Goal: Information Seeking & Learning: Learn about a topic

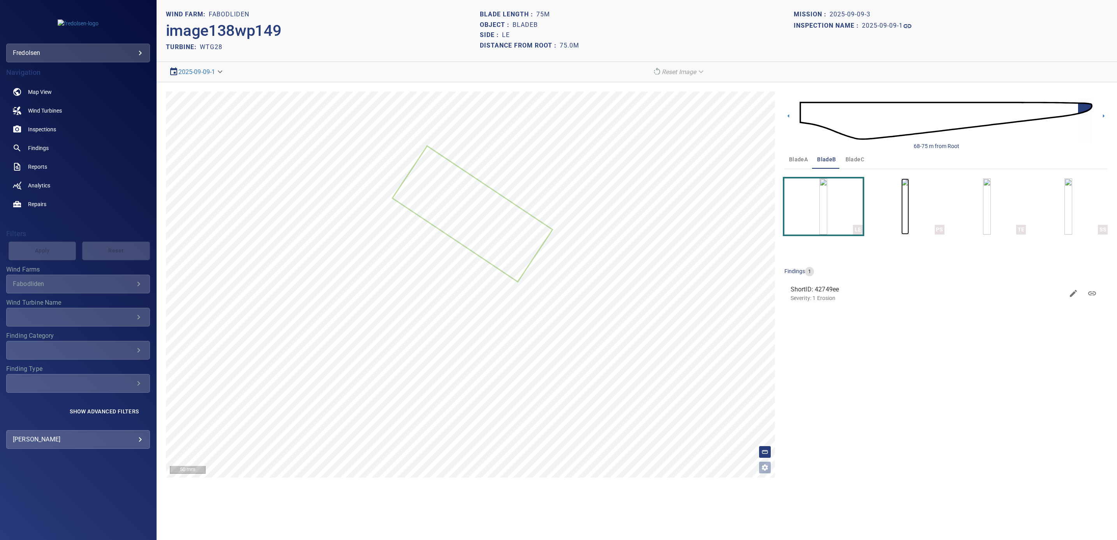
click at [909, 215] on img "button" at bounding box center [905, 206] width 8 height 56
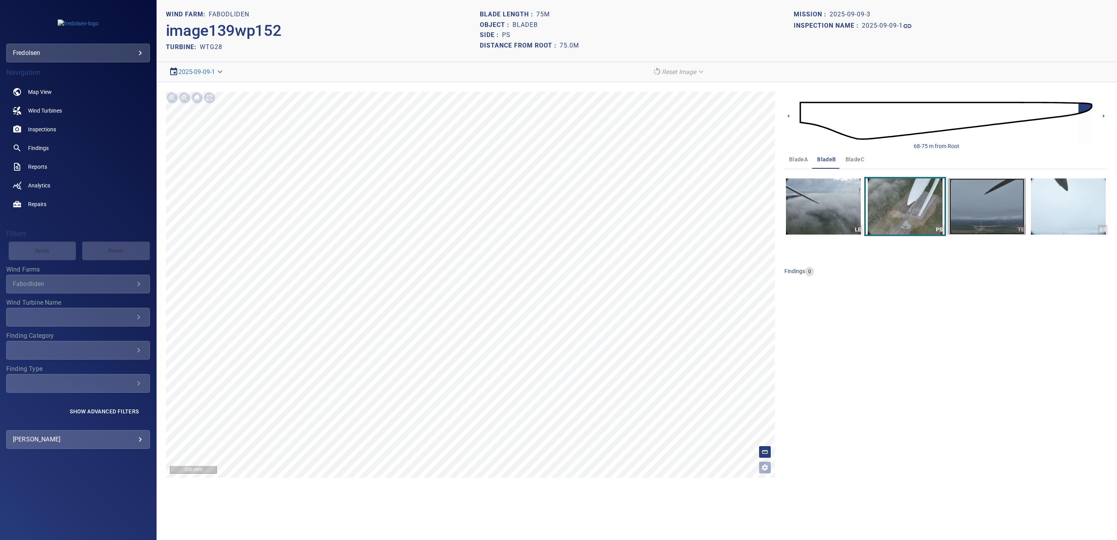
click at [970, 213] on img "button" at bounding box center [987, 206] width 75 height 56
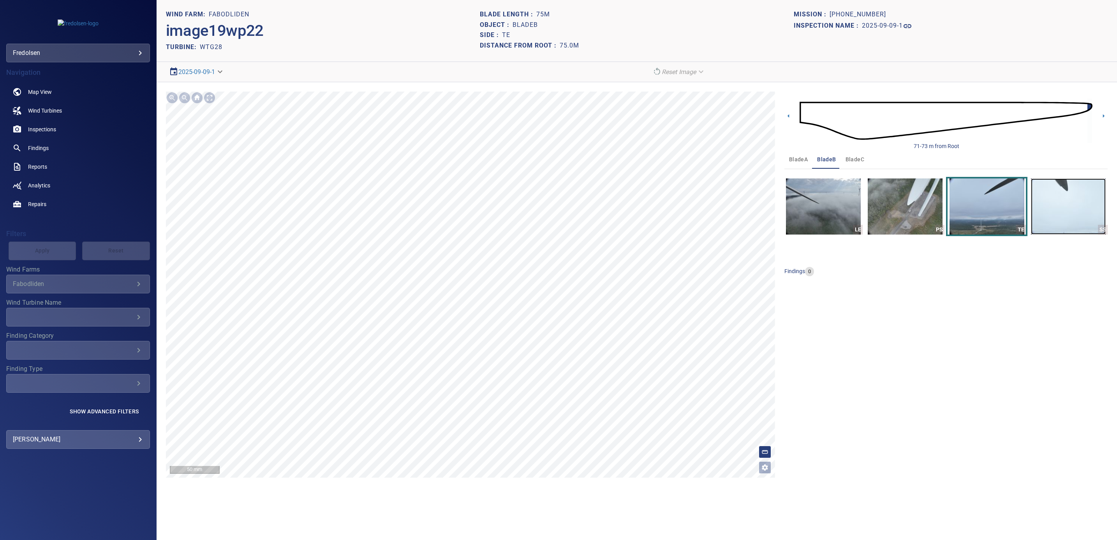
click at [1086, 200] on img "button" at bounding box center [1068, 206] width 75 height 56
click at [807, 117] on img at bounding box center [946, 120] width 293 height 71
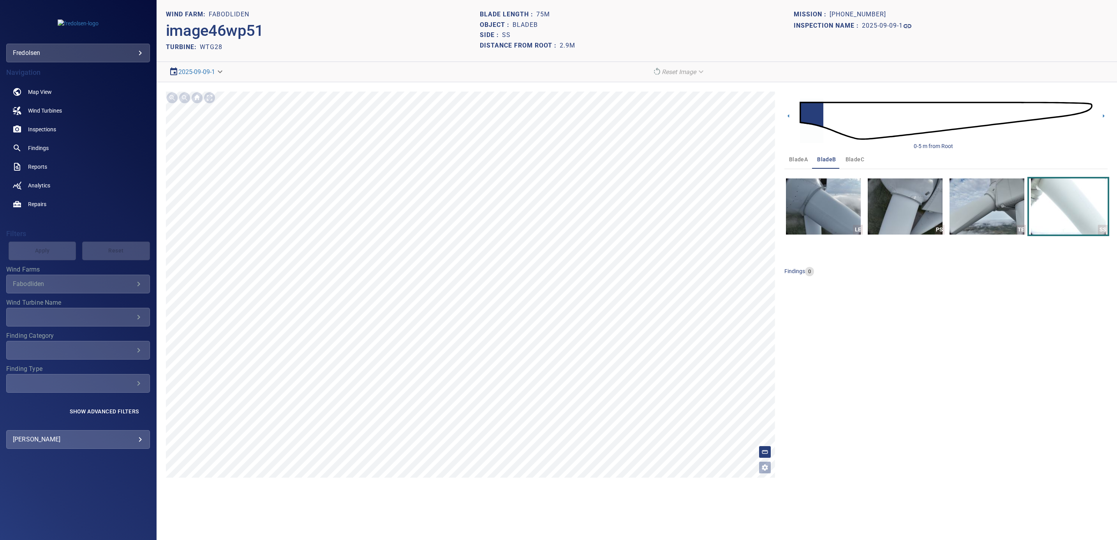
click at [1083, 111] on img at bounding box center [946, 120] width 293 height 71
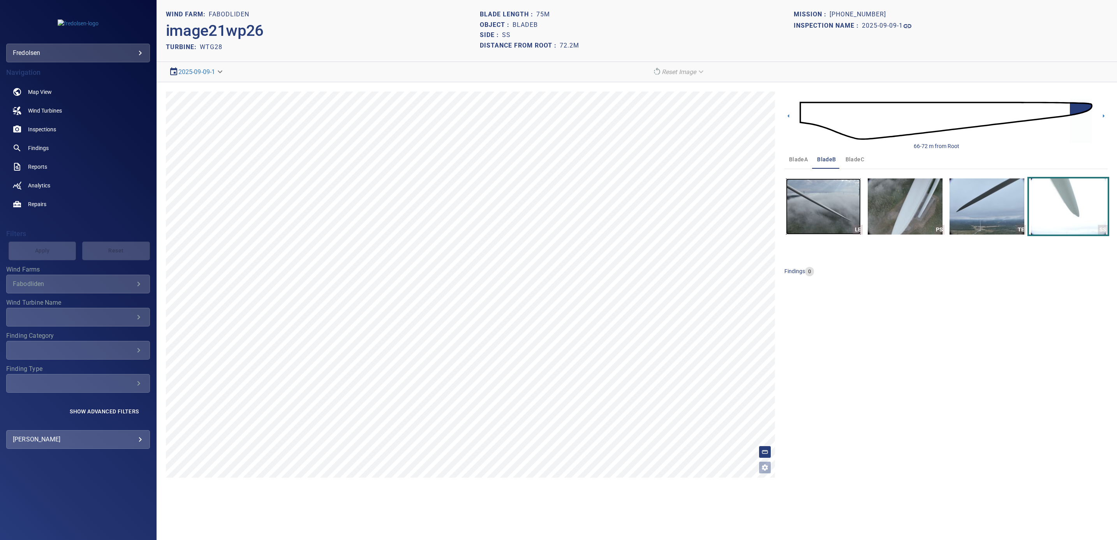
click at [819, 226] on img "button" at bounding box center [823, 206] width 75 height 56
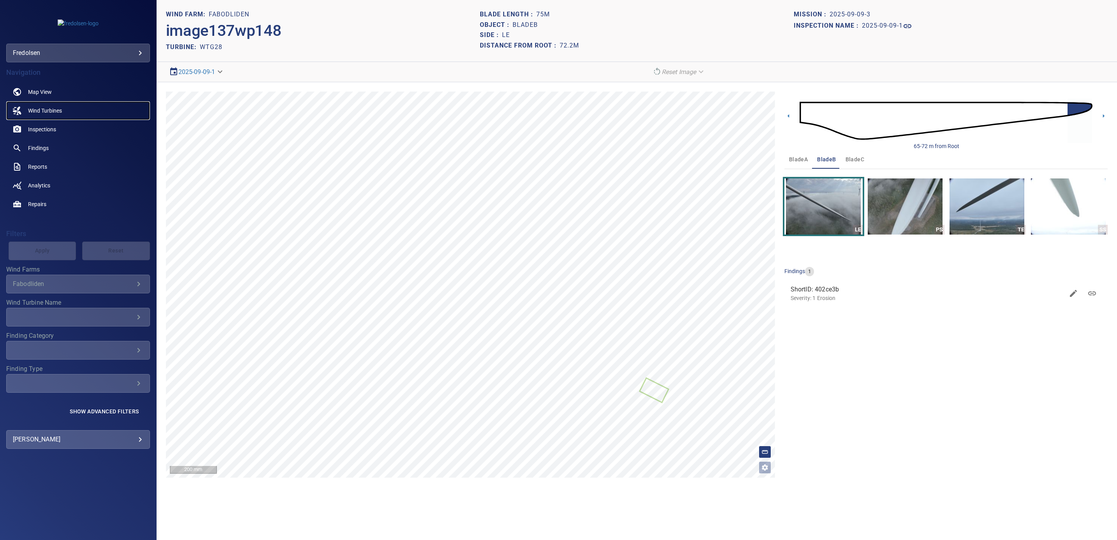
click at [38, 111] on span "Wind Turbines" at bounding box center [45, 111] width 34 height 8
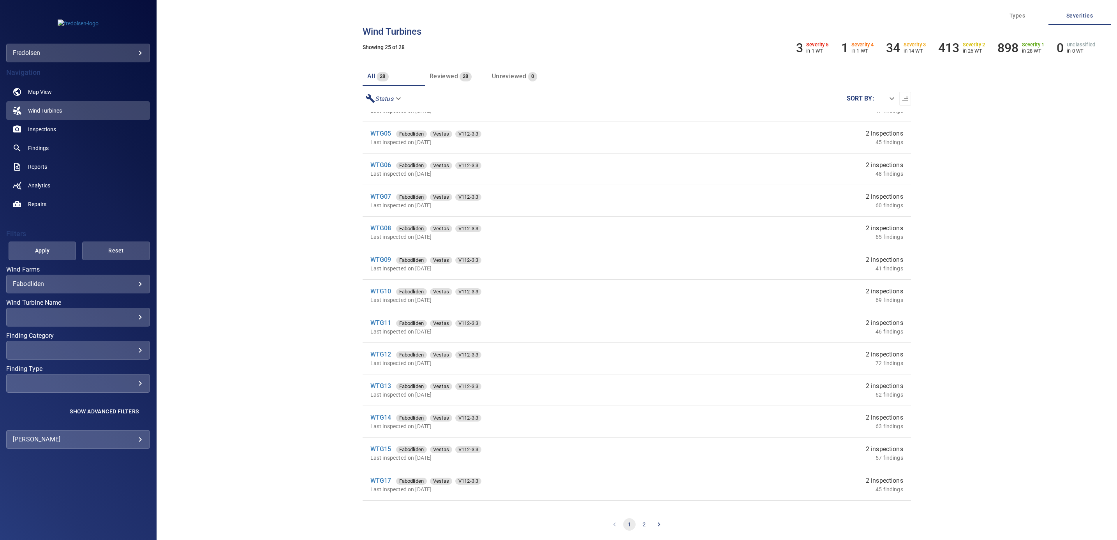
scroll to position [351, 0]
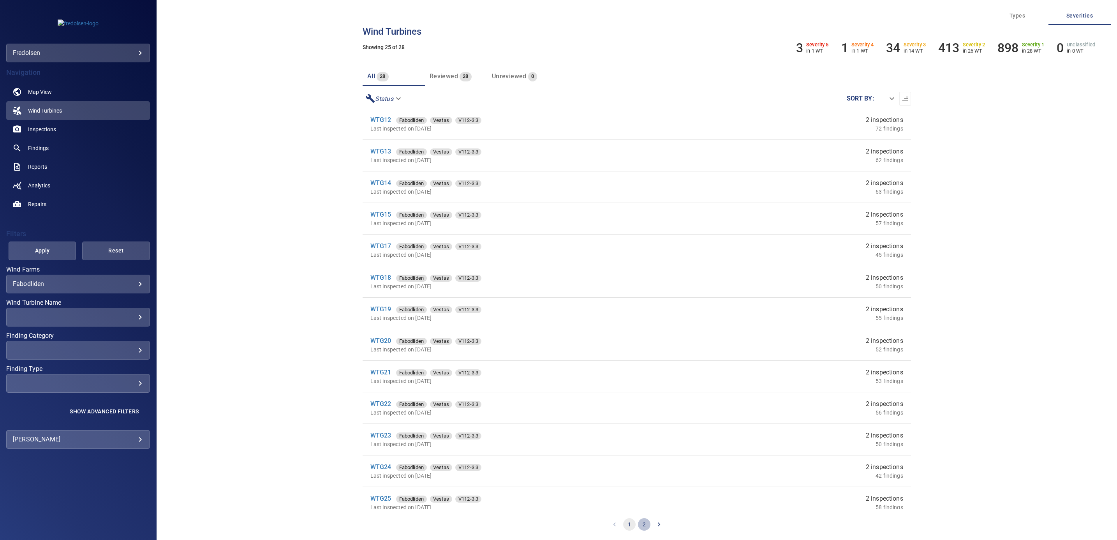
click at [641, 525] on button "2" at bounding box center [644, 524] width 12 height 12
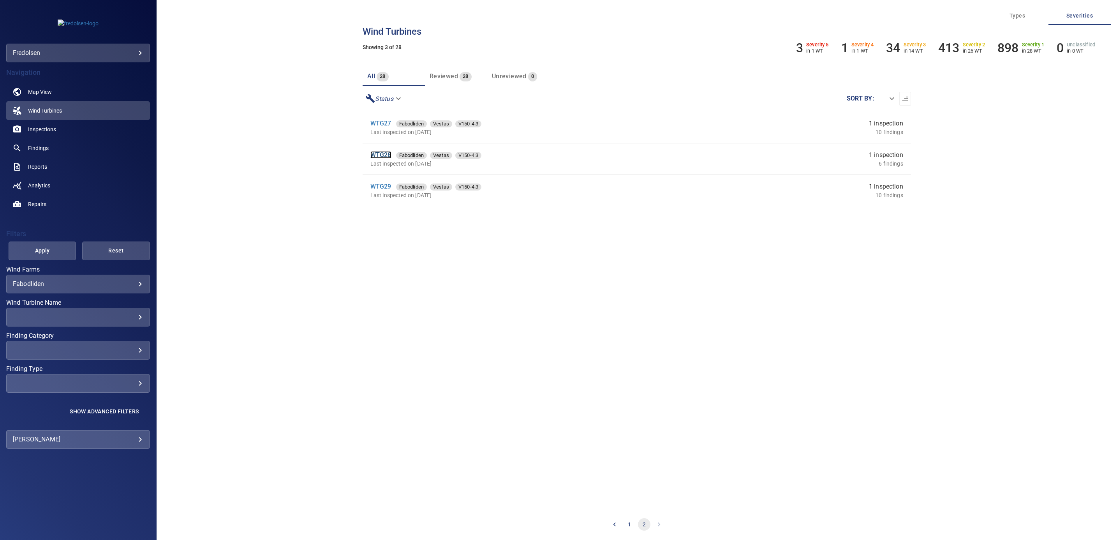
click at [376, 155] on link "WTG28" at bounding box center [380, 154] width 21 height 7
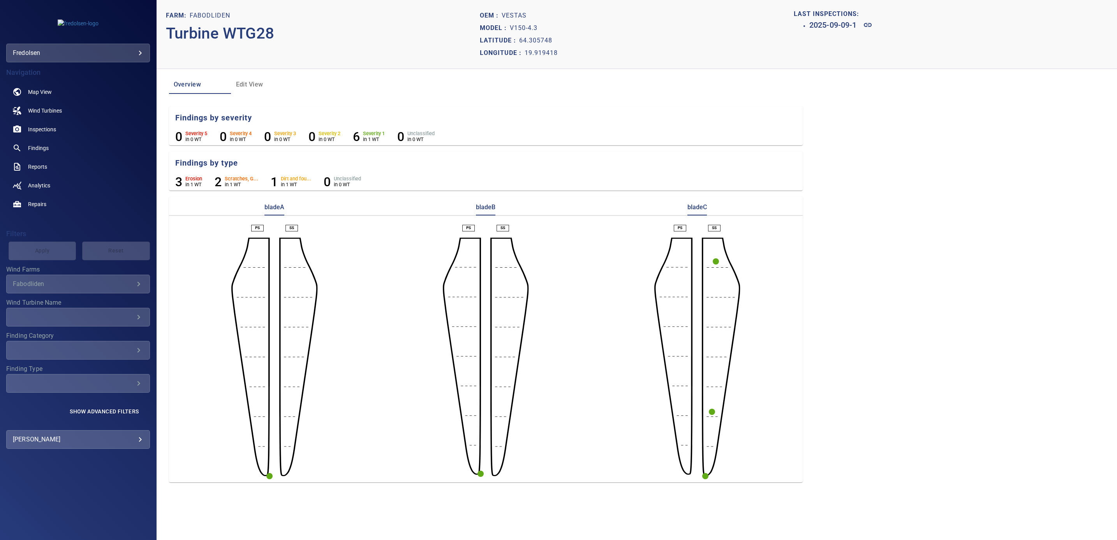
click at [480, 473] on circle "button" at bounding box center [480, 473] width 6 height 6
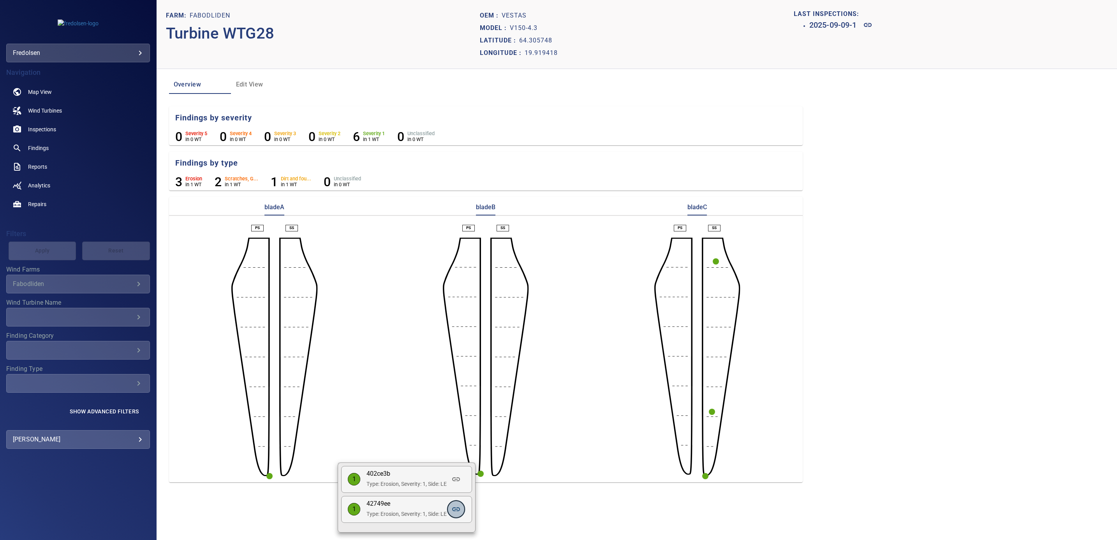
click at [457, 511] on icon at bounding box center [455, 508] width 9 height 9
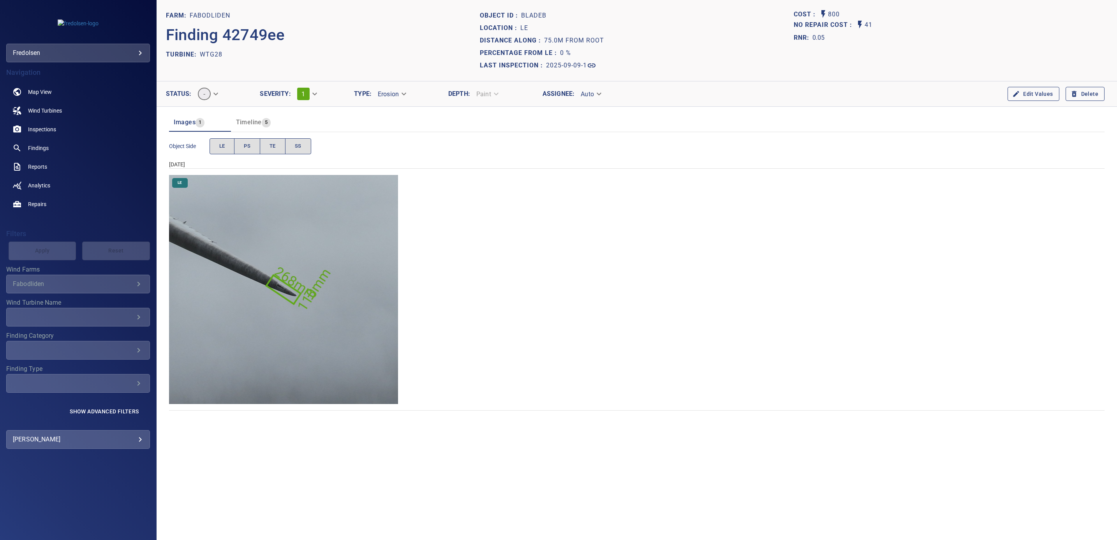
click at [256, 318] on img "Fabodliden/WTG28/2025-09-09-1/2025-09-09-3/image138wp149.jpg" at bounding box center [283, 289] width 229 height 229
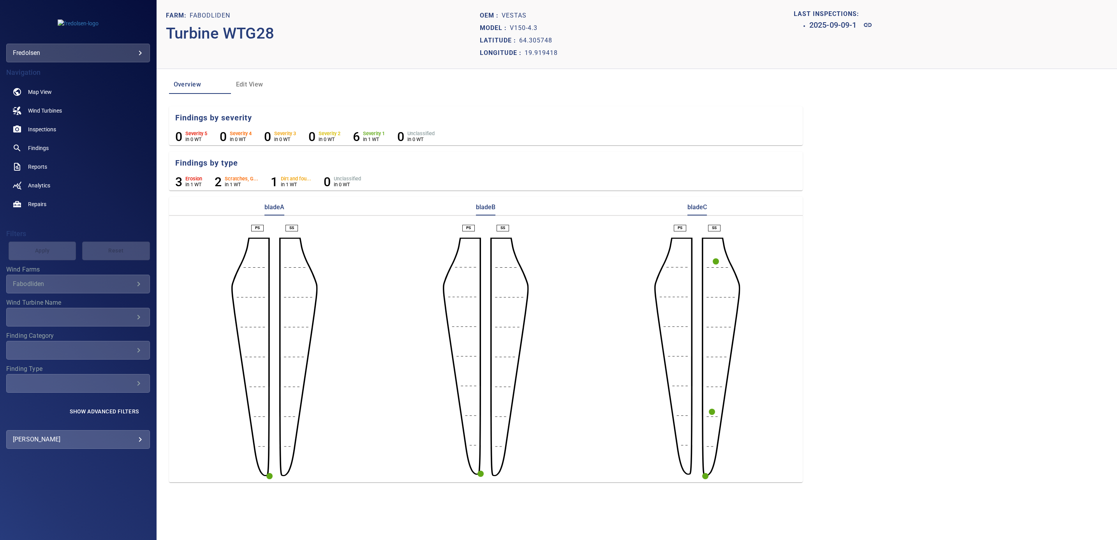
click at [479, 474] on circle "button" at bounding box center [480, 473] width 6 height 6
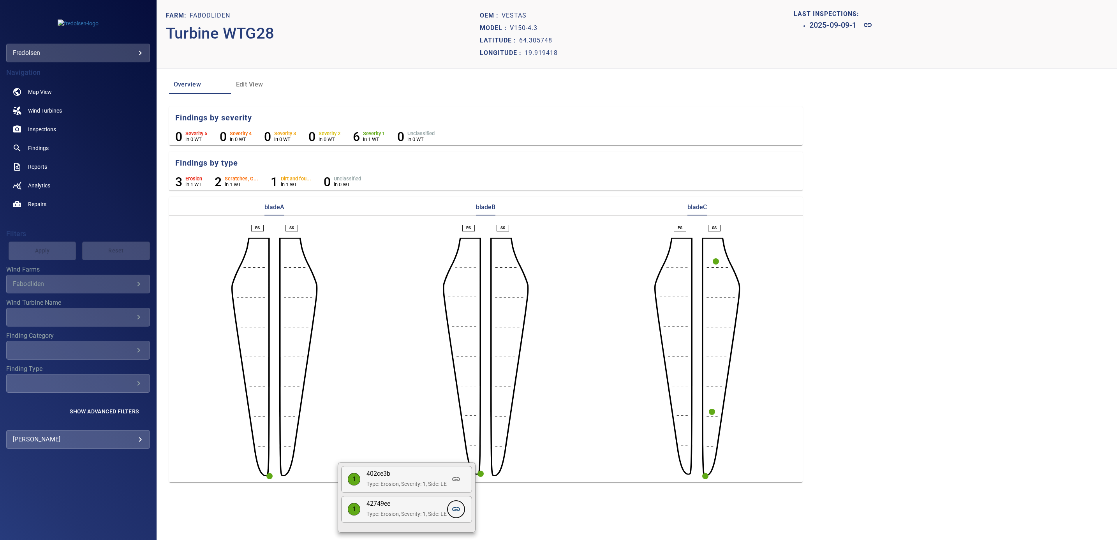
click at [457, 506] on icon at bounding box center [455, 508] width 9 height 9
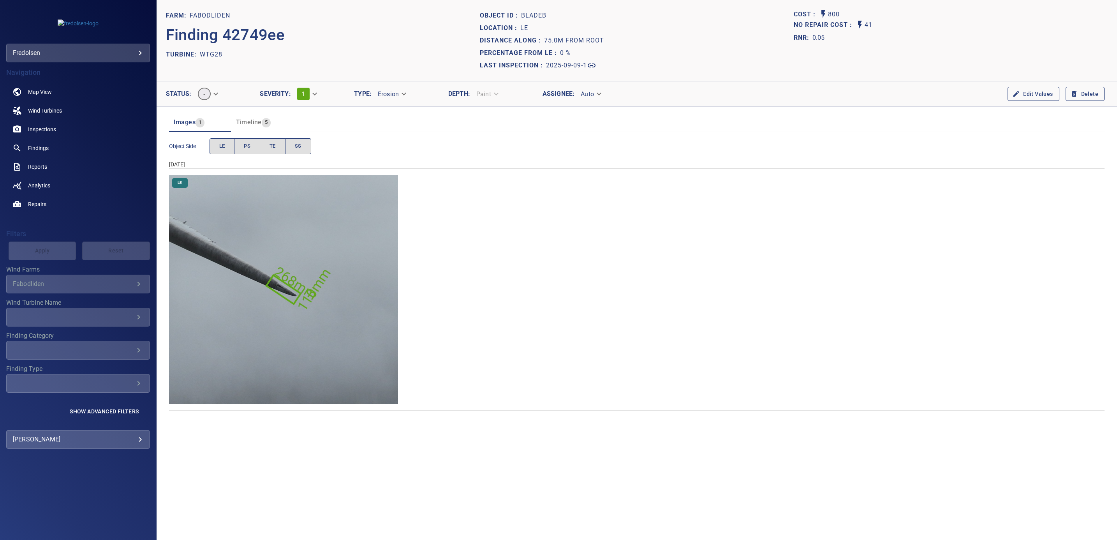
click at [296, 308] on img "Fabodliden/WTG28/2025-09-09-1/2025-09-09-3/image138wp149.jpg" at bounding box center [283, 289] width 229 height 229
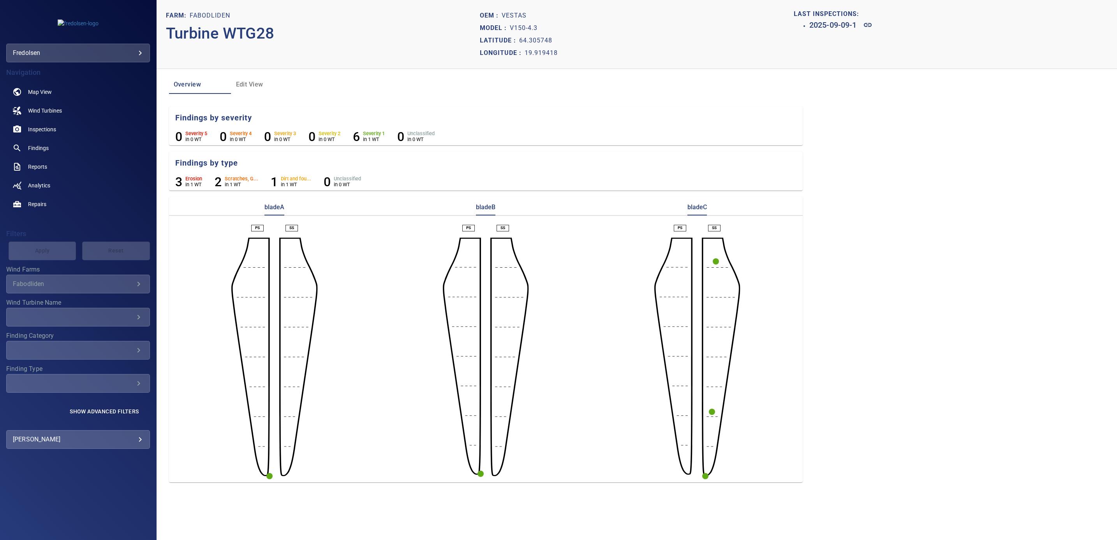
click at [482, 475] on circle "button" at bounding box center [480, 473] width 6 height 6
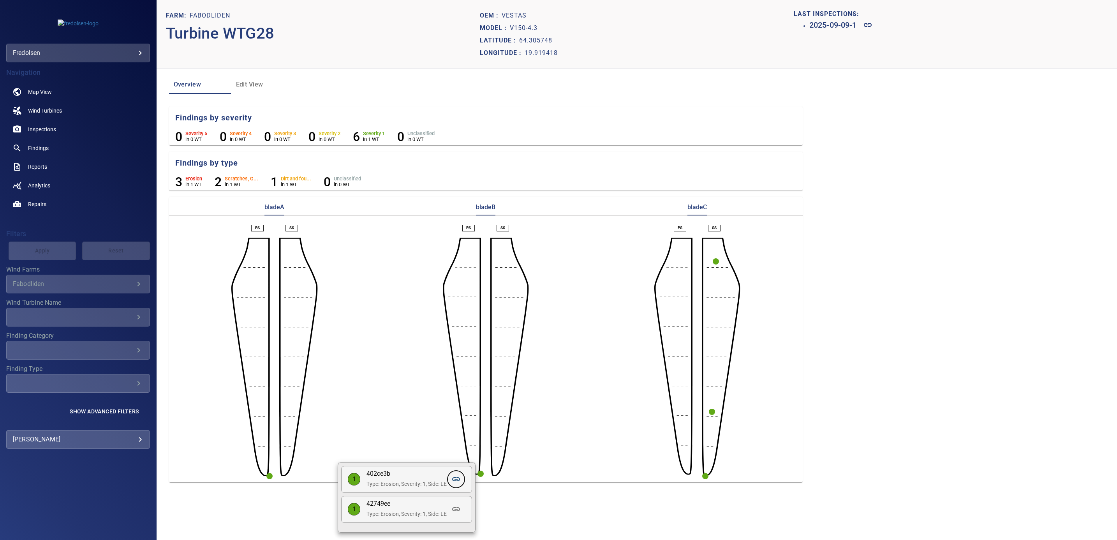
click at [460, 477] on icon at bounding box center [455, 478] width 9 height 9
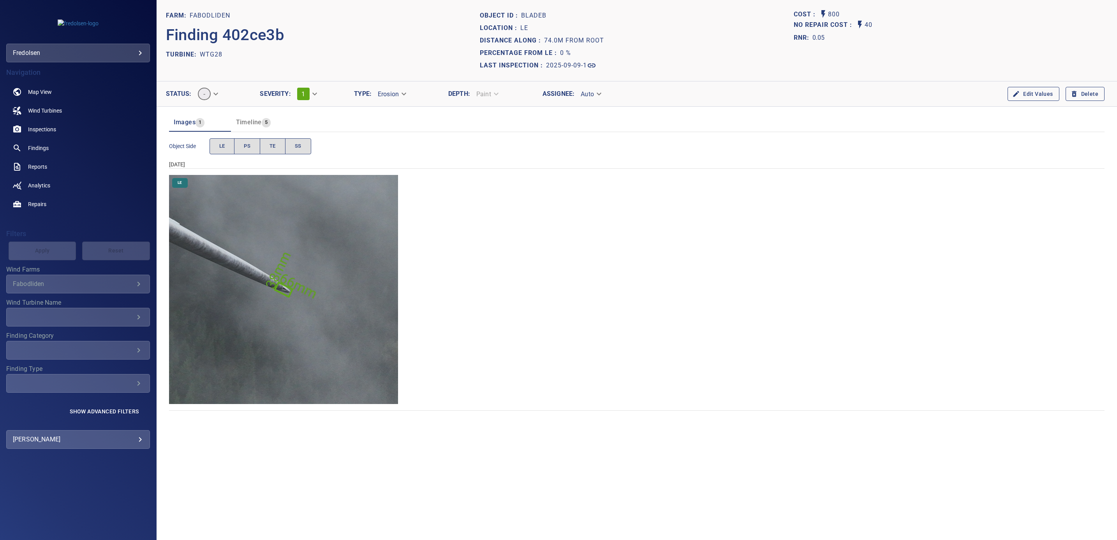
click at [243, 322] on img "Fabodliden/WTG28/2025-09-09-1/2025-09-09-3/image137wp148.jpg" at bounding box center [283, 289] width 229 height 229
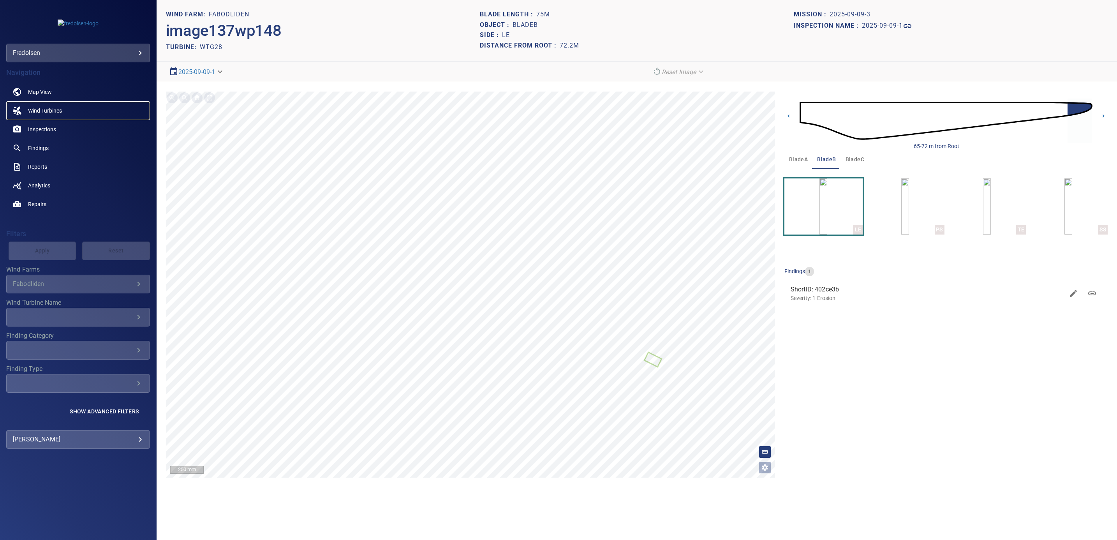
click at [42, 110] on span "Wind Turbines" at bounding box center [45, 111] width 34 height 8
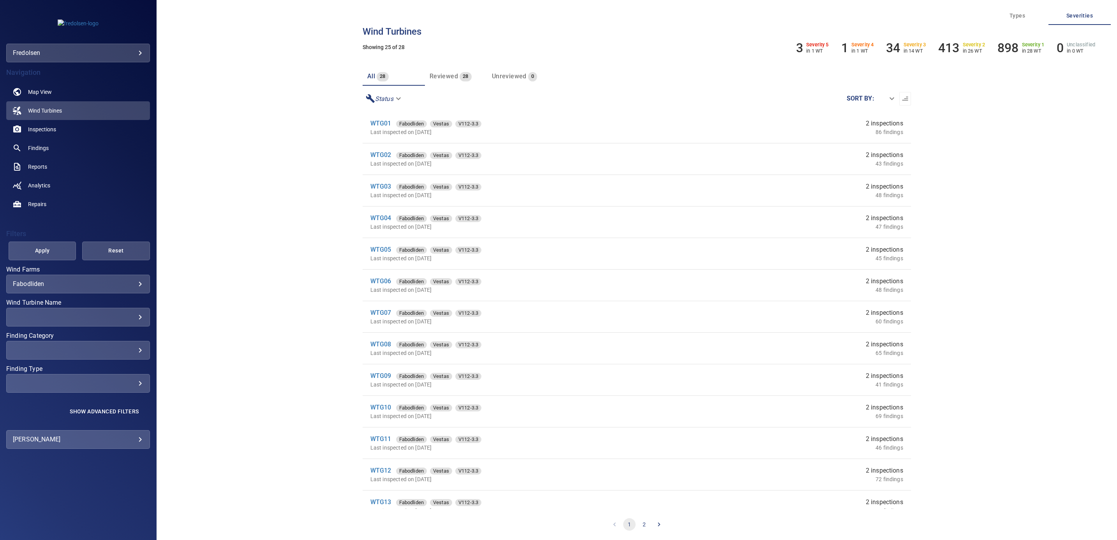
click at [52, 283] on body "**********" at bounding box center [558, 270] width 1117 height 540
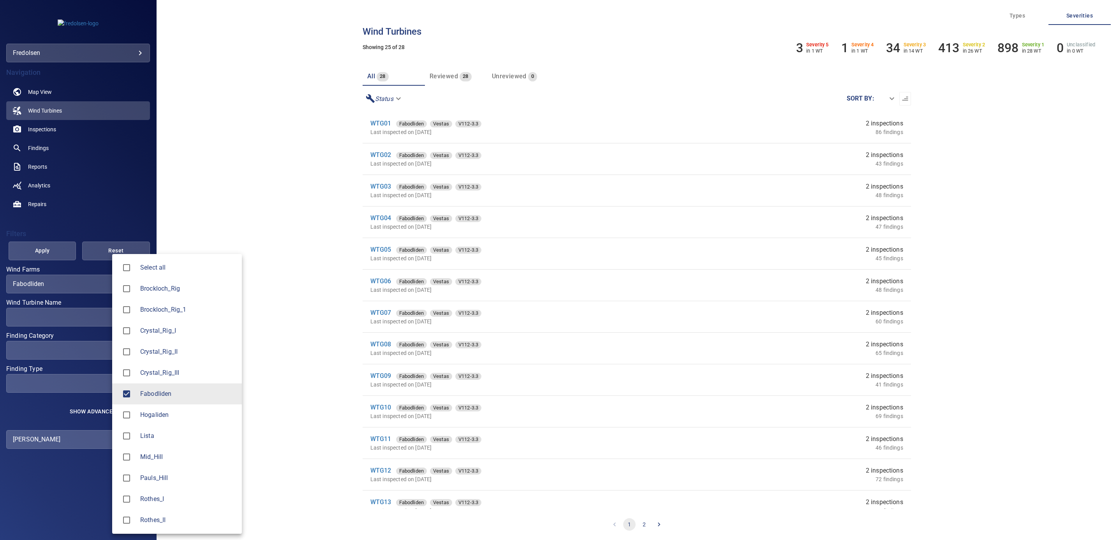
click at [382, 379] on div at bounding box center [558, 270] width 1117 height 540
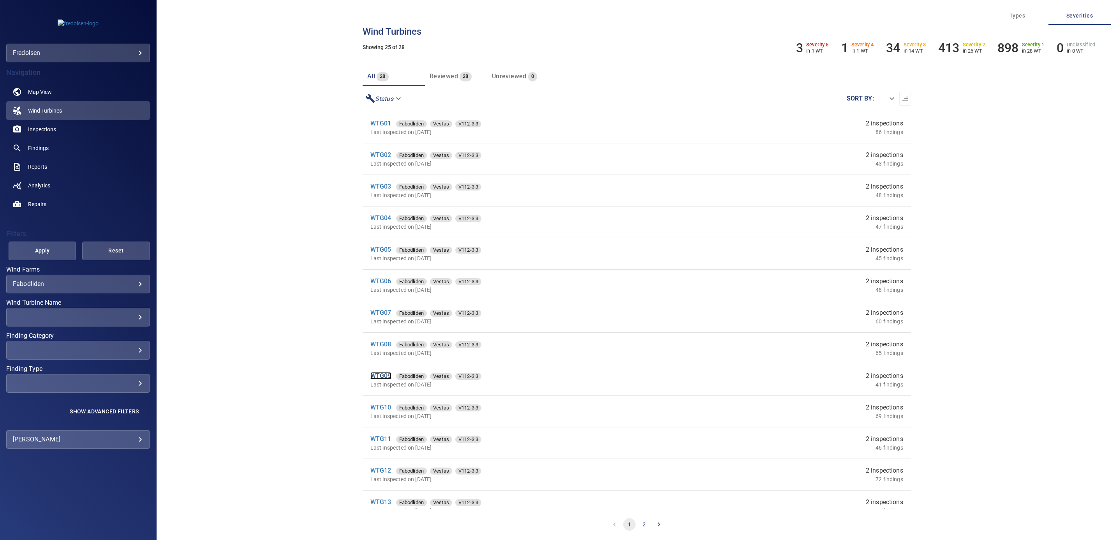
click at [382, 374] on link "WTG09" at bounding box center [380, 375] width 21 height 7
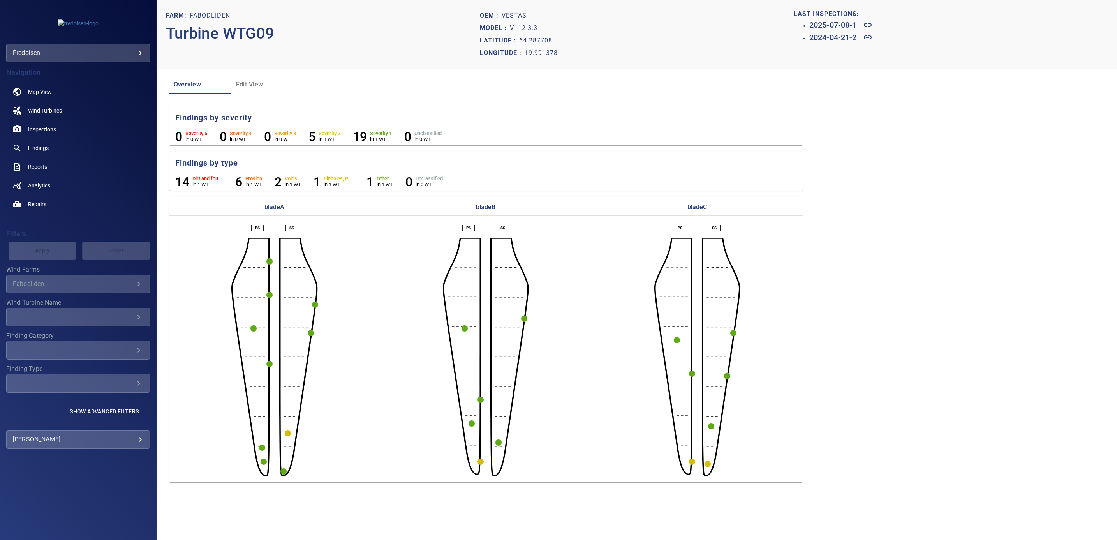
click at [269, 364] on circle "button" at bounding box center [269, 364] width 6 height 6
click at [392, 380] on icon at bounding box center [390, 377] width 9 height 9
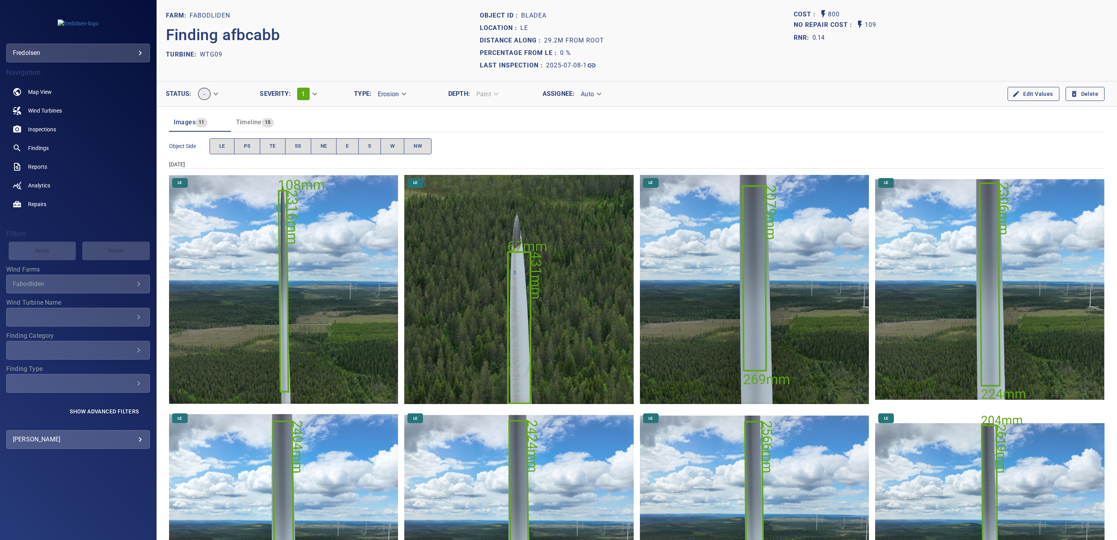
click at [298, 362] on img "Fabodliden/WTG09/2025-07-08-1/2025-07-08-1/image23wp25.jpg" at bounding box center [283, 289] width 229 height 229
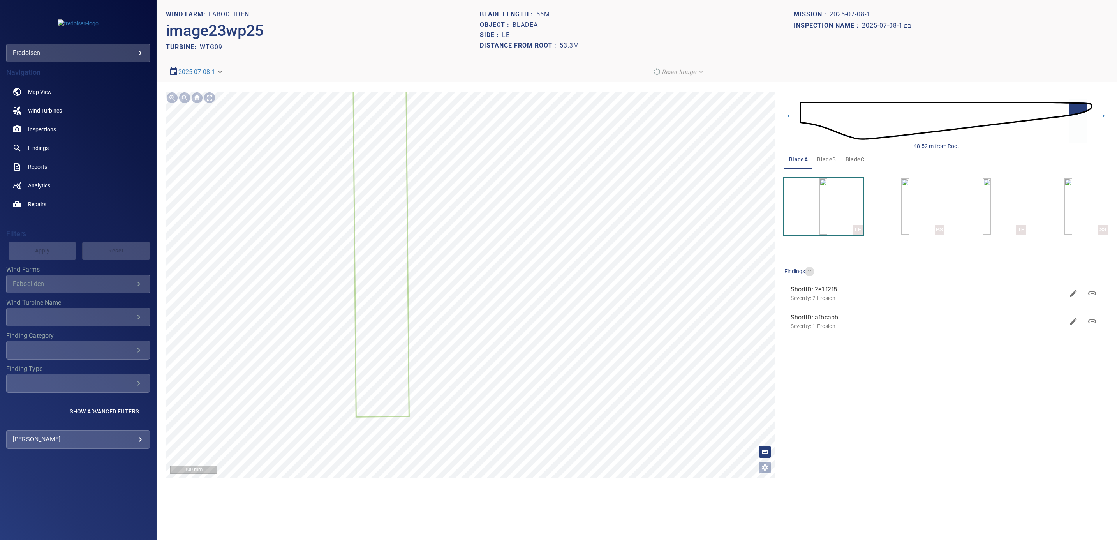
click at [32, 323] on div "​ ​" at bounding box center [78, 317] width 144 height 19
click at [56, 233] on h4 "Filters" at bounding box center [78, 234] width 144 height 8
click at [46, 109] on span "Wind Turbines" at bounding box center [45, 111] width 34 height 8
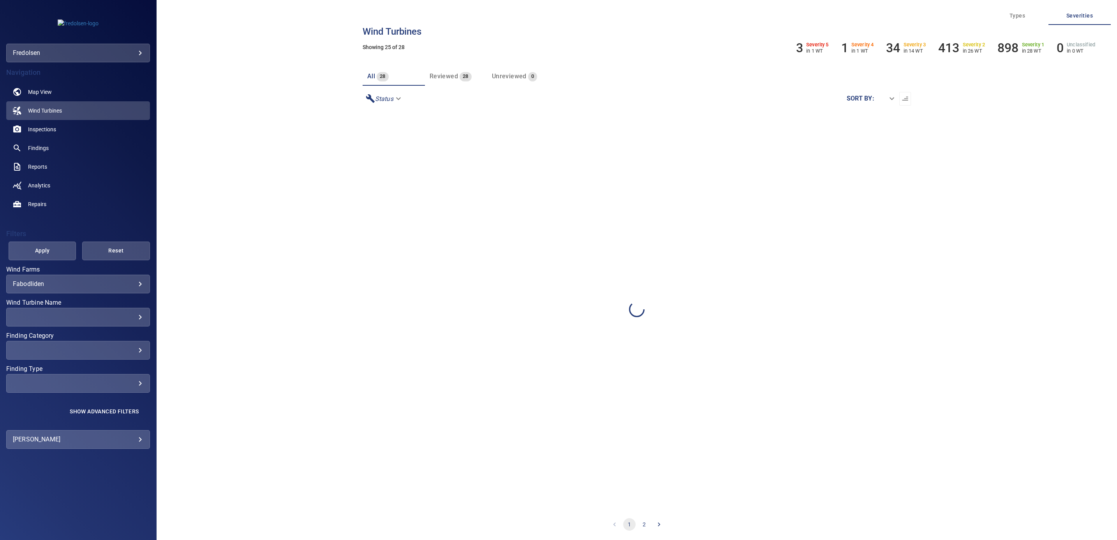
click at [46, 289] on div "**********" at bounding box center [78, 284] width 144 height 19
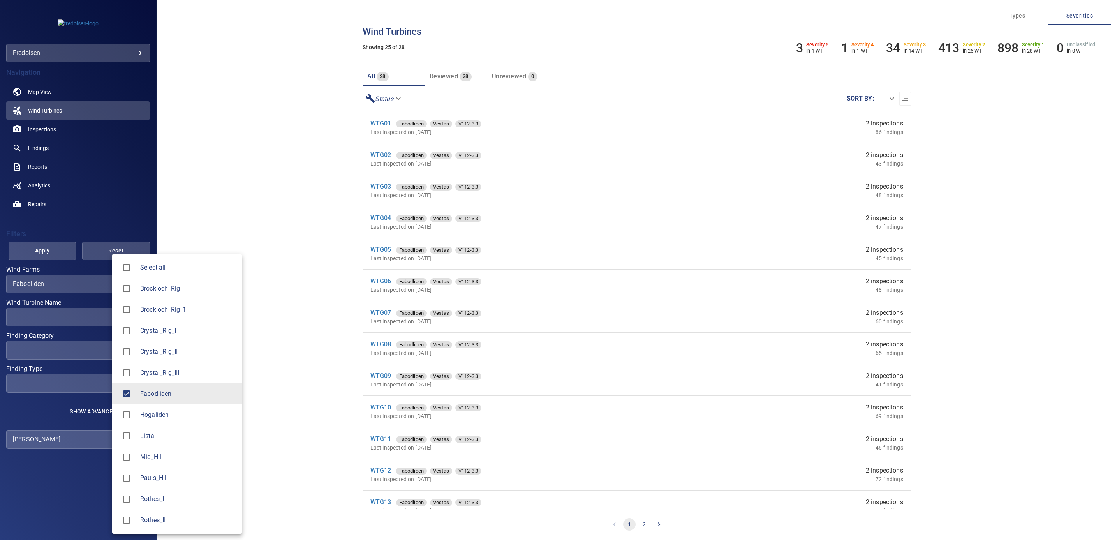
click at [21, 280] on body "**********" at bounding box center [558, 270] width 1117 height 540
click at [138, 395] on div at bounding box center [129, 394] width 22 height 16
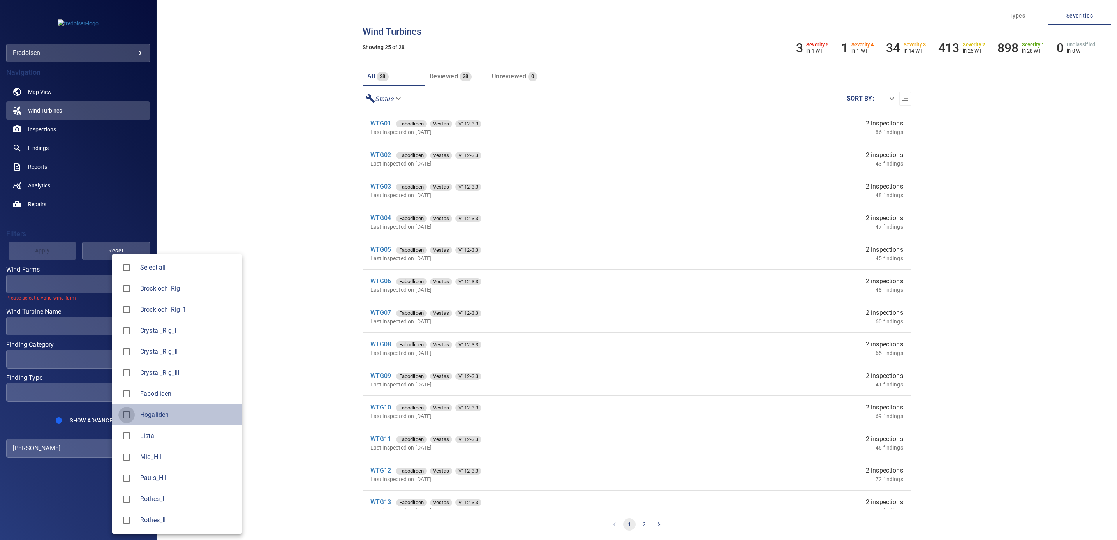
type input "*********"
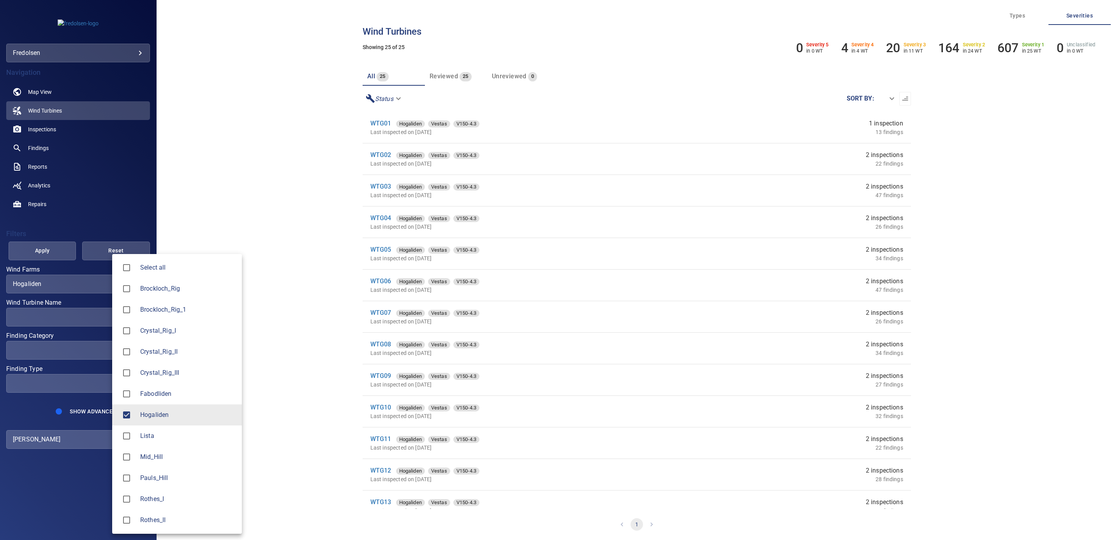
click at [65, 251] on div at bounding box center [558, 270] width 1117 height 540
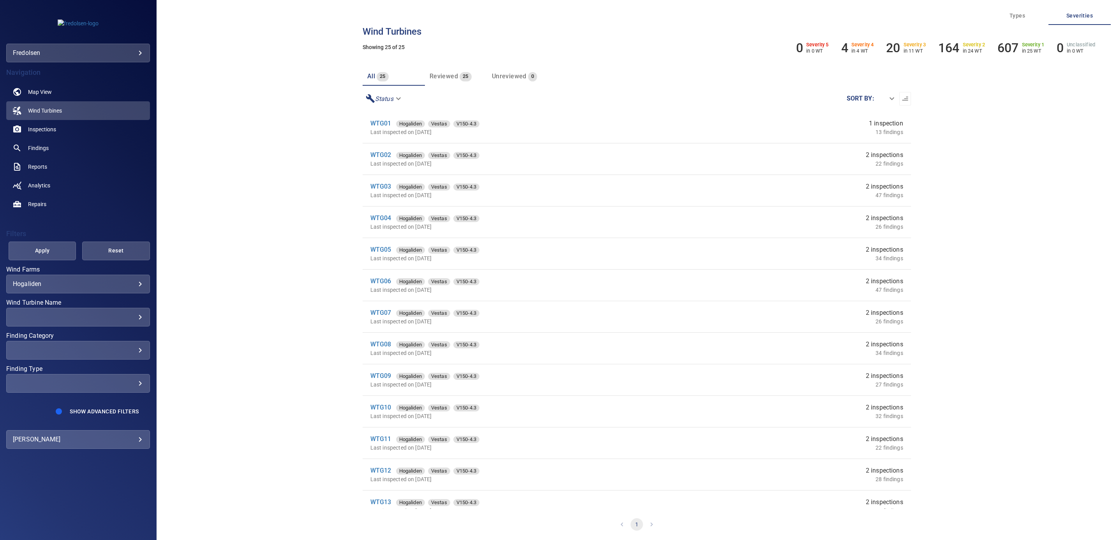
click at [63, 253] on span "Apply" at bounding box center [42, 251] width 48 height 10
click at [386, 314] on link "WTG07" at bounding box center [380, 312] width 21 height 7
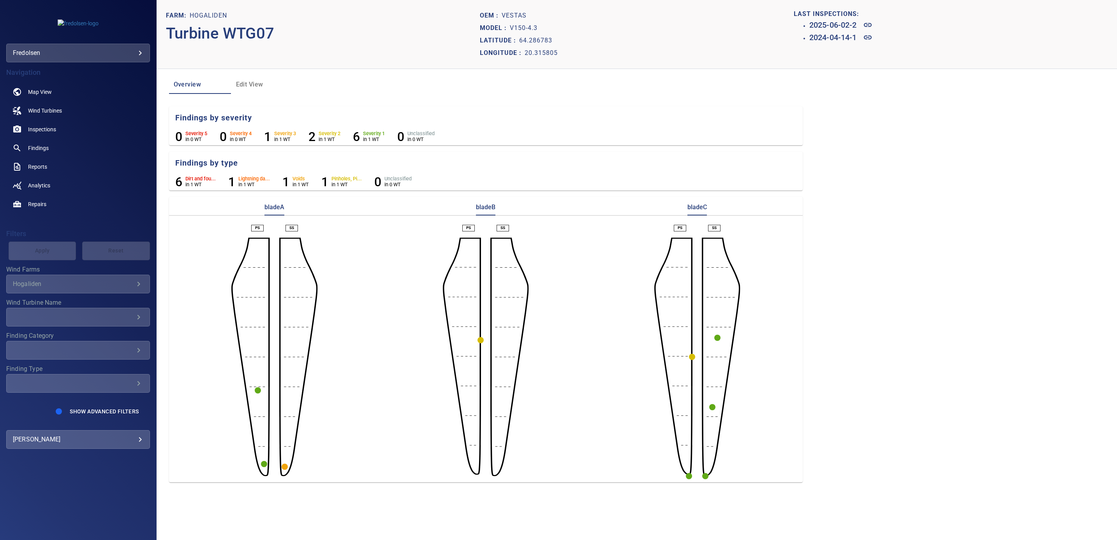
click at [258, 390] on circle "button" at bounding box center [258, 390] width 6 height 6
click at [402, 403] on icon at bounding box center [399, 404] width 8 height 4
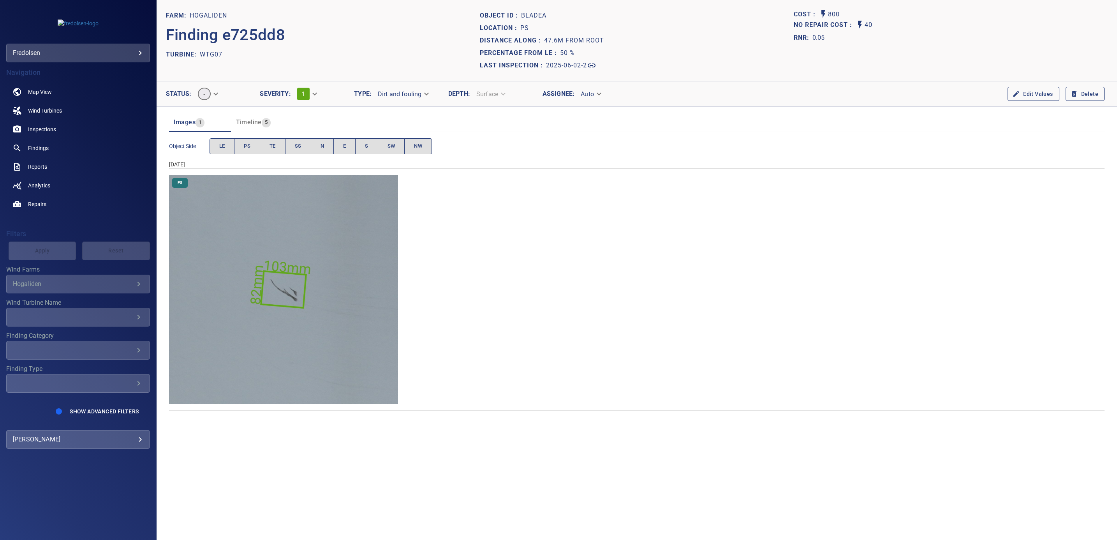
click at [271, 301] on img "Hogaliden/WTG07/2025-06-02-2/2025-06-02-4/image26wp29.jpg" at bounding box center [283, 289] width 229 height 229
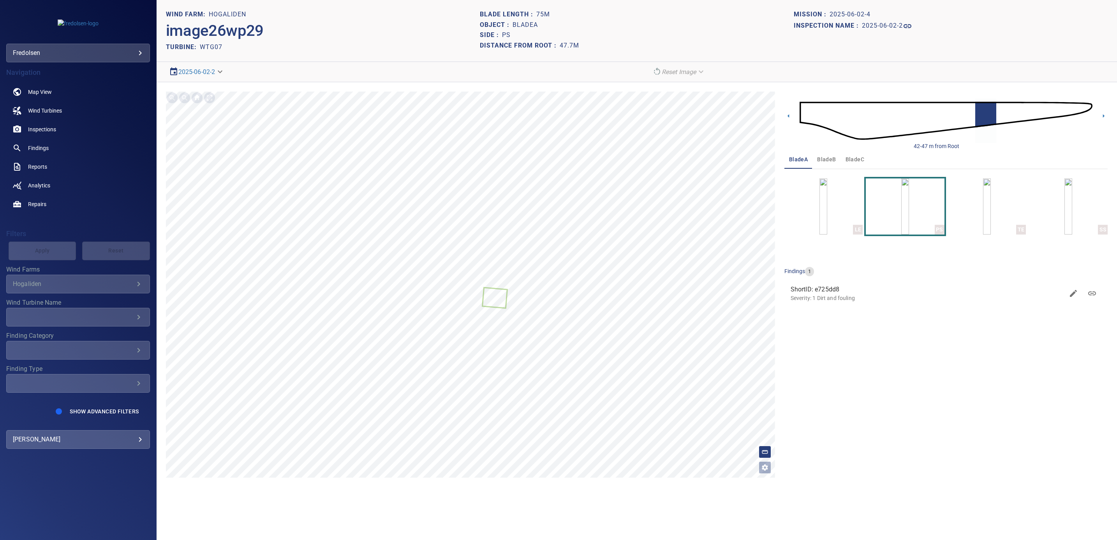
click at [1022, 111] on img at bounding box center [946, 120] width 293 height 71
click at [826, 218] on img "button" at bounding box center [823, 206] width 8 height 56
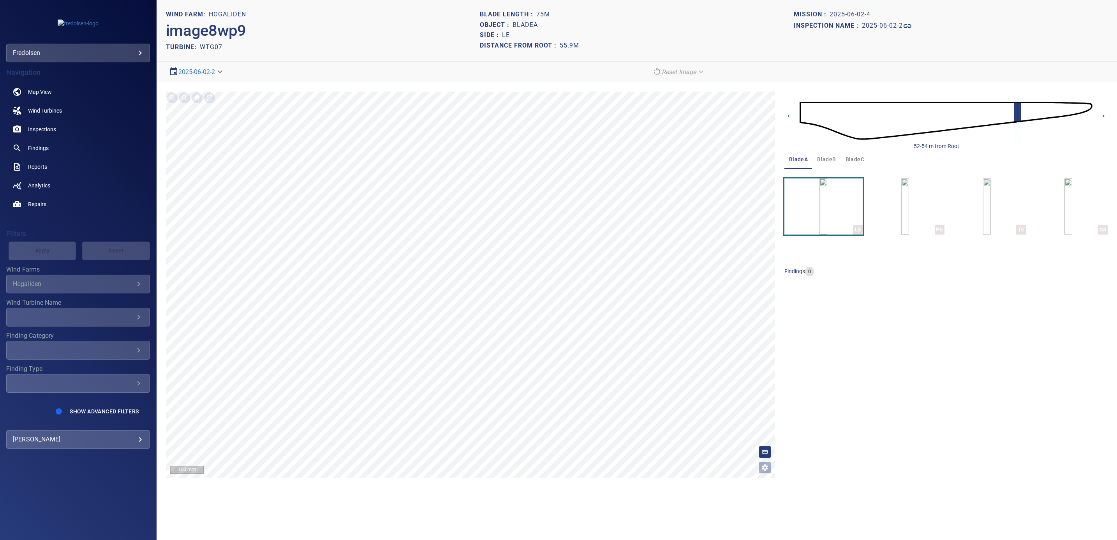
click at [1034, 112] on img at bounding box center [946, 120] width 293 height 71
click at [1062, 113] on img at bounding box center [946, 120] width 293 height 71
click at [1024, 117] on img at bounding box center [946, 120] width 293 height 71
click at [995, 115] on img at bounding box center [946, 120] width 293 height 71
click at [35, 110] on span "Wind Turbines" at bounding box center [45, 111] width 34 height 8
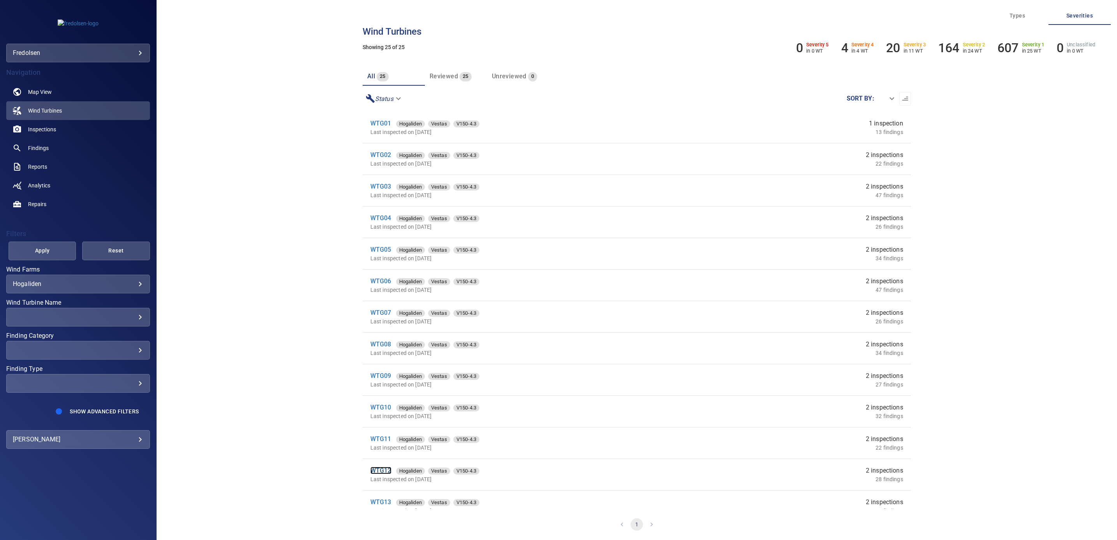
click at [376, 471] on link "WTG12" at bounding box center [380, 470] width 21 height 7
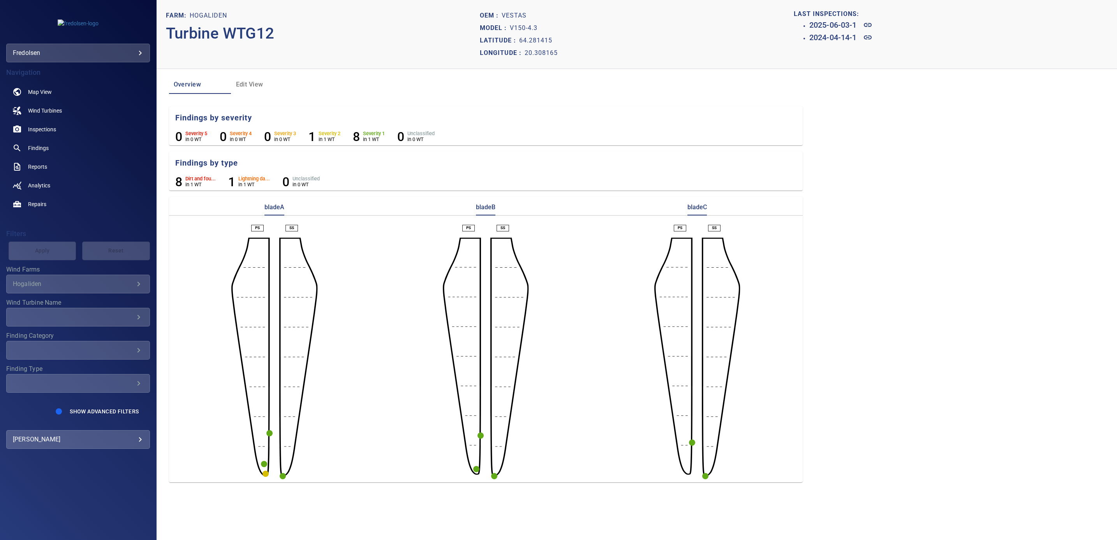
click at [267, 433] on circle "button" at bounding box center [269, 433] width 6 height 6
click at [303, 447] on p "Type: Dirt and fouling, Severity: 1, Side: LE" at bounding box center [350, 451] width 99 height 8
click at [408, 448] on icon at bounding box center [409, 446] width 9 height 9
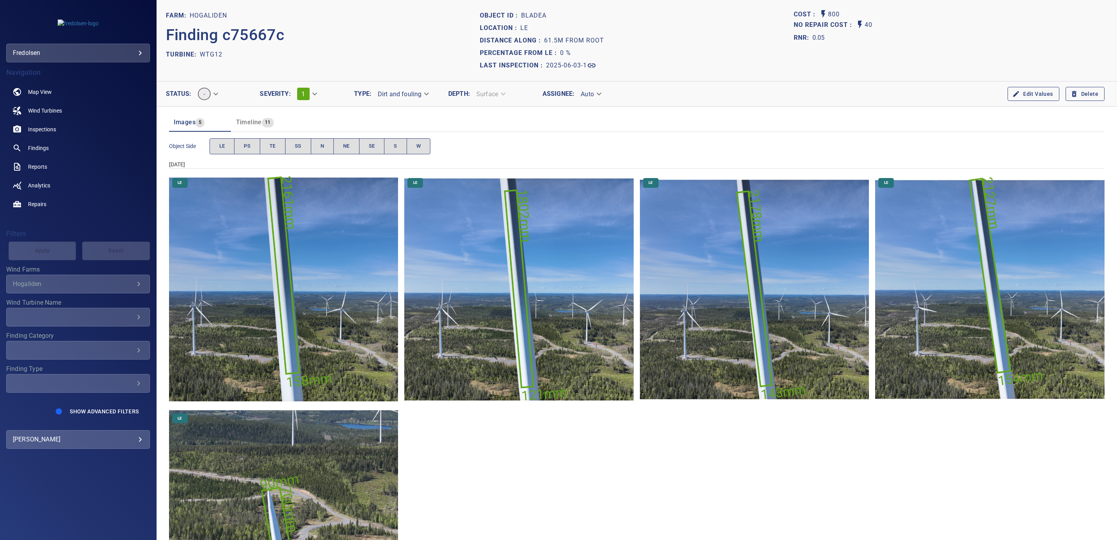
click at [712, 289] on img "Hogaliden/WTG12/2025-06-03-1/2025-06-03-7/image27wp29.jpg" at bounding box center [754, 289] width 229 height 229
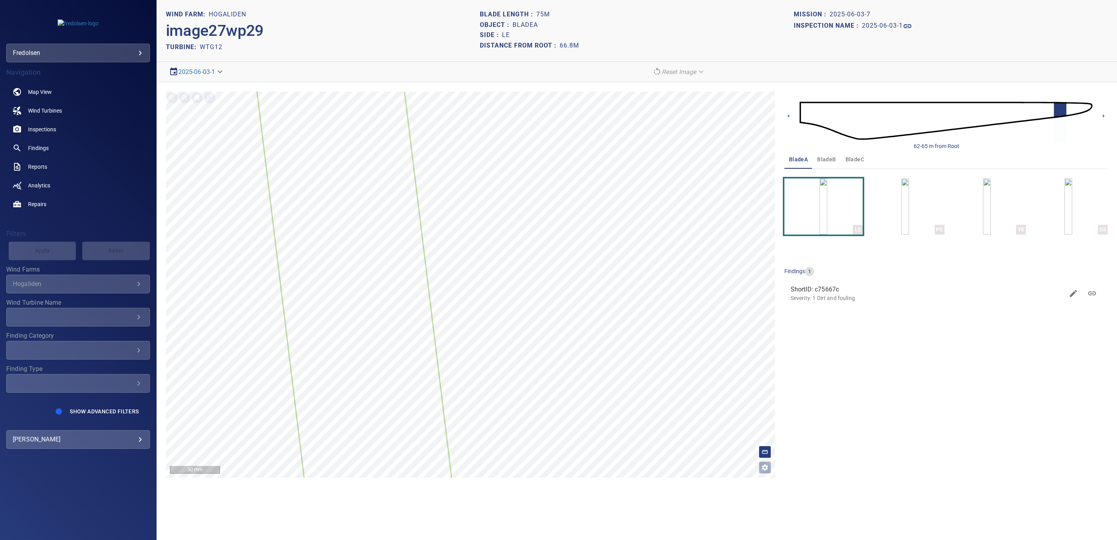
click at [1020, 109] on img at bounding box center [946, 120] width 293 height 71
click at [51, 232] on h4 "Filters" at bounding box center [78, 234] width 144 height 8
click at [41, 198] on link "Repairs" at bounding box center [78, 204] width 144 height 19
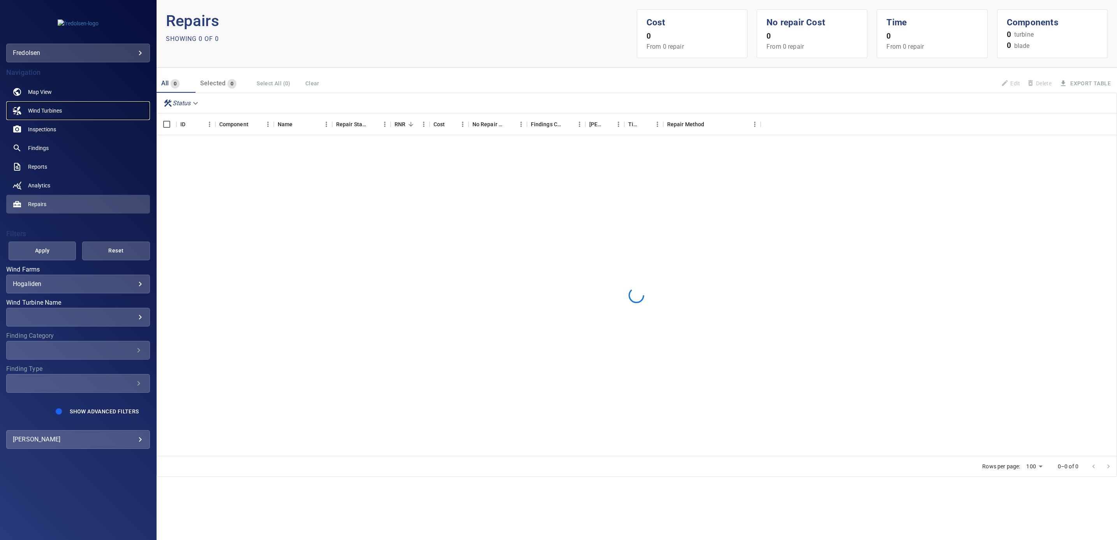
click at [38, 110] on span "Wind Turbines" at bounding box center [45, 111] width 34 height 8
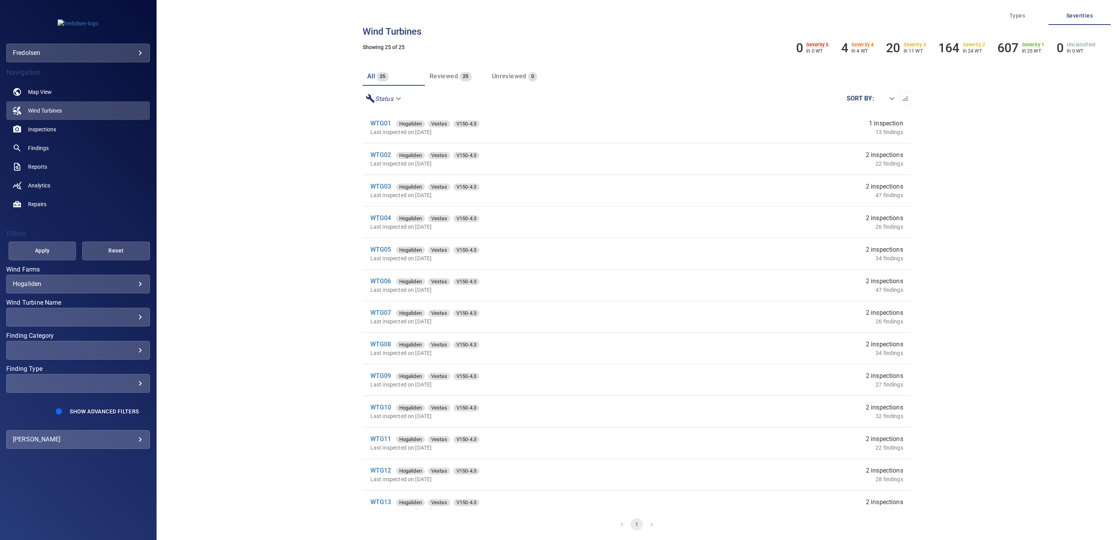
click at [43, 283] on body "**********" at bounding box center [558, 270] width 1117 height 540
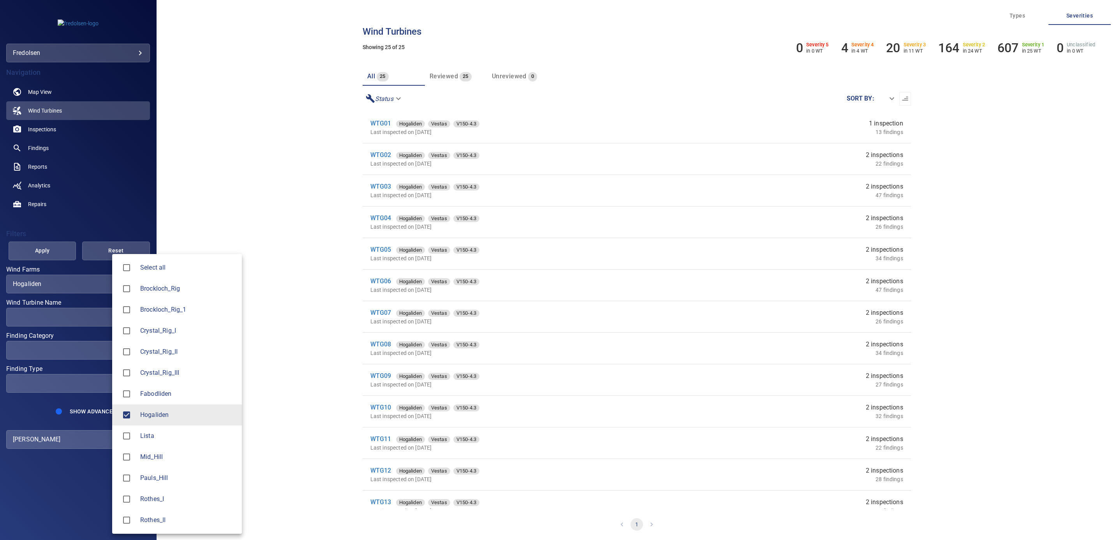
click at [144, 393] on span "Fabodliden" at bounding box center [187, 393] width 95 height 9
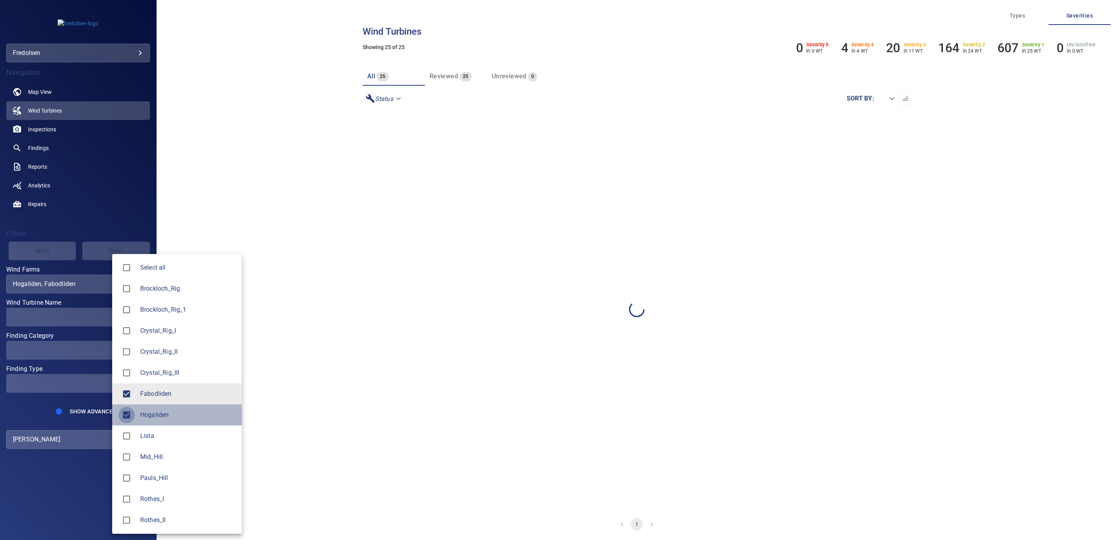
type input "**********"
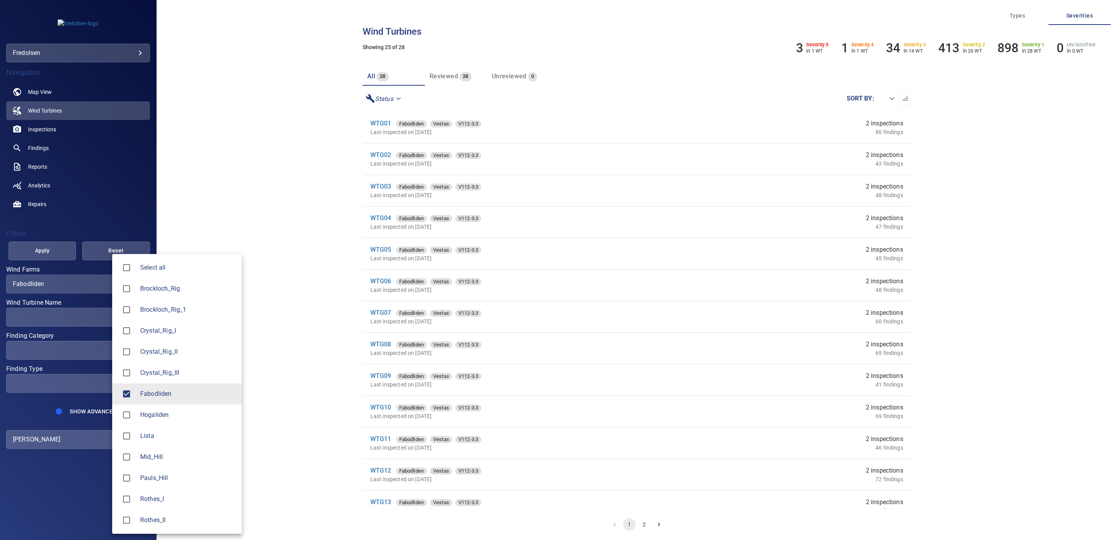
click at [33, 245] on div at bounding box center [558, 270] width 1117 height 540
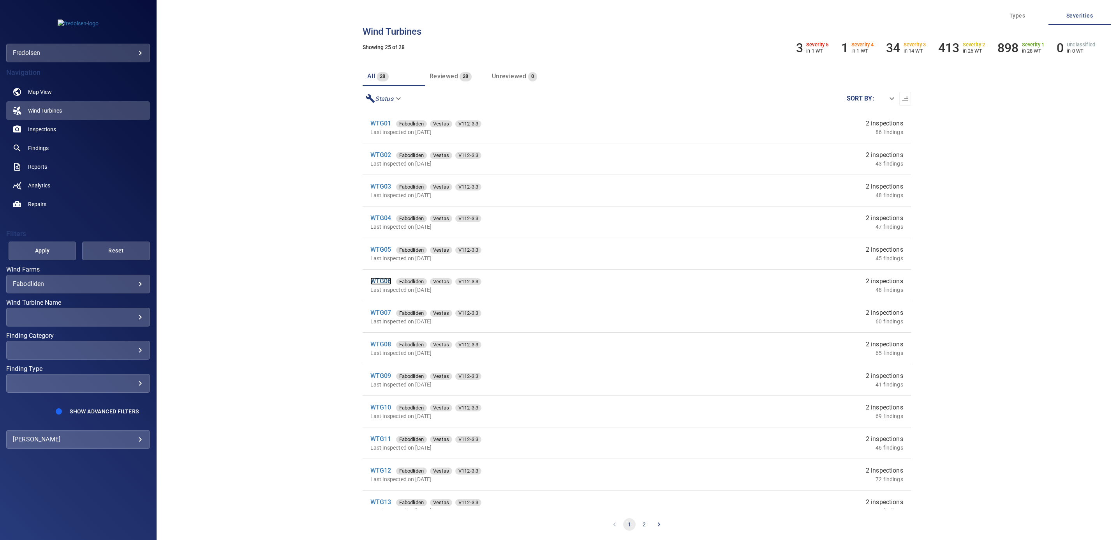
click at [382, 282] on link "WTG06" at bounding box center [380, 280] width 21 height 7
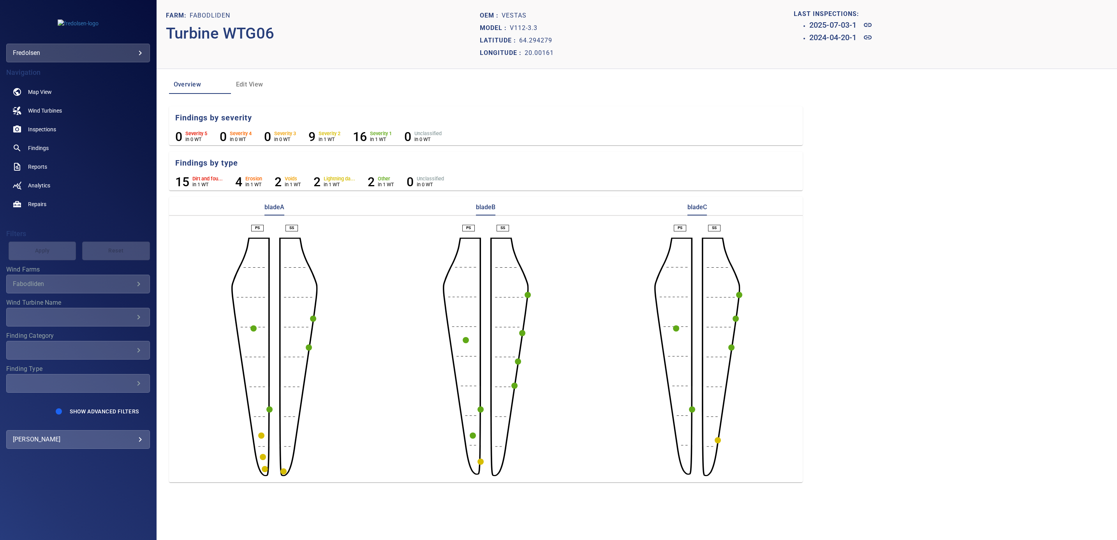
click at [270, 409] on circle "button" at bounding box center [269, 409] width 6 height 6
click at [842, 19] on div at bounding box center [558, 270] width 1117 height 540
click at [866, 26] on icon at bounding box center [867, 24] width 9 height 9
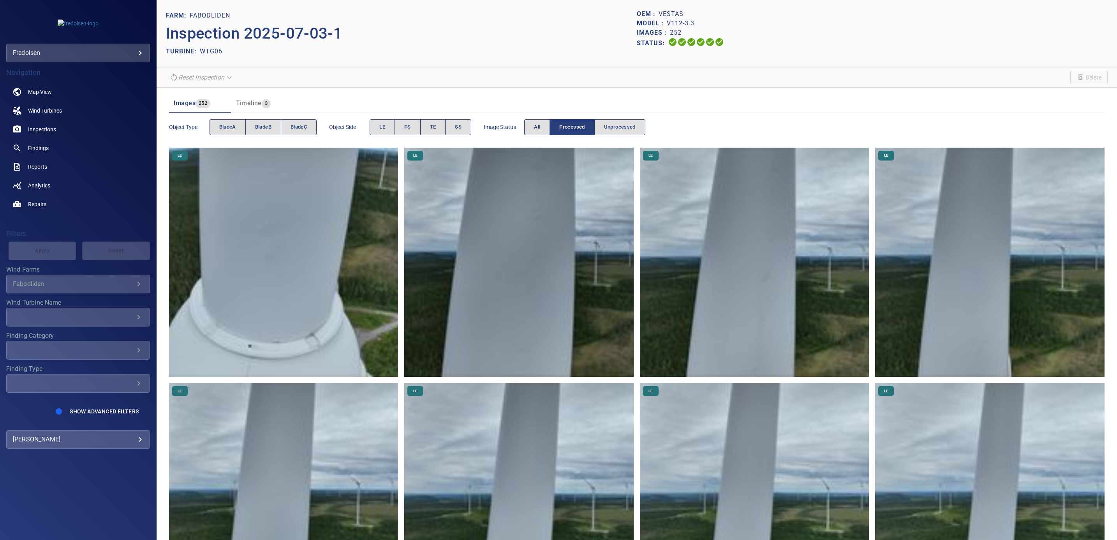
click at [284, 284] on img at bounding box center [283, 262] width 229 height 229
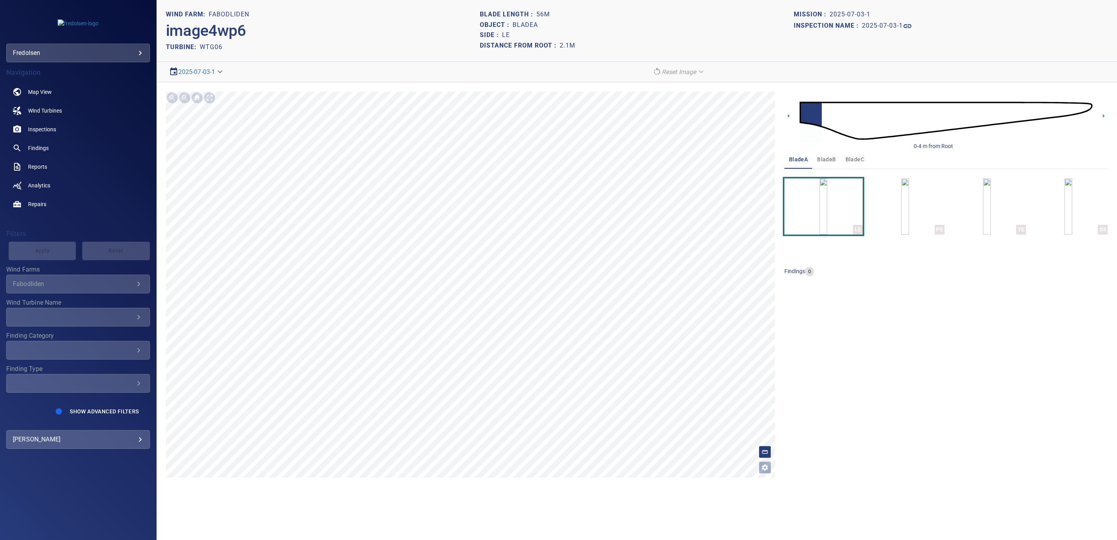
click at [1054, 107] on img at bounding box center [946, 120] width 293 height 71
click at [1081, 111] on img at bounding box center [946, 120] width 293 height 71
click at [1105, 116] on icon at bounding box center [1103, 116] width 8 height 8
click at [40, 110] on span "Wind Turbines" at bounding box center [45, 111] width 34 height 8
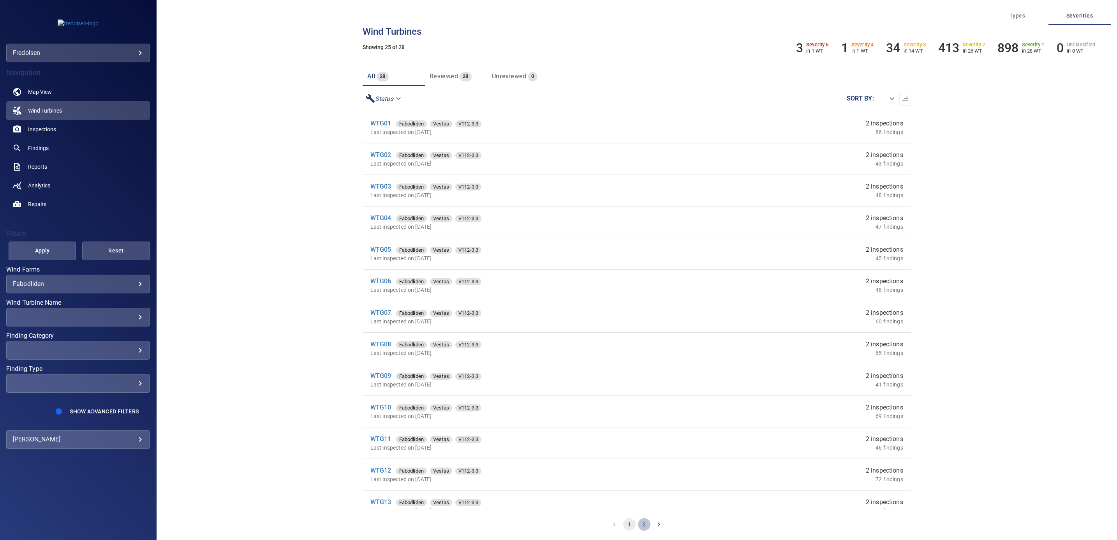
click at [641, 524] on button "2" at bounding box center [644, 524] width 12 height 12
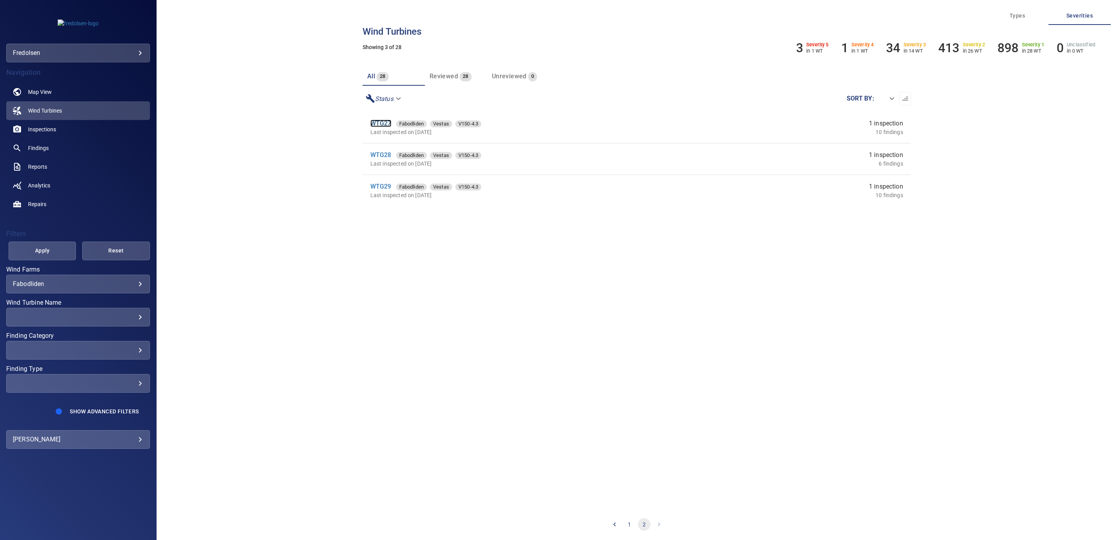
click at [381, 120] on link "WTG27" at bounding box center [380, 123] width 21 height 7
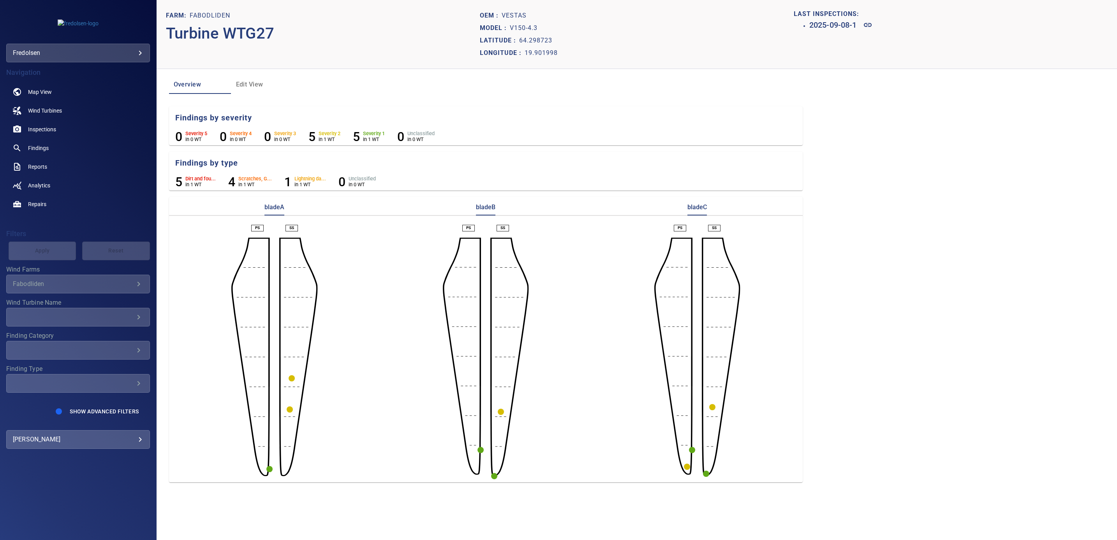
click at [288, 409] on circle "button" at bounding box center [290, 409] width 6 height 6
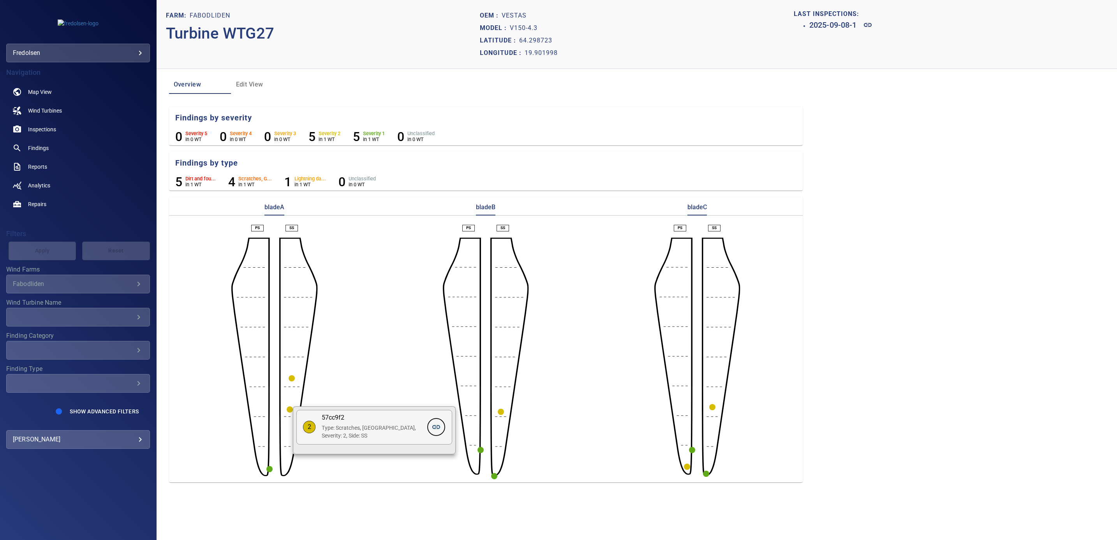
click at [438, 429] on icon at bounding box center [436, 427] width 8 height 4
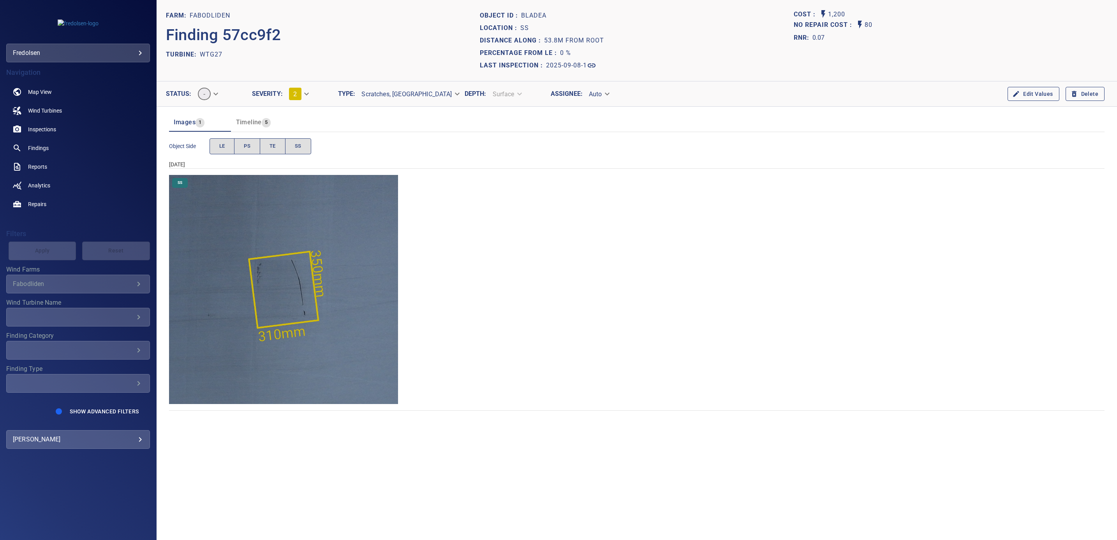
click at [353, 287] on img "Fabodliden/WTG27/2025-09-08-1/2025-09-08-5/image93wp102.jpg" at bounding box center [283, 289] width 229 height 229
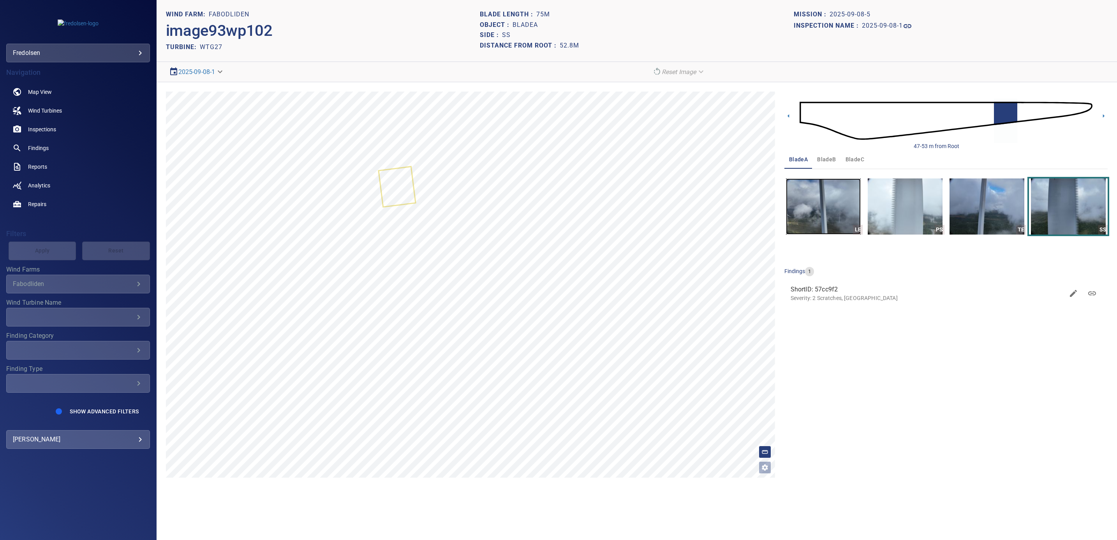
click at [832, 222] on img "button" at bounding box center [823, 206] width 75 height 56
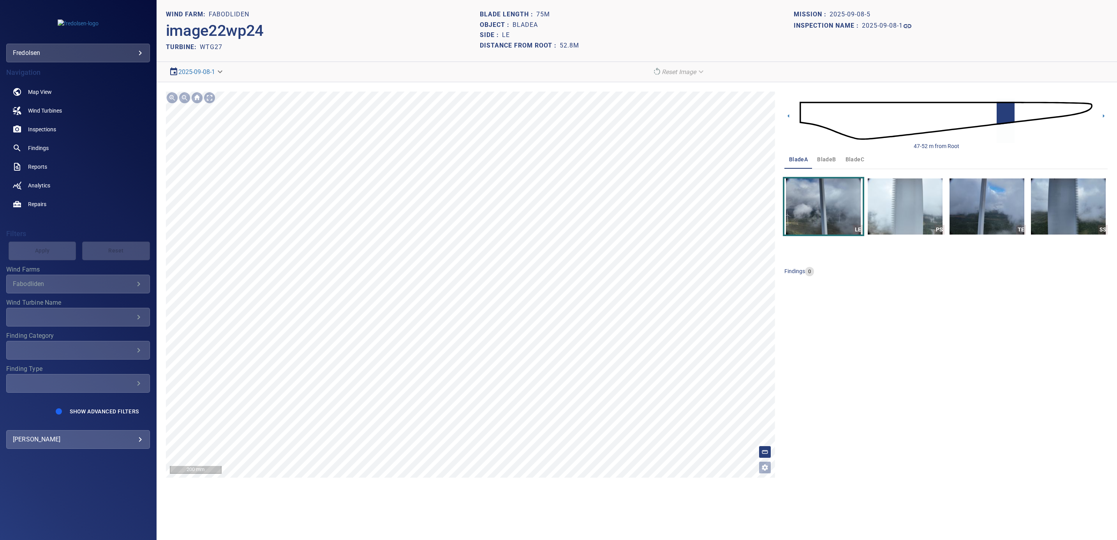
click at [459, 513] on section "**********" at bounding box center [637, 270] width 960 height 540
click at [548, 524] on section "**********" at bounding box center [637, 270] width 960 height 540
click at [1054, 111] on img at bounding box center [946, 120] width 293 height 71
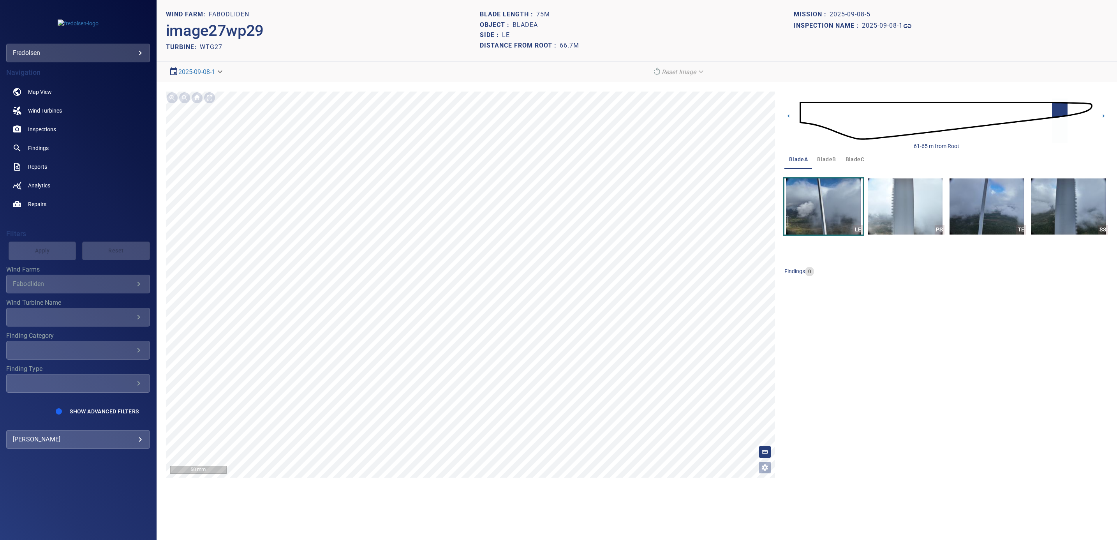
click at [1074, 110] on img at bounding box center [946, 120] width 293 height 71
click at [554, 512] on section "**********" at bounding box center [637, 270] width 960 height 540
click at [506, 501] on section "**********" at bounding box center [637, 270] width 960 height 540
click at [544, 536] on section "**********" at bounding box center [637, 270] width 960 height 540
click at [1085, 106] on img at bounding box center [946, 120] width 293 height 71
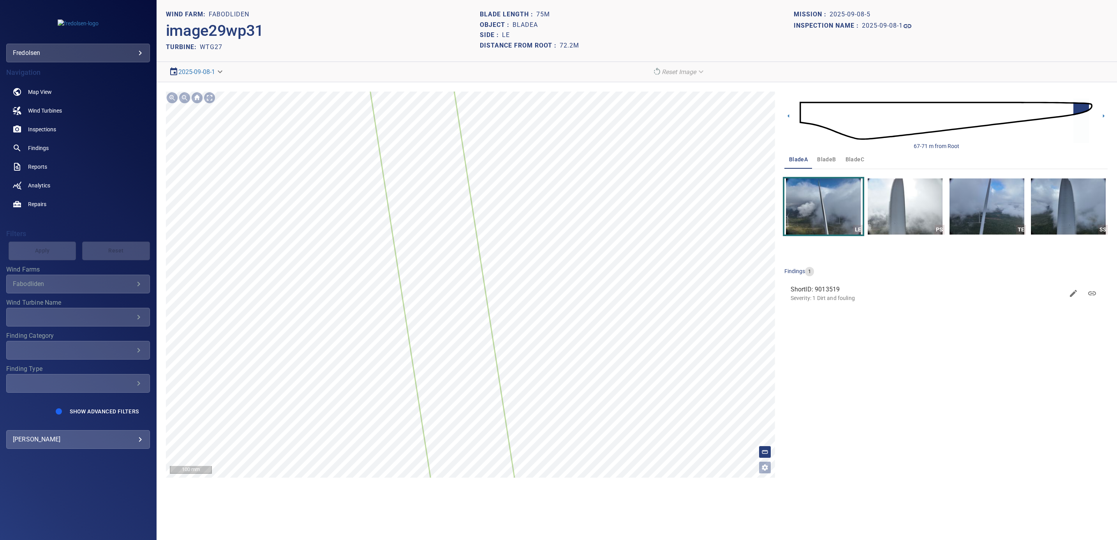
click at [504, 515] on section "**********" at bounding box center [637, 270] width 960 height 540
click at [898, 212] on img "button" at bounding box center [905, 206] width 75 height 56
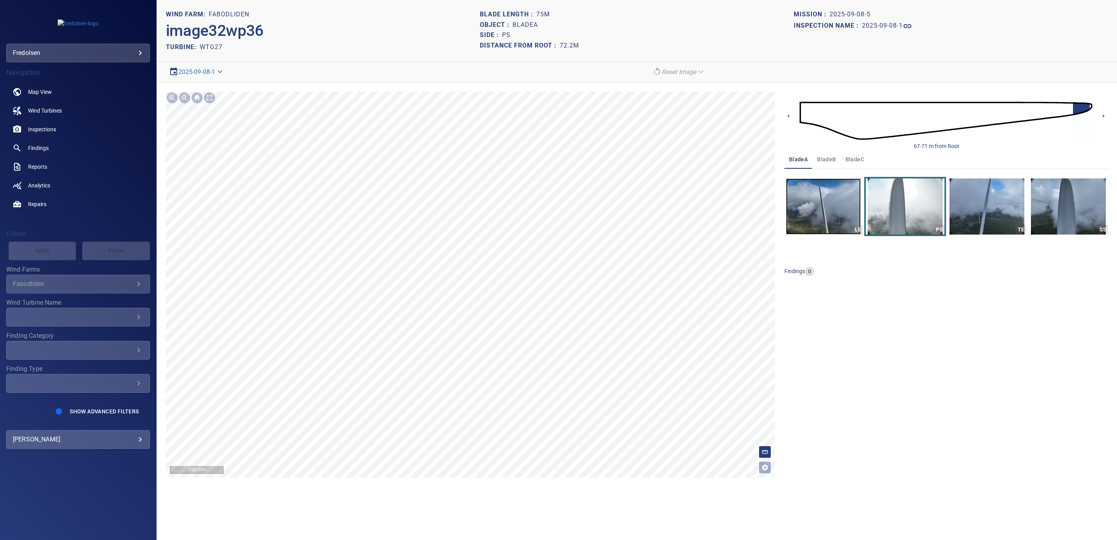
click at [787, 220] on img "button" at bounding box center [823, 206] width 75 height 56
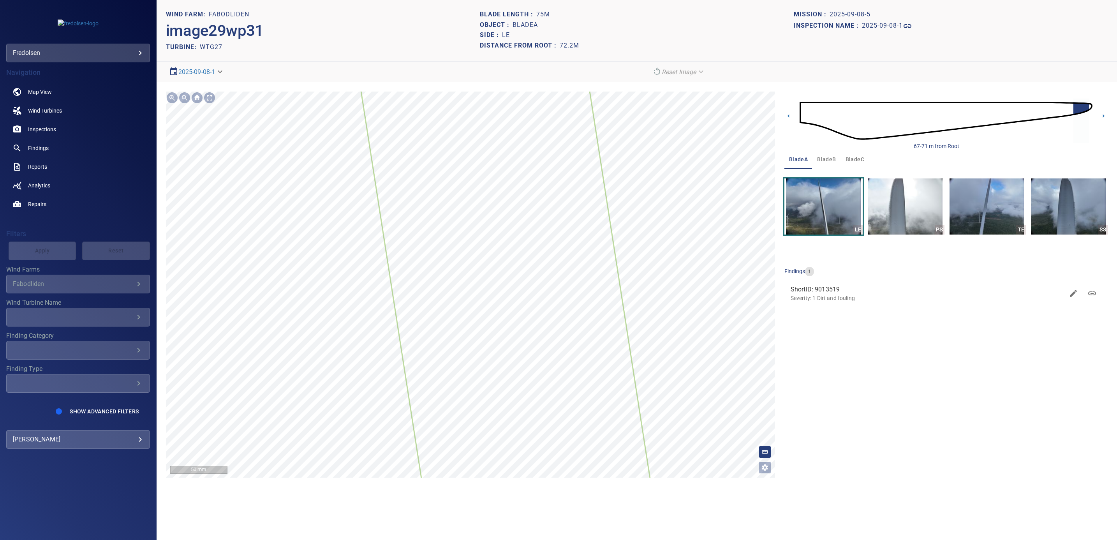
click at [696, 539] on html "**********" at bounding box center [558, 270] width 1117 height 540
click at [713, 512] on section "**********" at bounding box center [637, 270] width 960 height 540
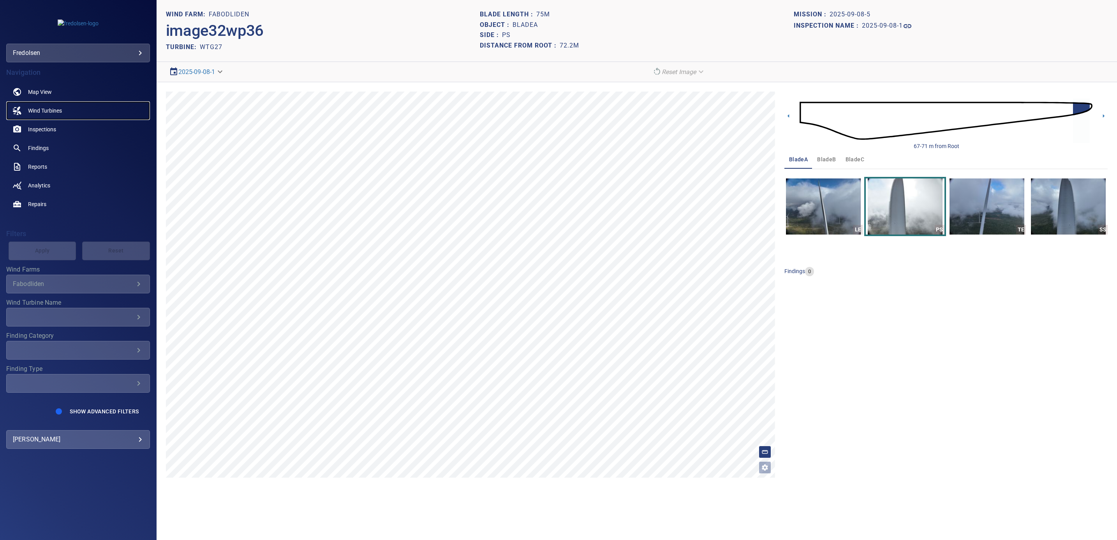
click at [49, 111] on span "Wind Turbines" at bounding box center [45, 111] width 34 height 8
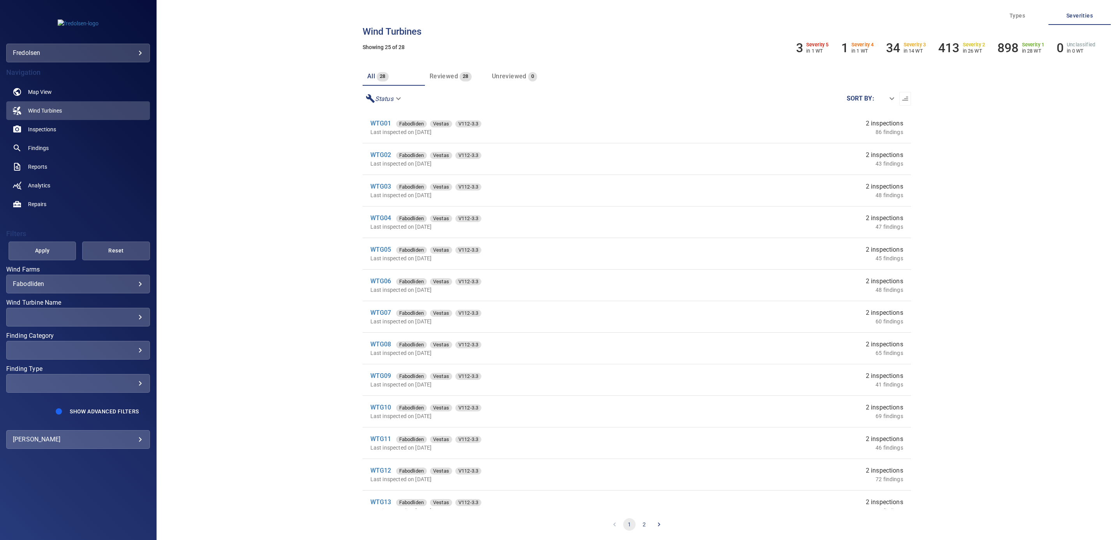
click at [641, 525] on button "2" at bounding box center [644, 524] width 12 height 12
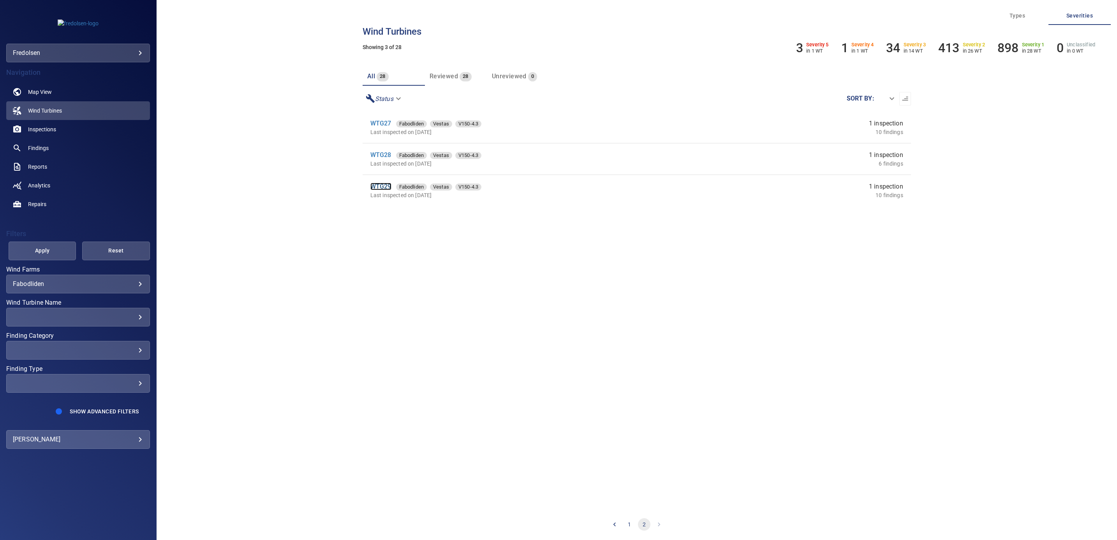
click at [381, 187] on link "WTG29" at bounding box center [380, 186] width 21 height 7
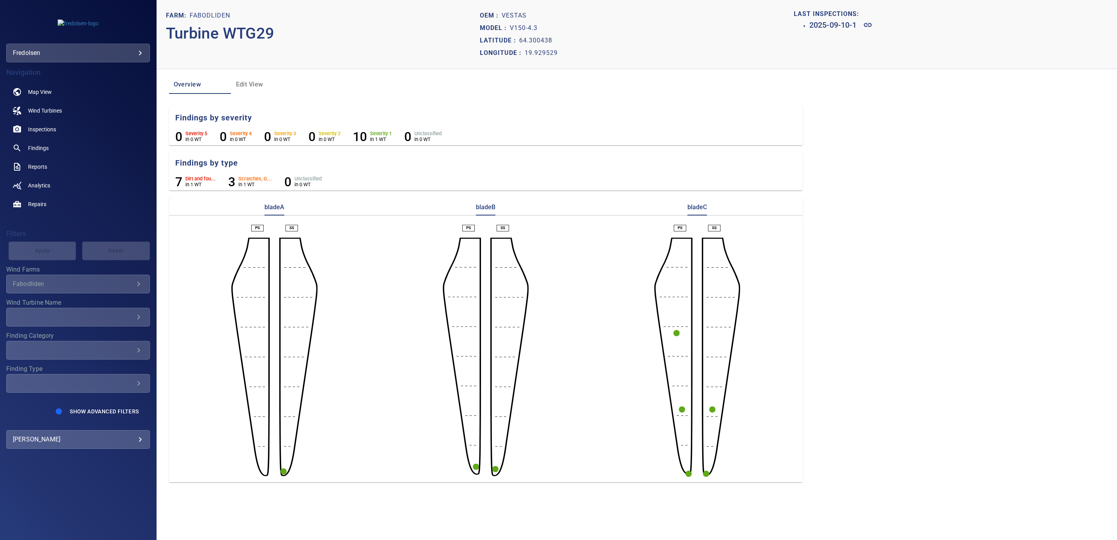
click at [495, 468] on circle "button" at bounding box center [495, 469] width 6 height 6
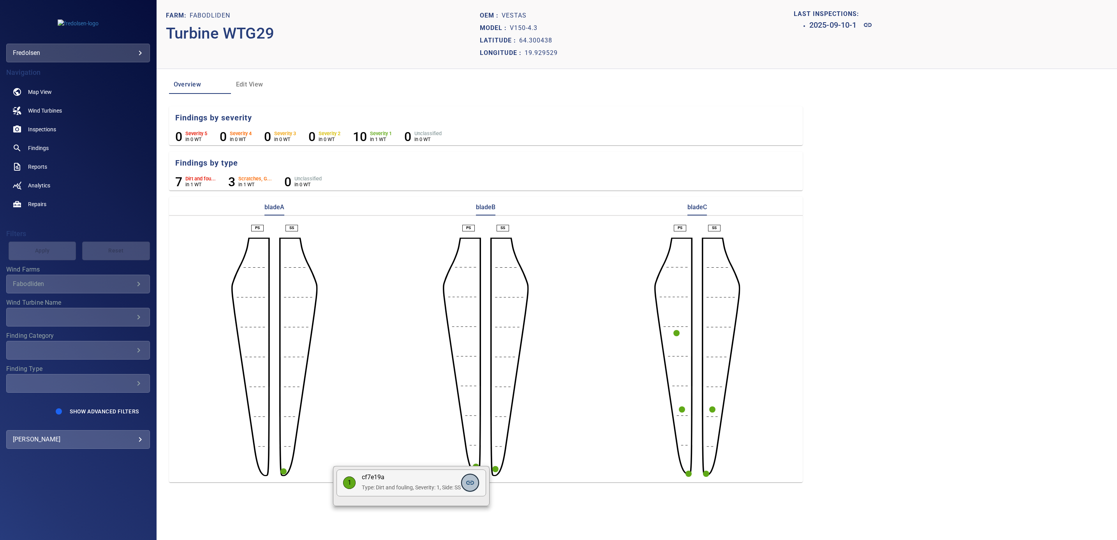
click at [474, 483] on icon at bounding box center [470, 483] width 8 height 4
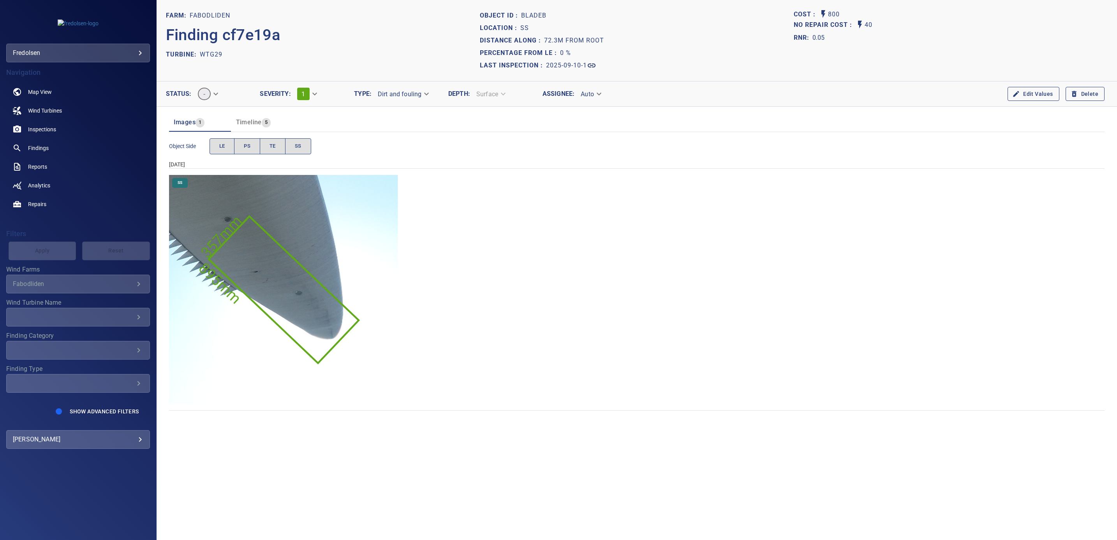
click at [335, 248] on img "Fabodliden/WTG29/2025-09-10-1/2025-09-10-1/image86wp95.jpg" at bounding box center [283, 289] width 229 height 229
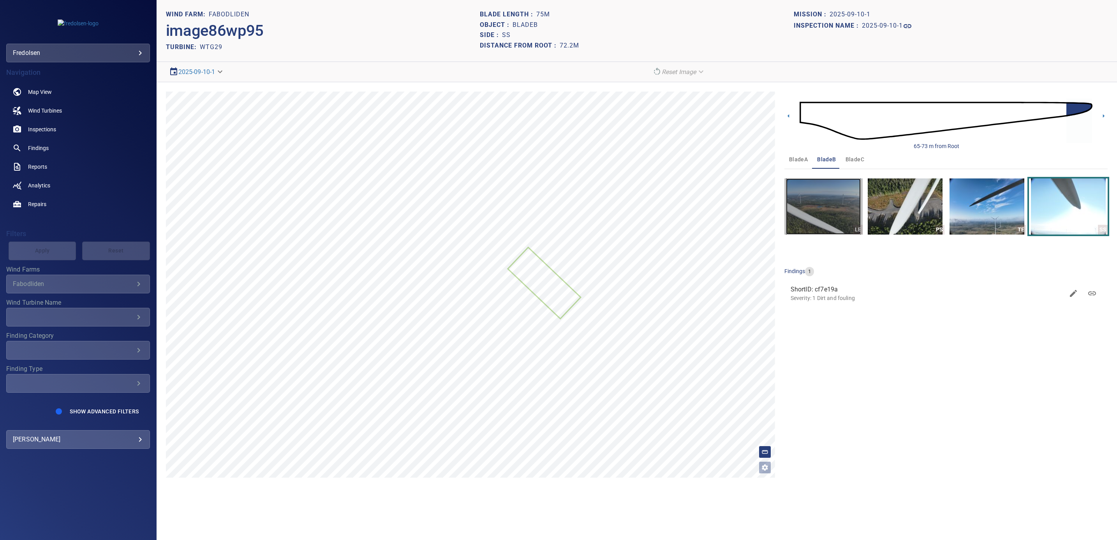
click at [820, 224] on img "button" at bounding box center [823, 206] width 75 height 56
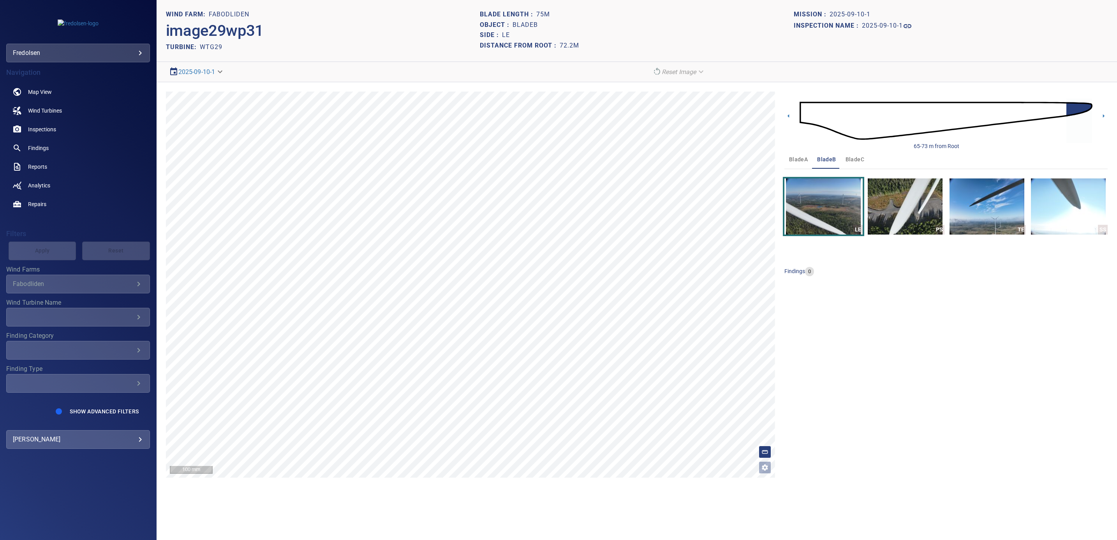
click at [1043, 112] on img at bounding box center [946, 120] width 293 height 71
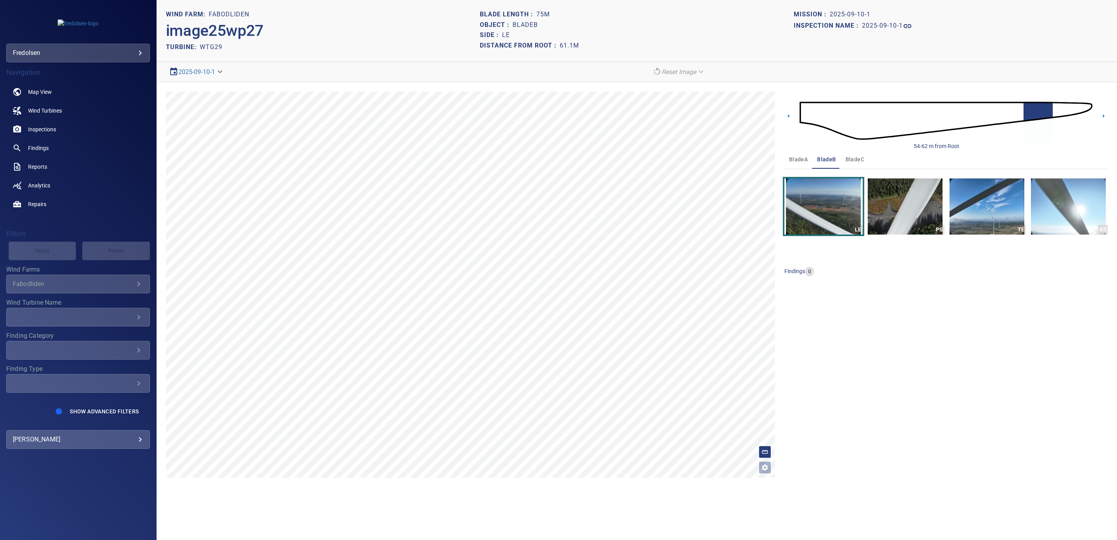
click at [1001, 117] on img at bounding box center [946, 120] width 293 height 71
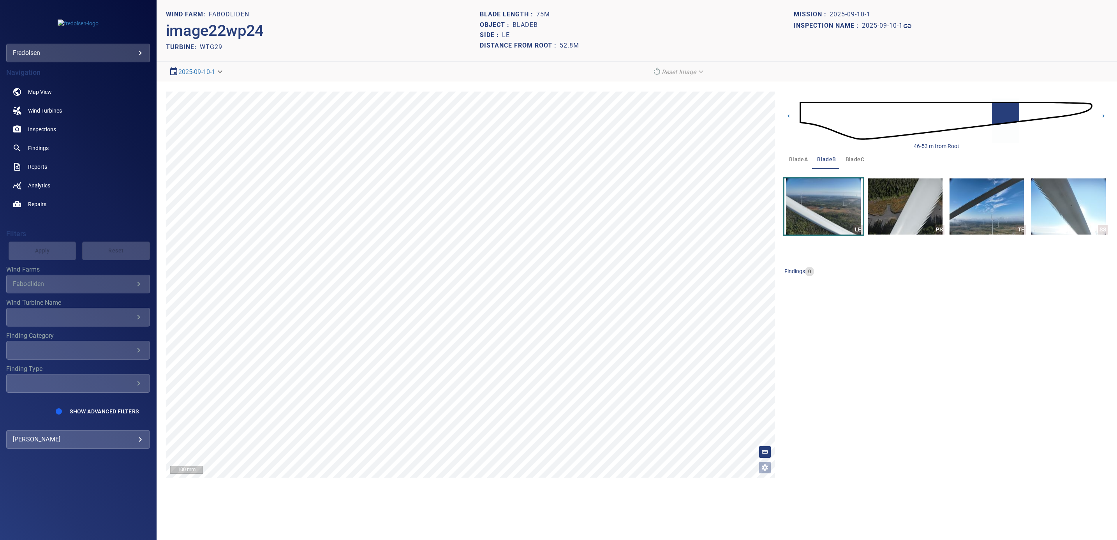
click at [1091, 107] on img at bounding box center [946, 120] width 293 height 71
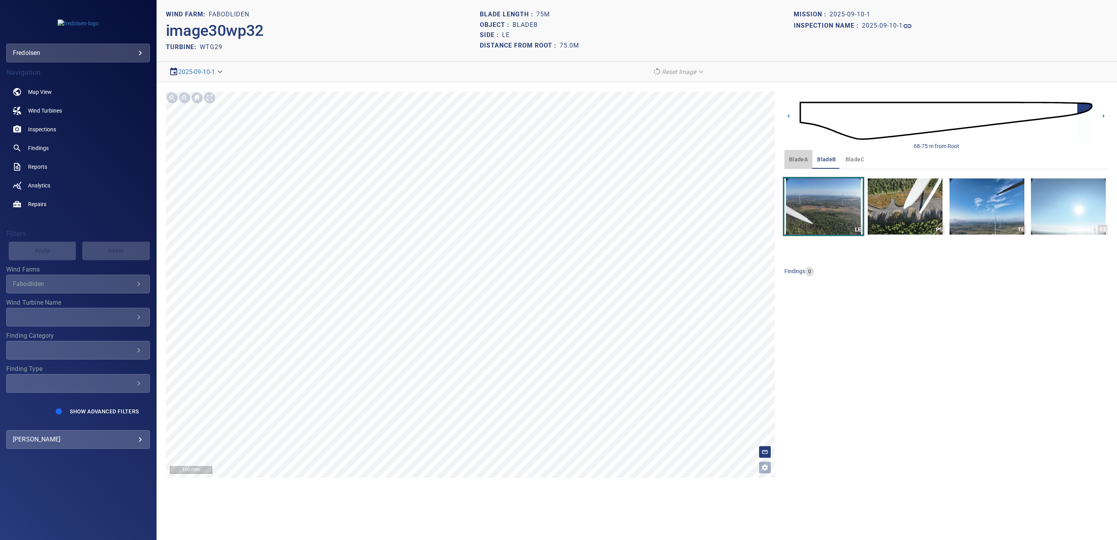
click at [793, 164] on span "bladeA" at bounding box center [798, 160] width 19 height 10
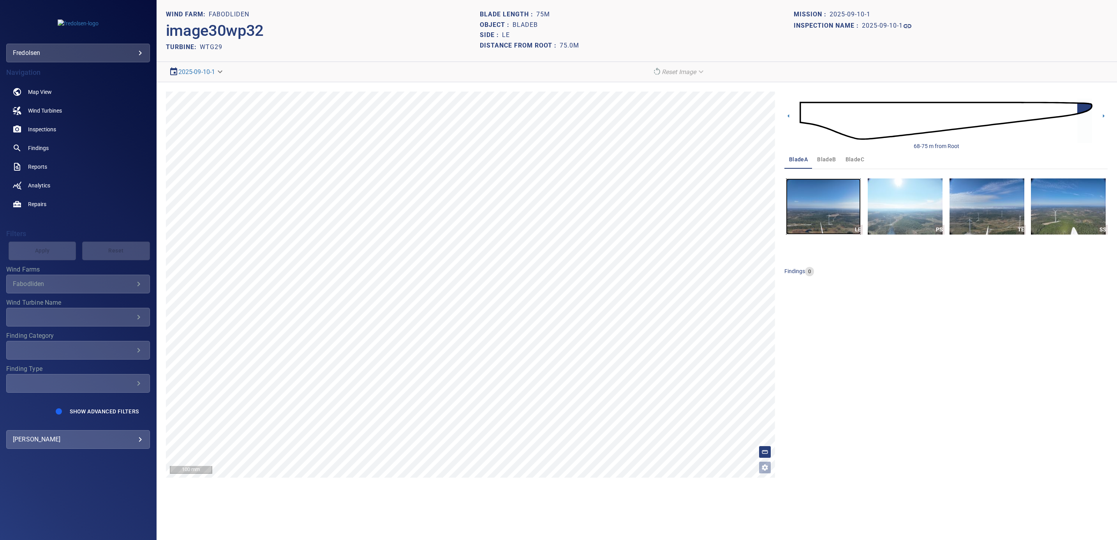
click at [816, 213] on img "button" at bounding box center [823, 206] width 75 height 56
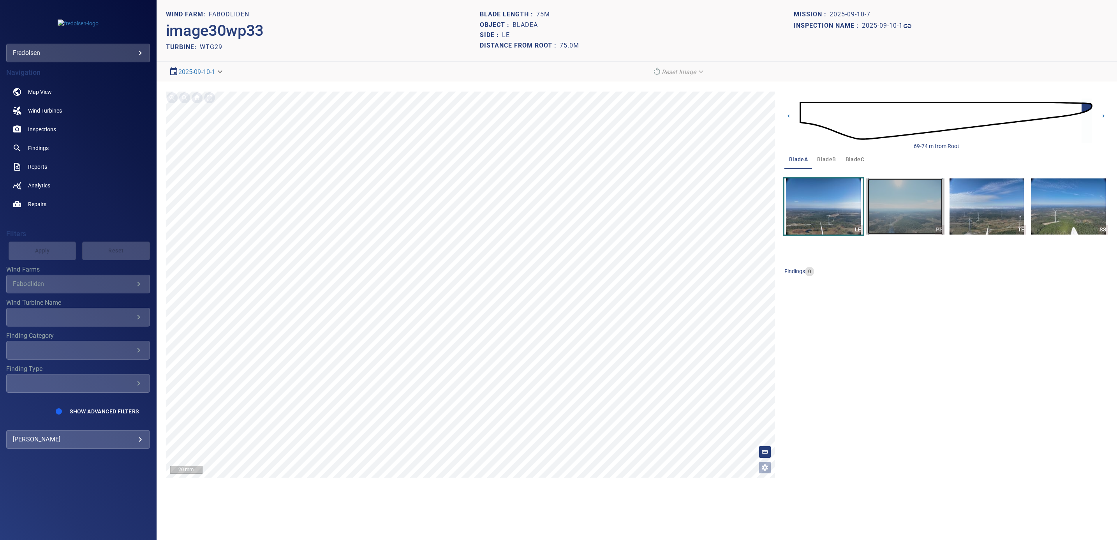
click at [921, 221] on img "button" at bounding box center [905, 206] width 75 height 56
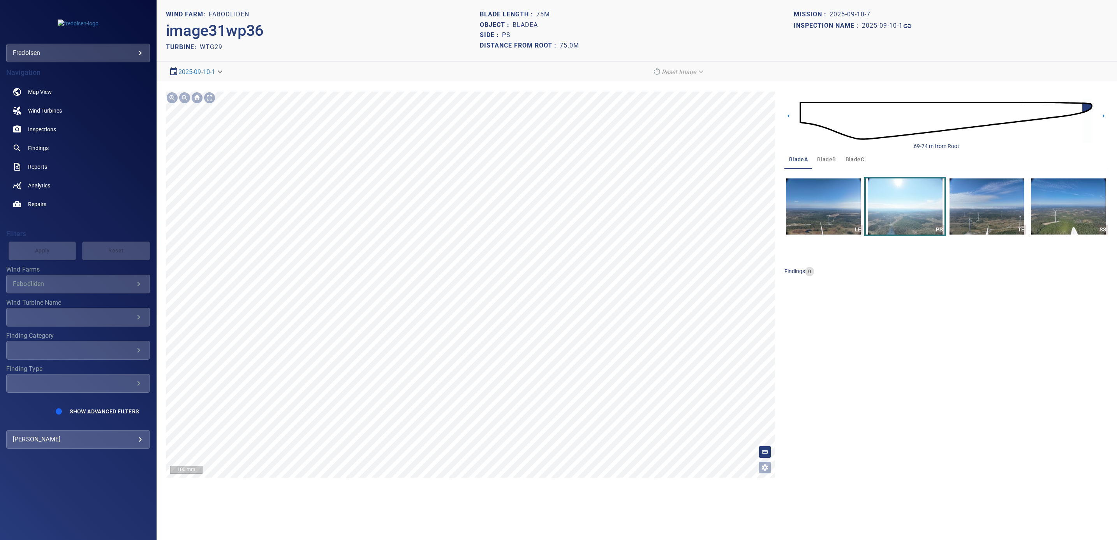
click at [609, 0] on html "**********" at bounding box center [558, 270] width 1117 height 540
click at [104, 137] on main "**********" at bounding box center [558, 270] width 1117 height 540
click at [1052, 226] on img "button" at bounding box center [1068, 206] width 75 height 56
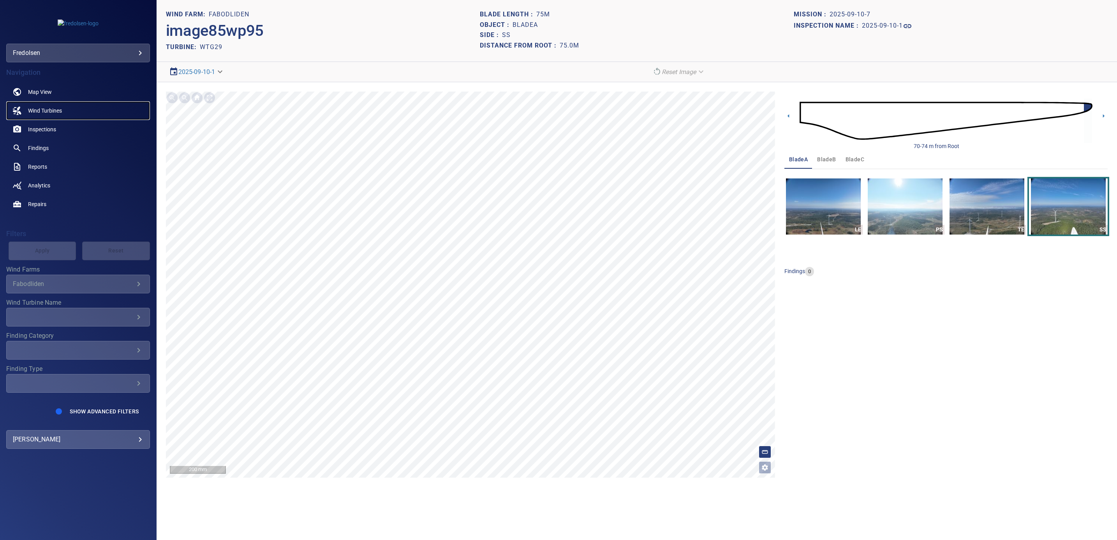
click at [40, 110] on span "Wind Turbines" at bounding box center [45, 111] width 34 height 8
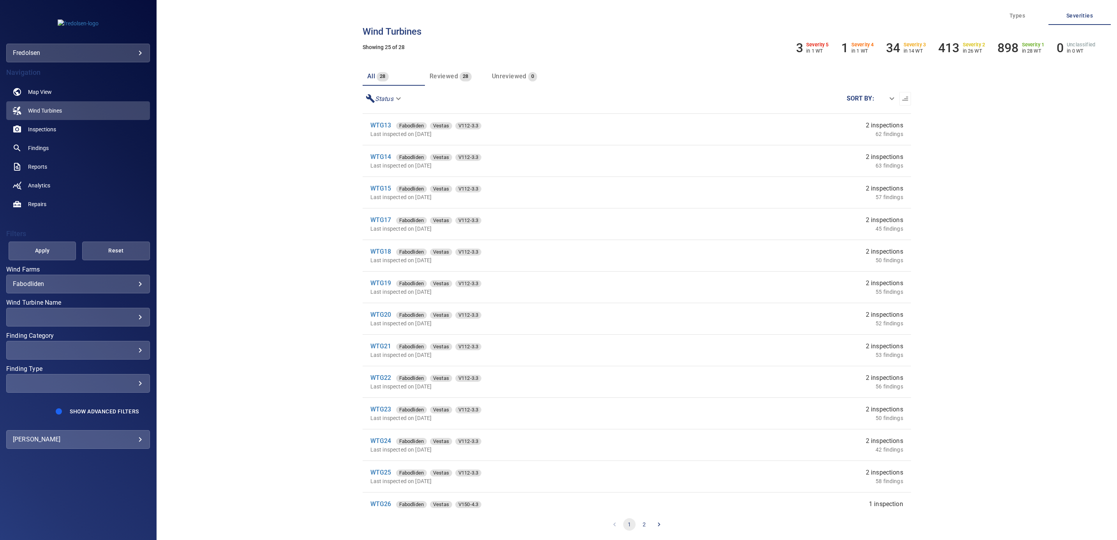
scroll to position [391, 0]
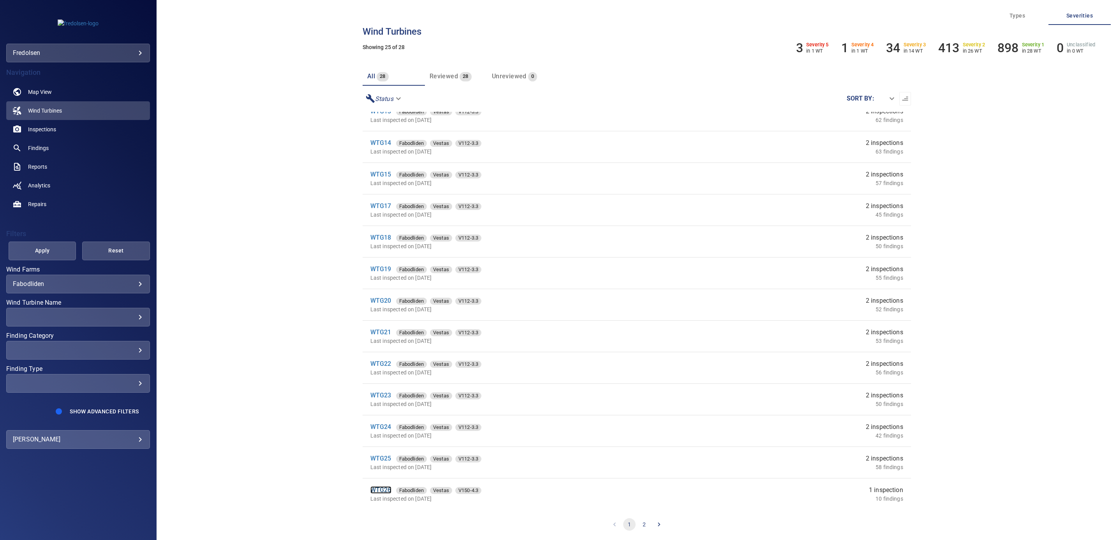
click at [375, 486] on link "WTG26" at bounding box center [380, 489] width 21 height 7
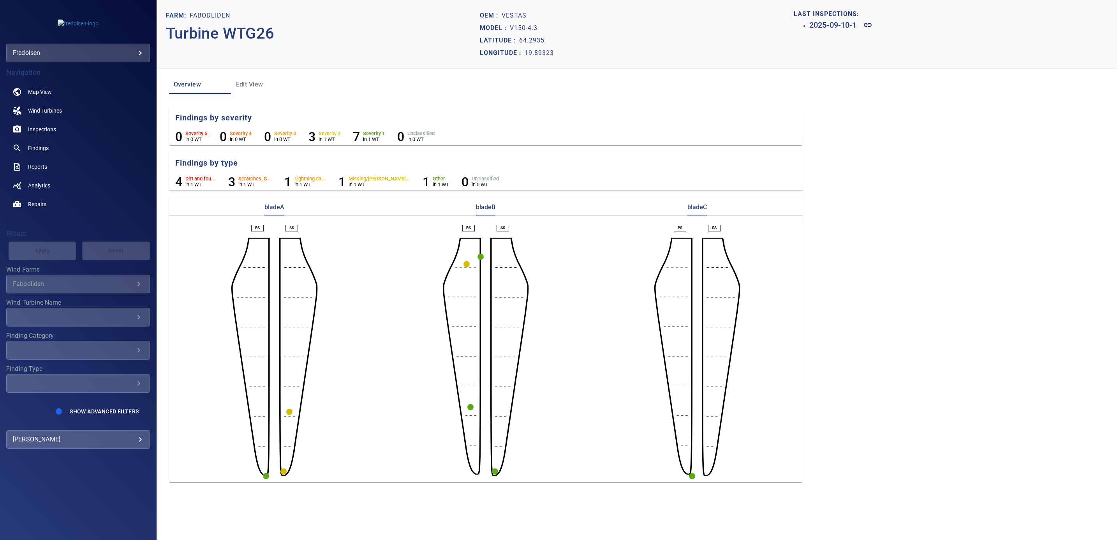
click at [496, 469] on circle "button" at bounding box center [495, 471] width 6 height 6
click at [466, 485] on link at bounding box center [469, 485] width 19 height 19
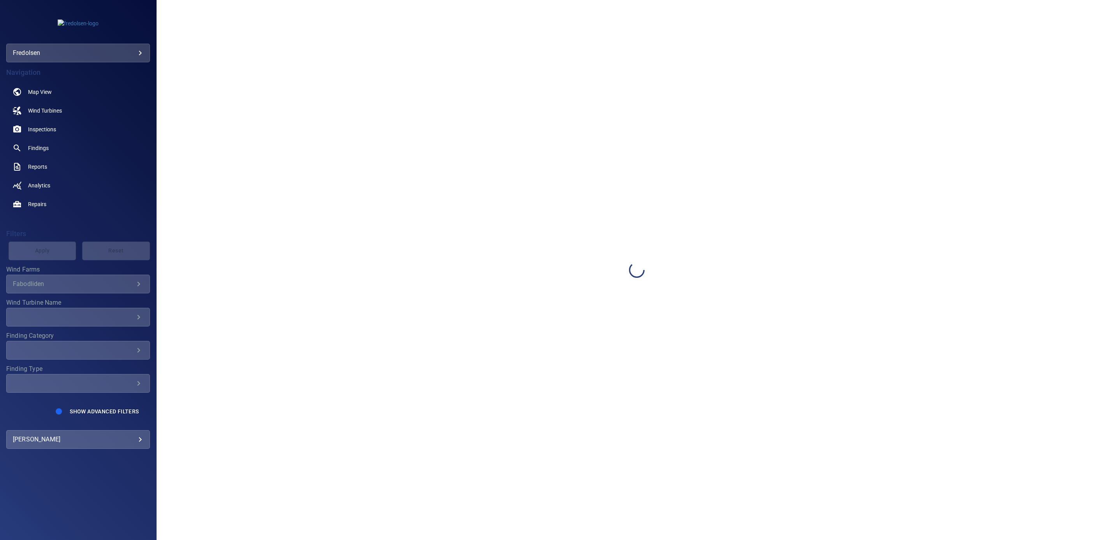
click at [466, 485] on div at bounding box center [637, 270] width 960 height 540
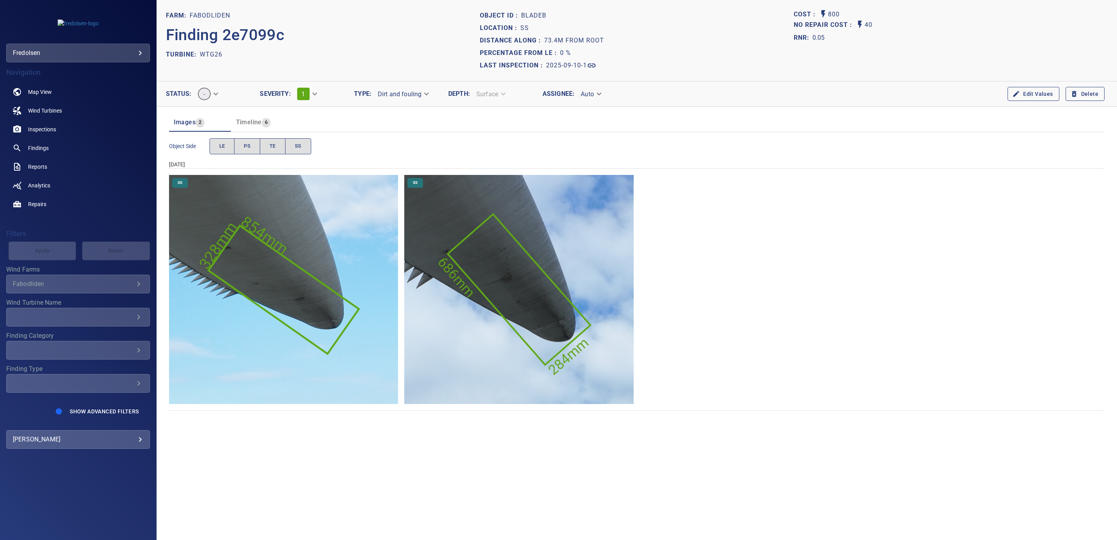
drag, startPoint x: 466, startPoint y: 485, endPoint x: 503, endPoint y: 331, distance: 158.1
click at [503, 331] on img "Fabodliden/WTG26/2025-09-10-1/2025-09-10-1/image85wp94.jpg" at bounding box center [518, 289] width 229 height 229
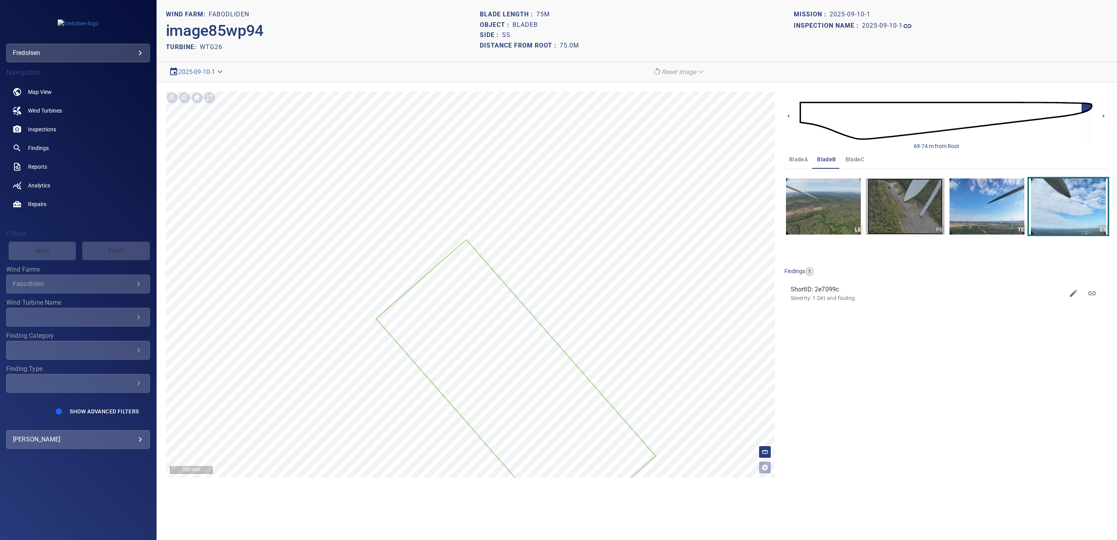
click at [884, 214] on img "button" at bounding box center [905, 206] width 75 height 56
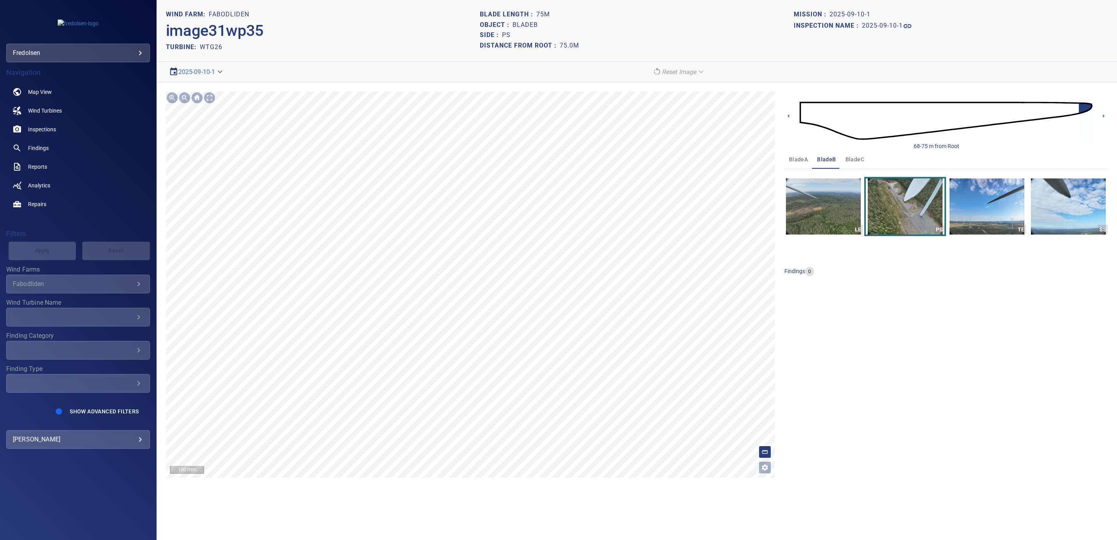
click at [578, 539] on html "**********" at bounding box center [558, 270] width 1117 height 540
click at [519, 519] on section "**********" at bounding box center [637, 270] width 960 height 540
click at [838, 210] on img "button" at bounding box center [823, 206] width 75 height 56
click at [51, 107] on span "Wind Turbines" at bounding box center [45, 111] width 34 height 8
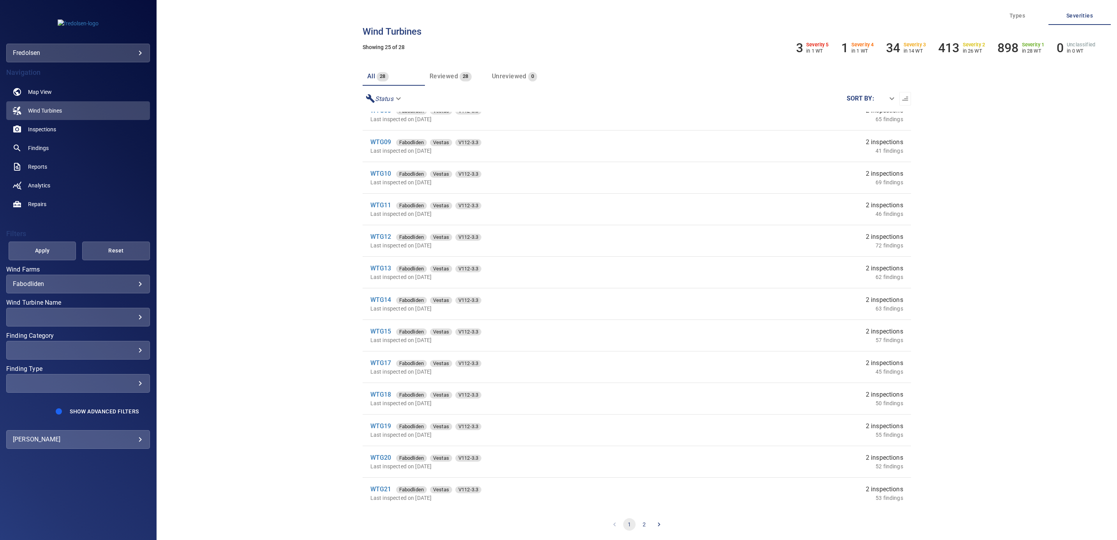
scroll to position [391, 0]
click at [645, 525] on button "2" at bounding box center [644, 524] width 12 height 12
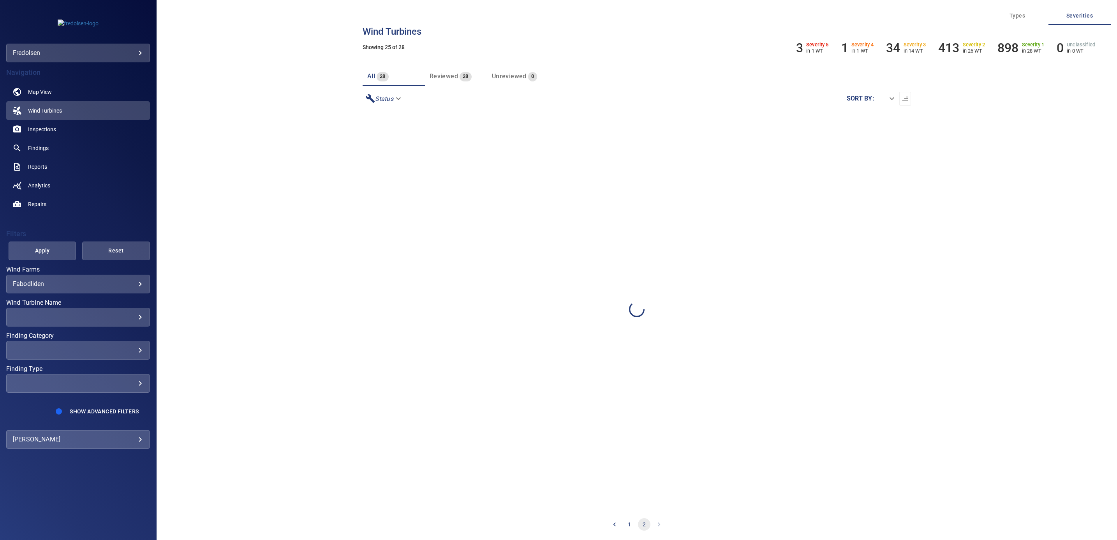
scroll to position [0, 0]
click at [382, 122] on link "WTG27" at bounding box center [380, 123] width 21 height 7
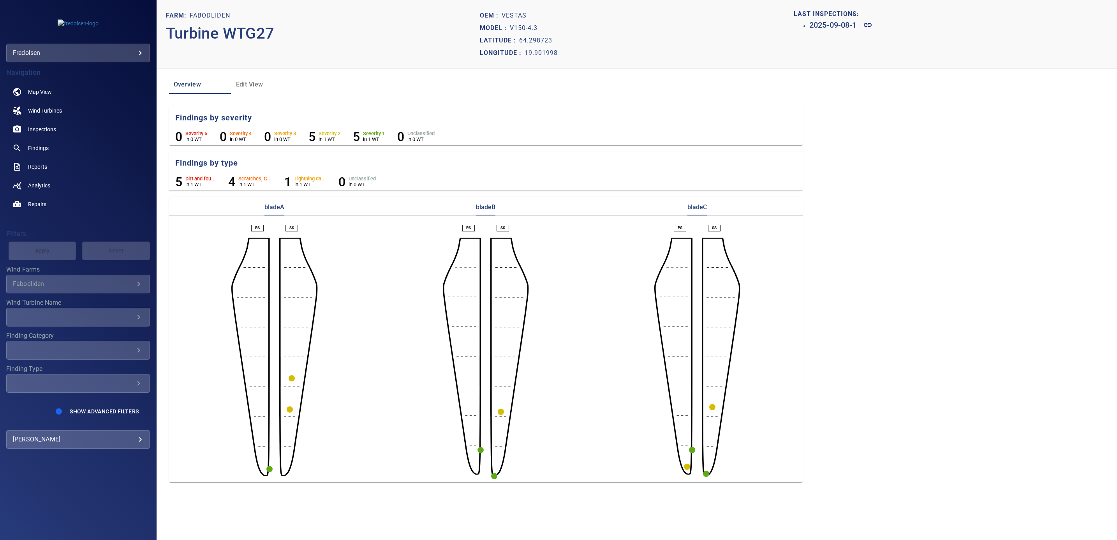
click at [500, 412] on circle "button" at bounding box center [501, 412] width 6 height 6
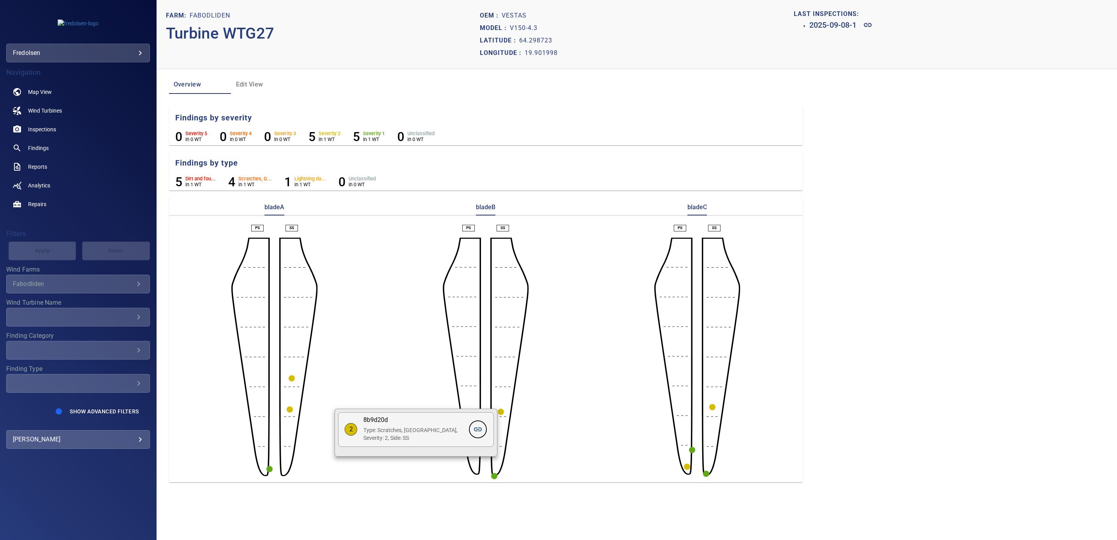
click at [481, 431] on icon at bounding box center [478, 429] width 8 height 4
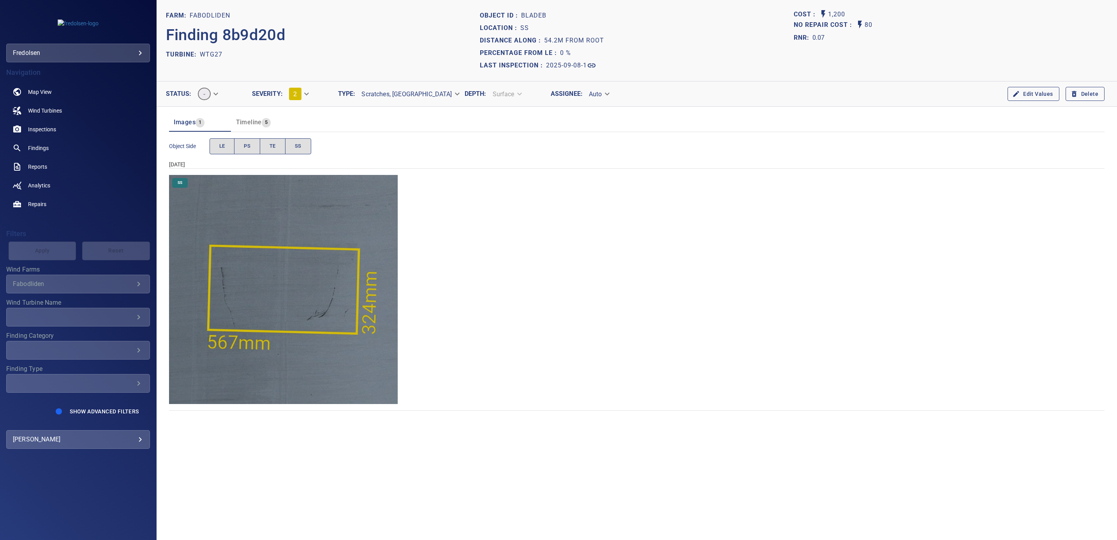
click at [287, 299] on img "Fabodliden/WTG27/2025-09-08-1/2025-09-08-11/image93wp102.jpg" at bounding box center [283, 289] width 229 height 229
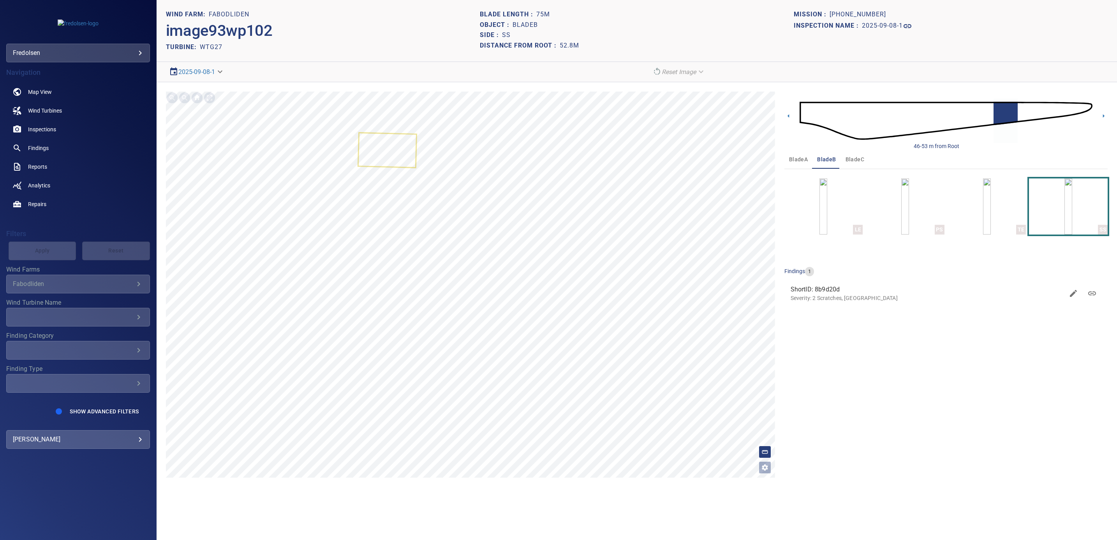
click at [817, 115] on img at bounding box center [946, 120] width 293 height 71
click at [805, 111] on img at bounding box center [946, 120] width 293 height 71
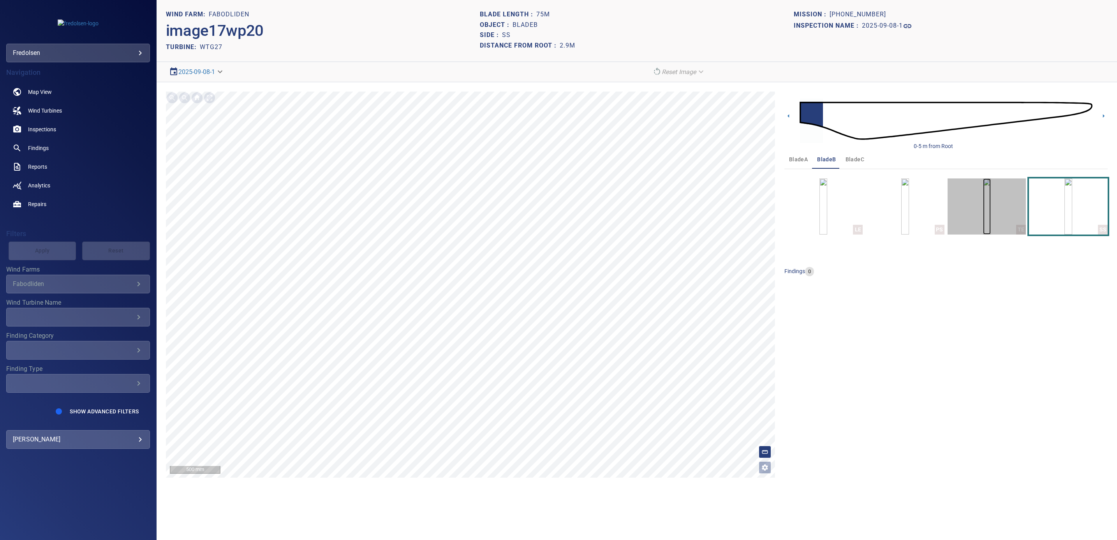
click at [991, 215] on img "button" at bounding box center [987, 206] width 8 height 56
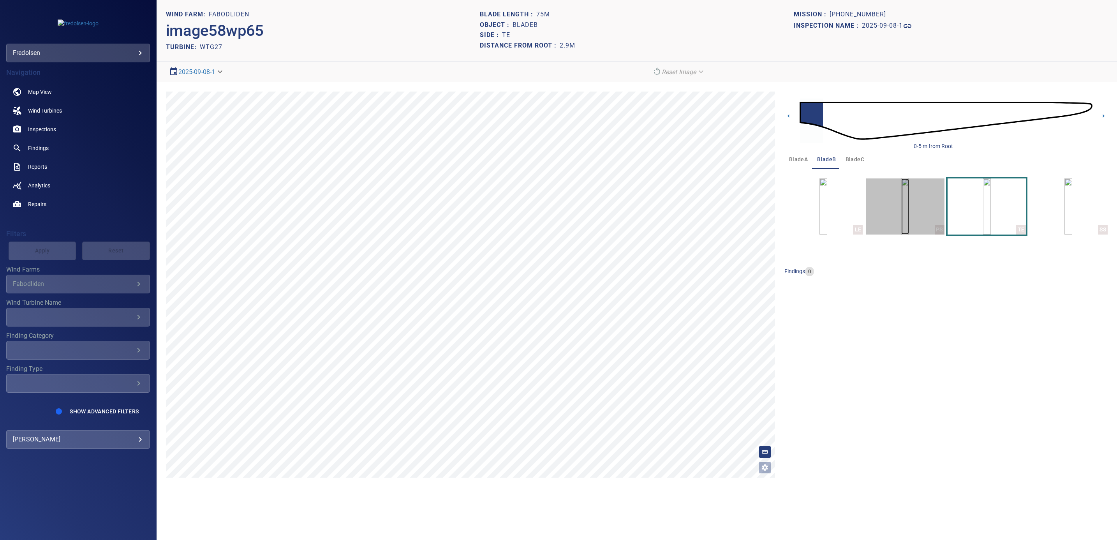
click at [908, 220] on img "button" at bounding box center [905, 206] width 8 height 56
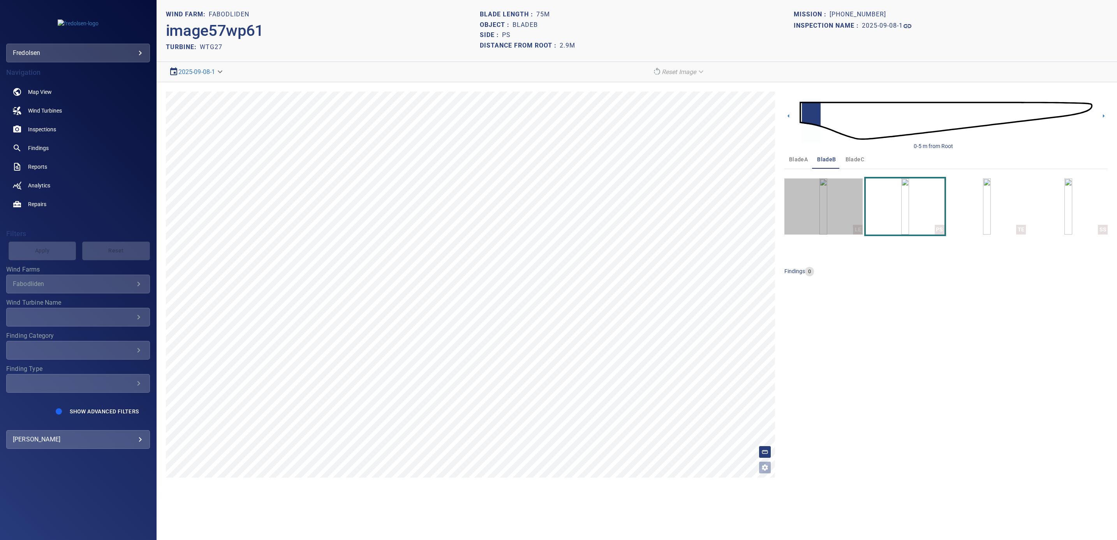
click at [784, 221] on button "LE" at bounding box center [823, 206] width 79 height 56
click at [819, 223] on img "button" at bounding box center [823, 206] width 8 height 56
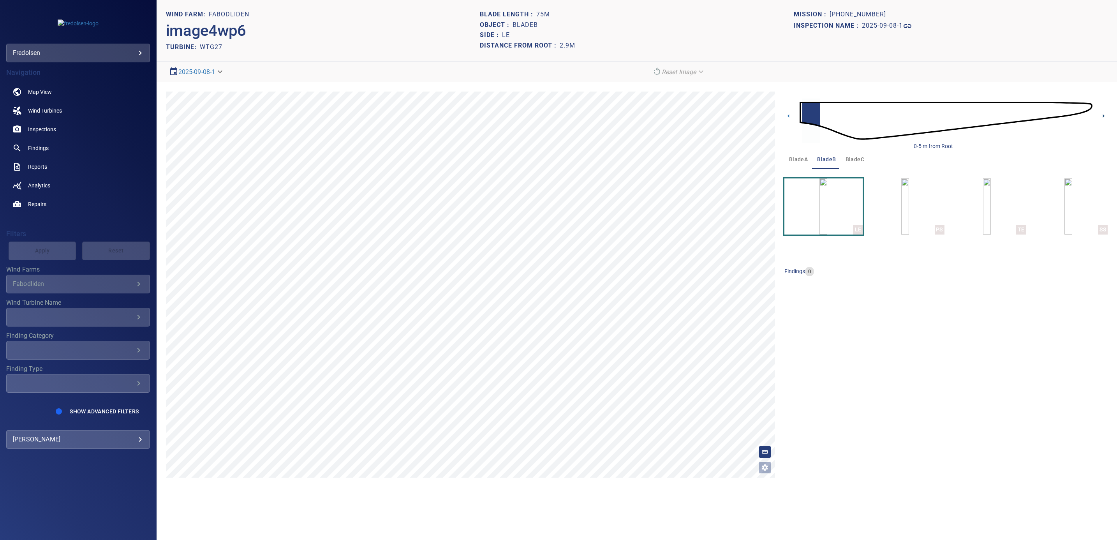
click at [1103, 120] on icon at bounding box center [1103, 116] width 8 height 8
click at [904, 218] on img "button" at bounding box center [905, 206] width 8 height 56
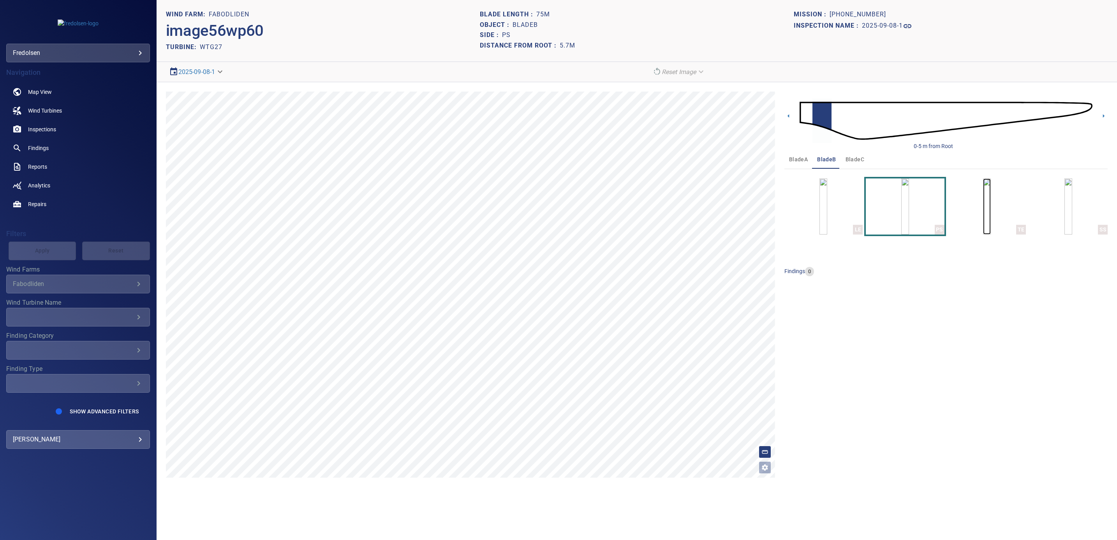
click at [983, 218] on img "button" at bounding box center [987, 206] width 8 height 56
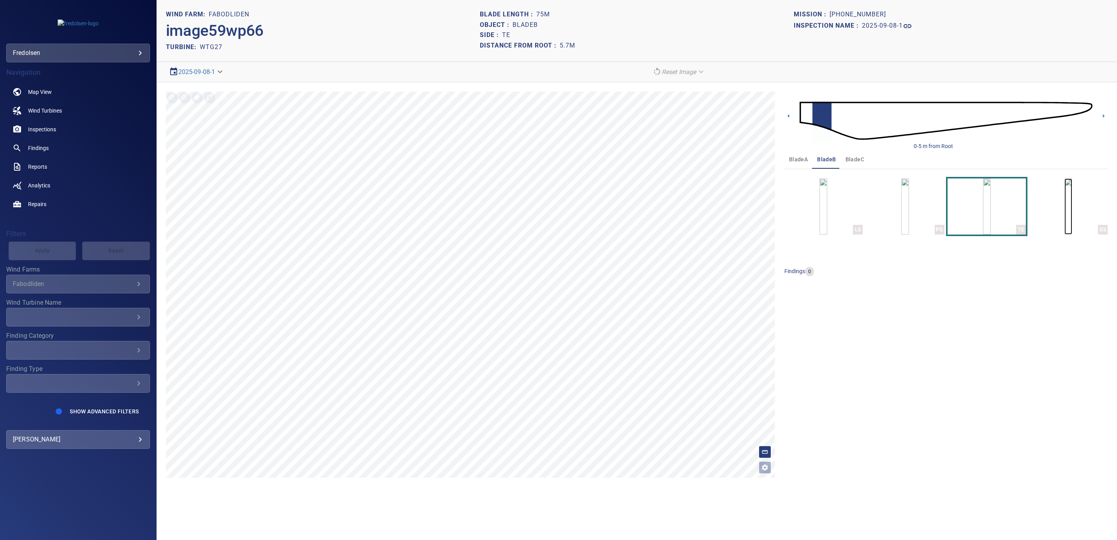
click at [1067, 214] on img "button" at bounding box center [1068, 206] width 8 height 56
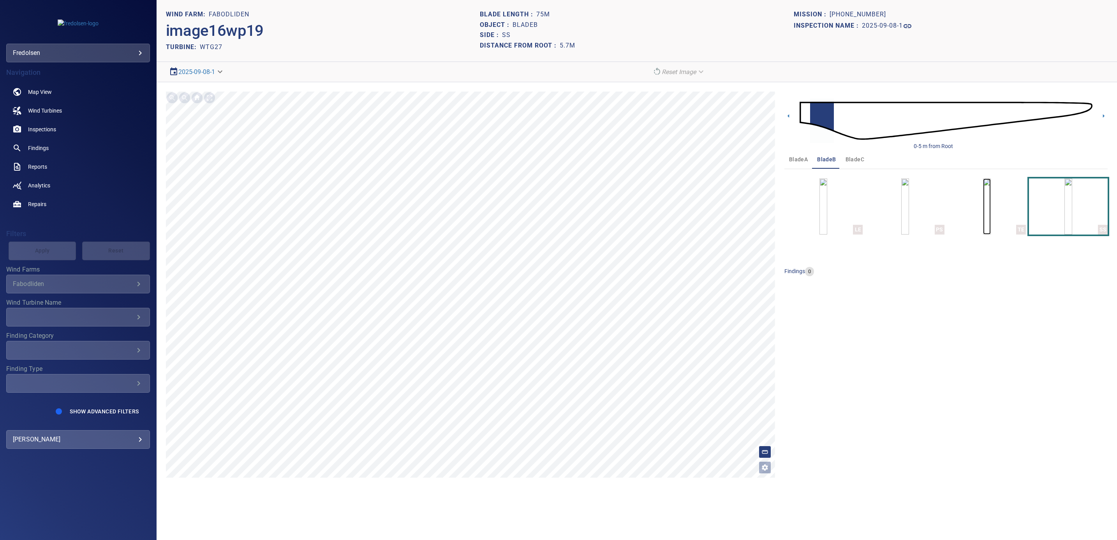
click at [983, 221] on img "button" at bounding box center [987, 206] width 8 height 56
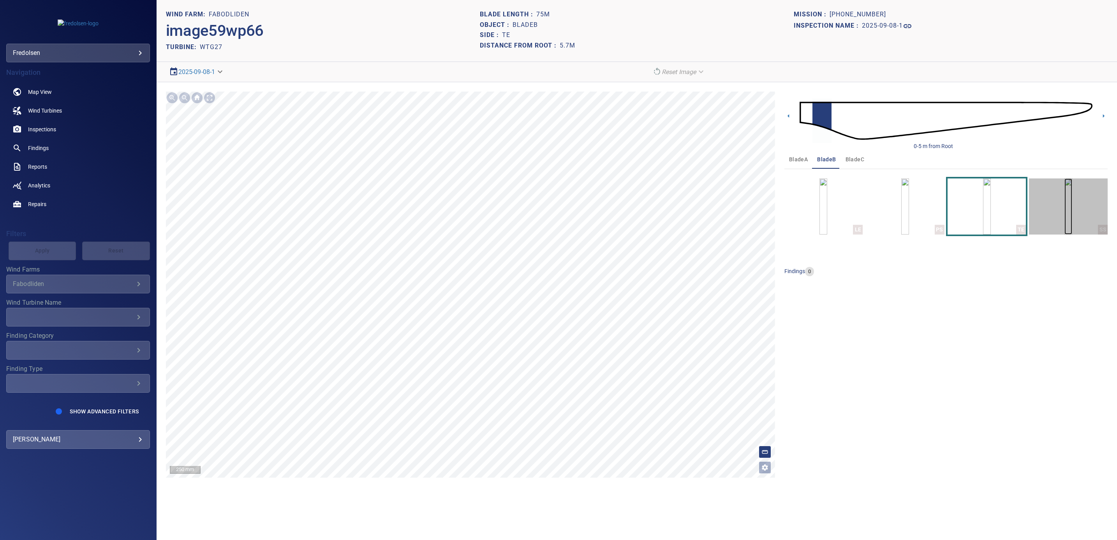
click at [1072, 203] on img "button" at bounding box center [1068, 206] width 8 height 56
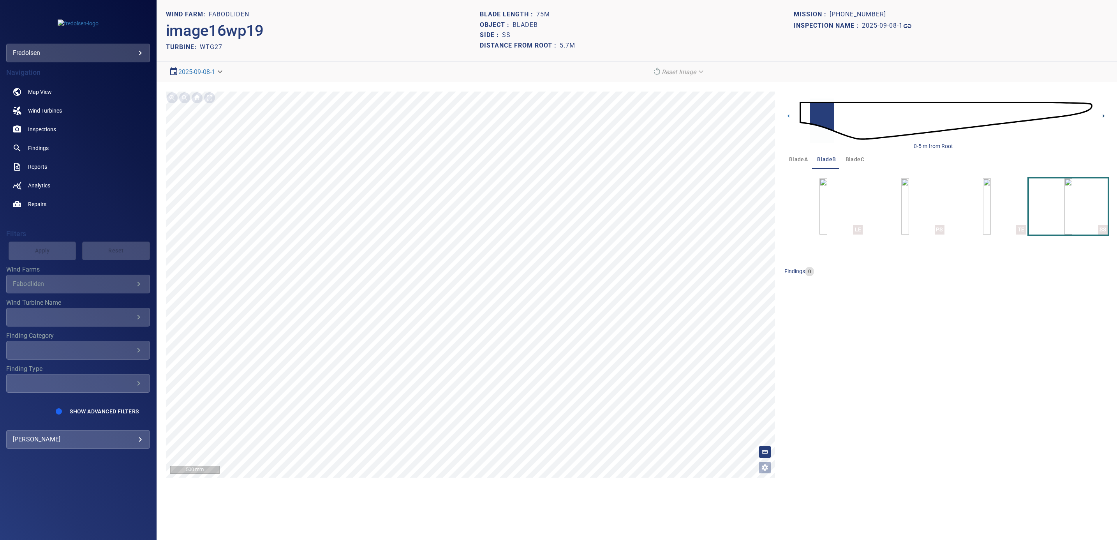
click at [1103, 117] on icon at bounding box center [1104, 116] width 2 height 4
click at [983, 215] on img "button" at bounding box center [987, 206] width 8 height 56
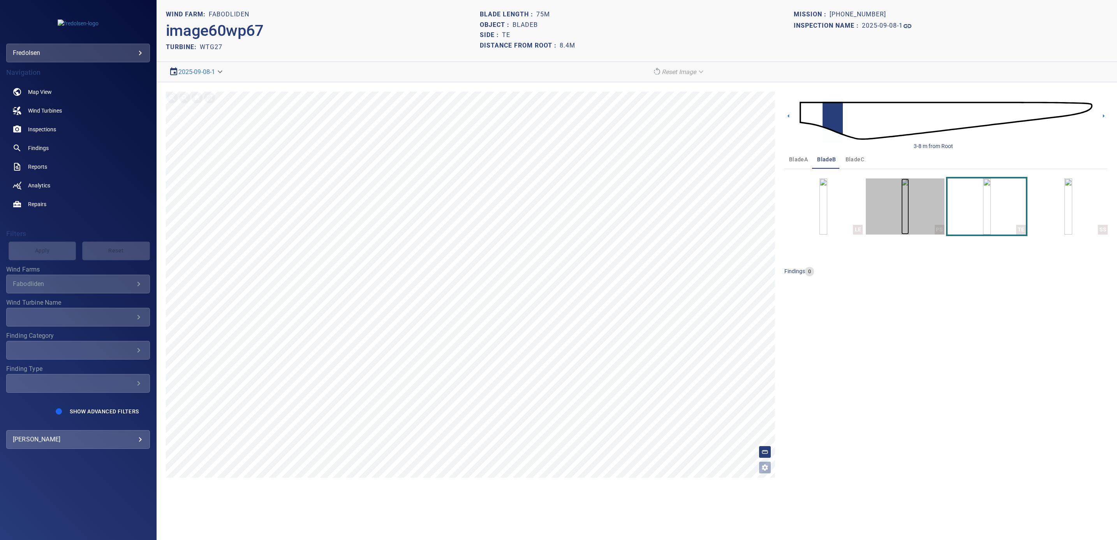
click at [909, 218] on img "button" at bounding box center [905, 206] width 8 height 56
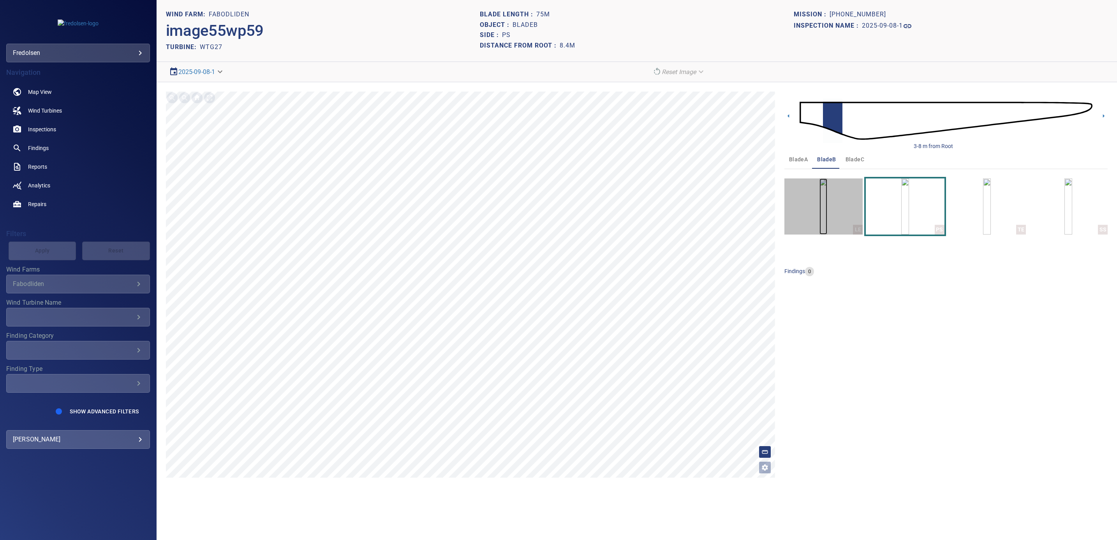
click at [827, 221] on img "button" at bounding box center [823, 206] width 8 height 56
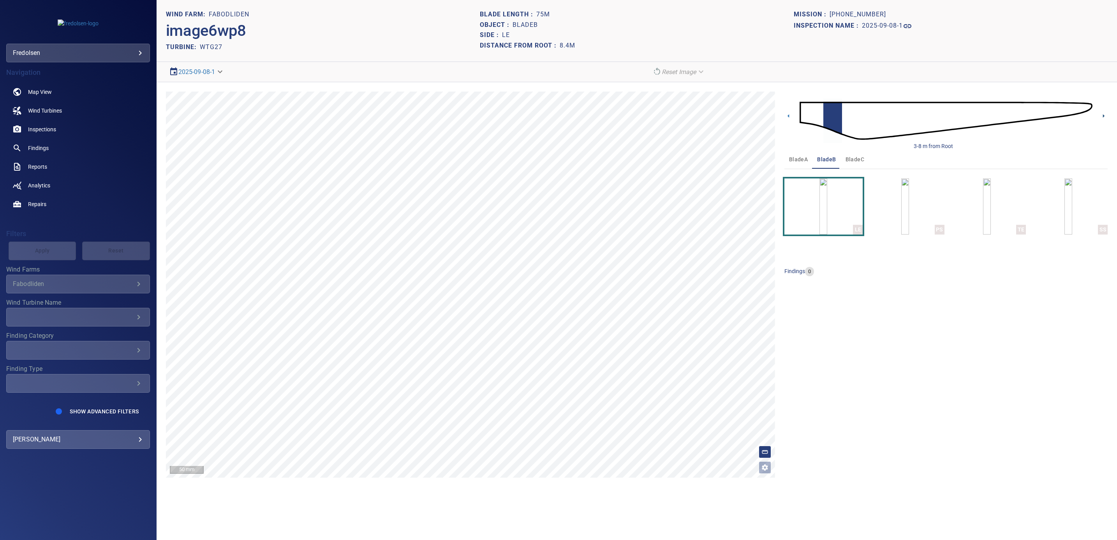
click at [1102, 119] on icon at bounding box center [1103, 116] width 8 height 8
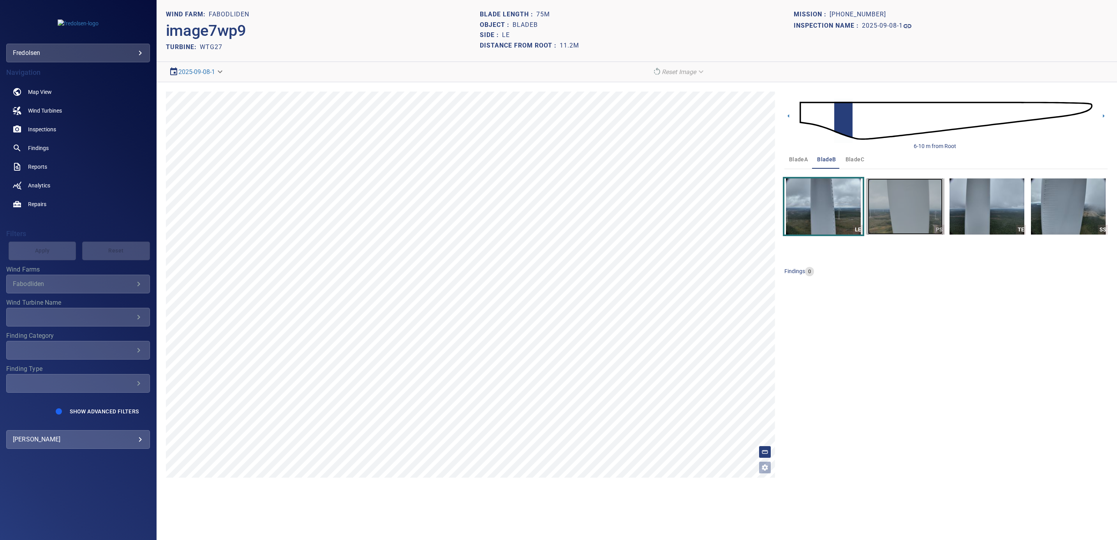
click at [887, 214] on img "button" at bounding box center [905, 206] width 75 height 56
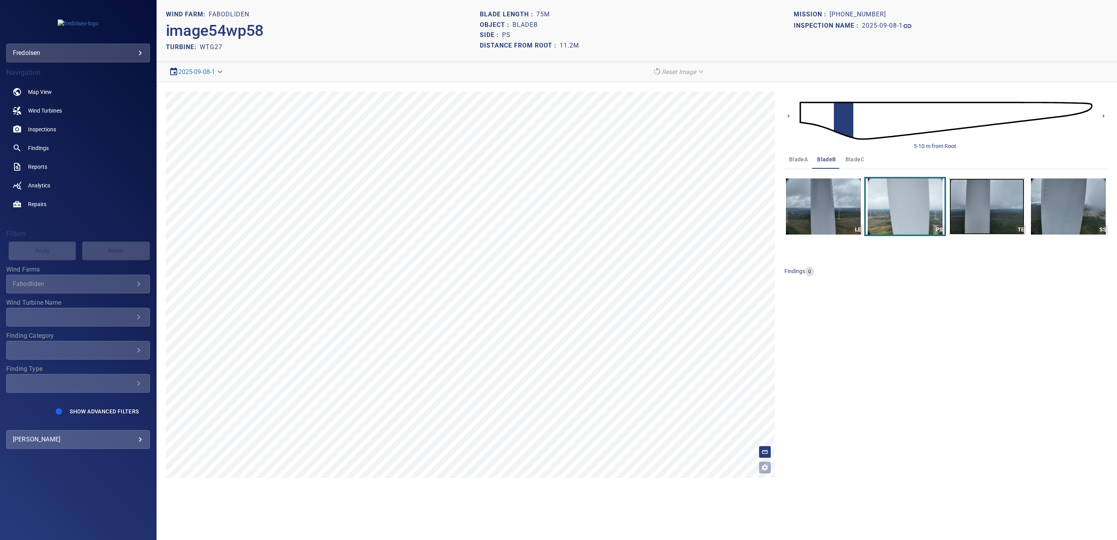
click at [983, 216] on img "button" at bounding box center [987, 206] width 75 height 56
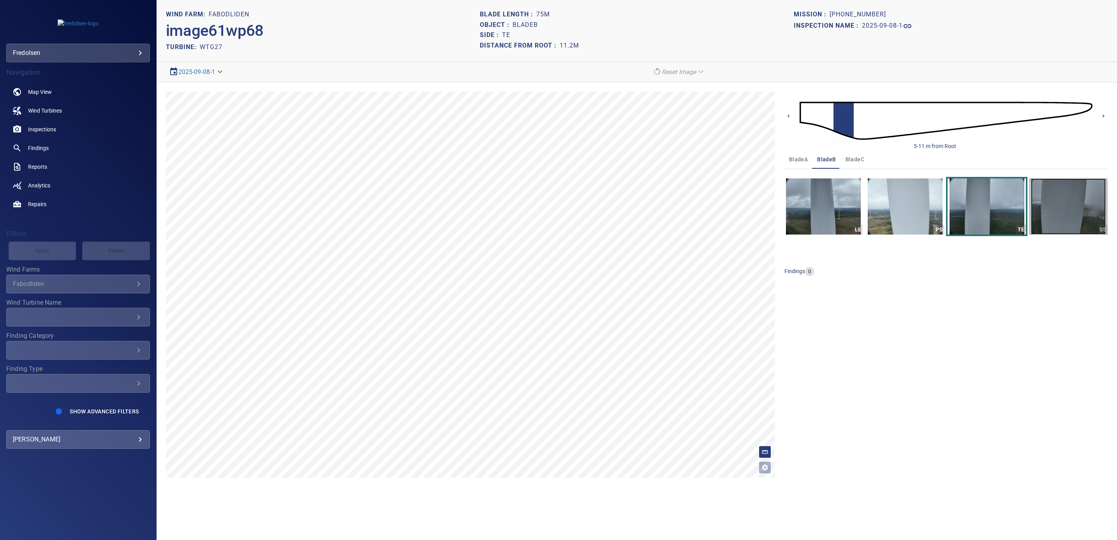
click at [1083, 207] on img "button" at bounding box center [1068, 206] width 75 height 56
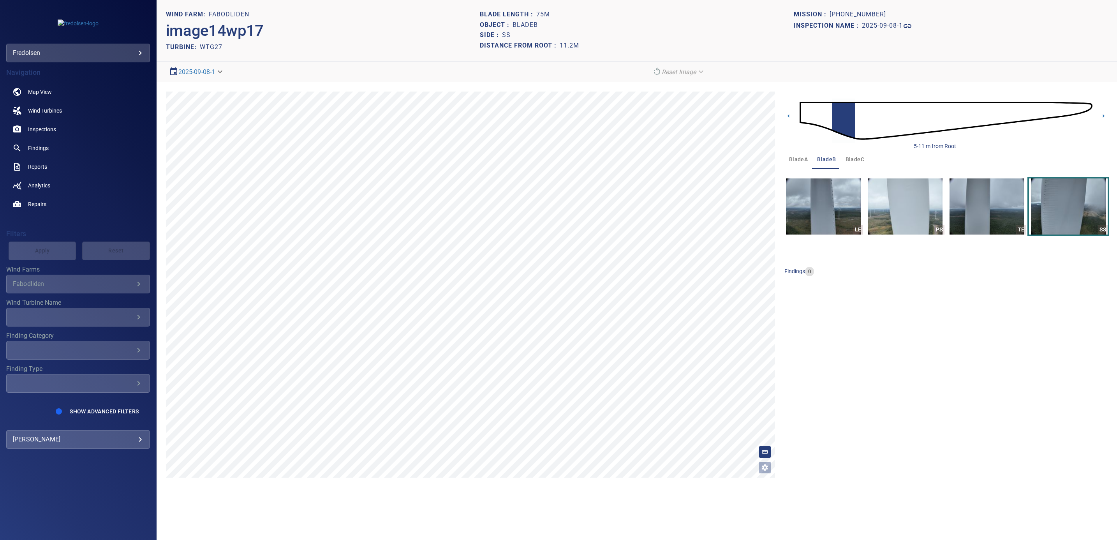
click at [1086, 106] on img at bounding box center [946, 120] width 293 height 71
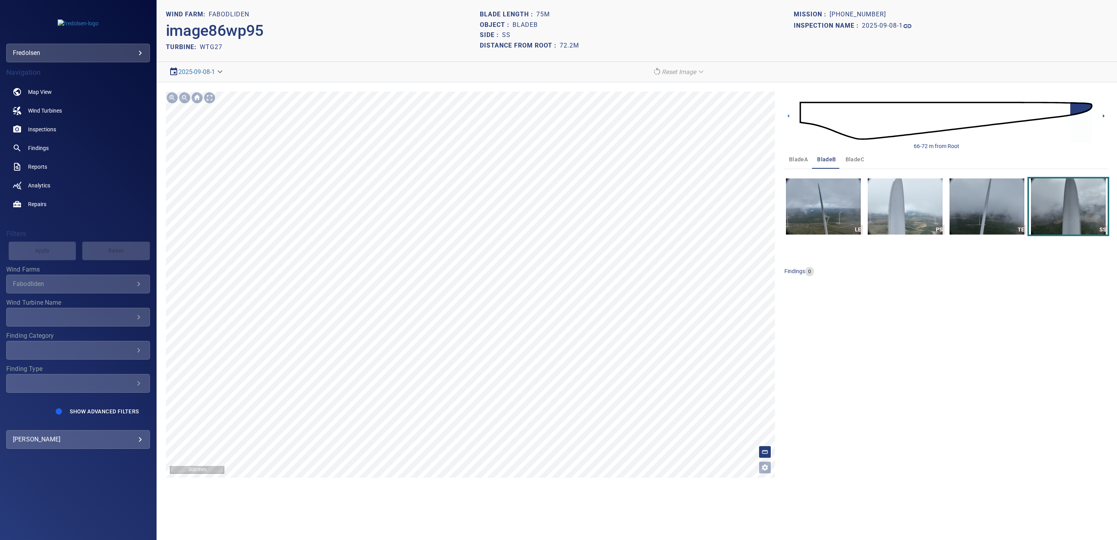
click at [1103, 117] on icon at bounding box center [1104, 116] width 2 height 4
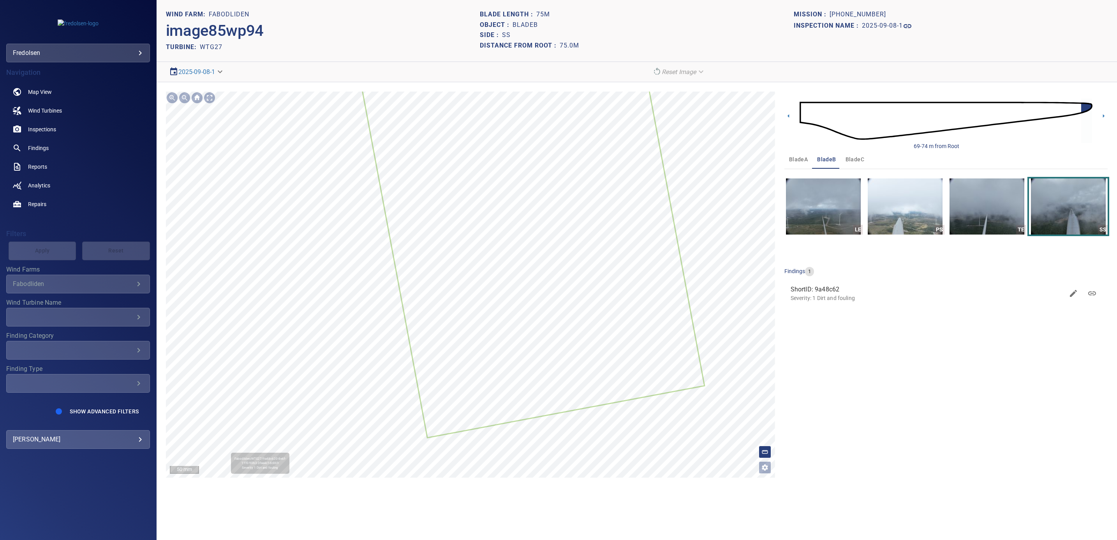
click at [517, 391] on icon at bounding box center [532, 230] width 344 height 413
click at [970, 214] on img "button" at bounding box center [987, 206] width 75 height 56
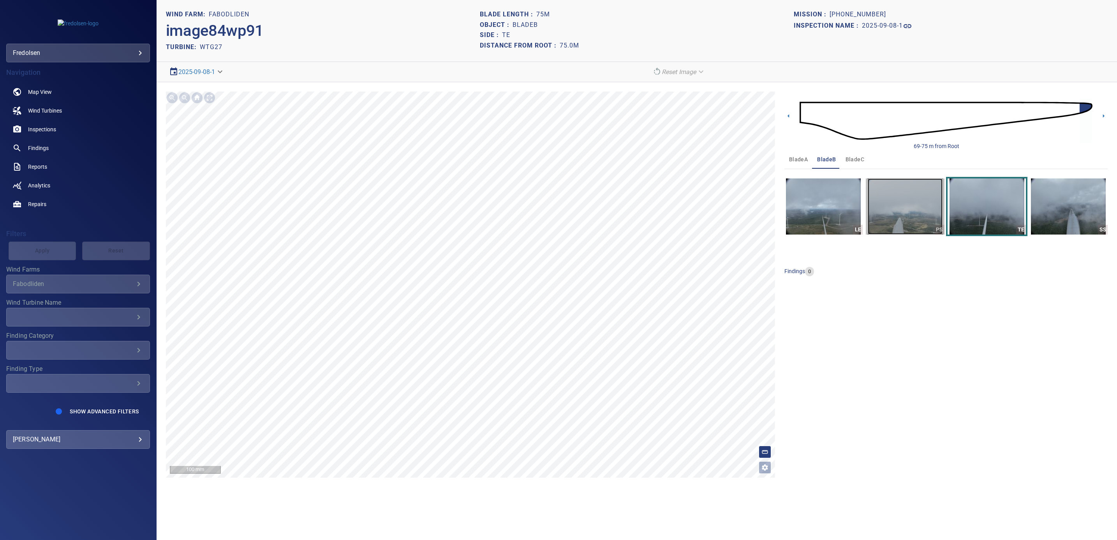
click at [895, 207] on img "button" at bounding box center [905, 206] width 75 height 56
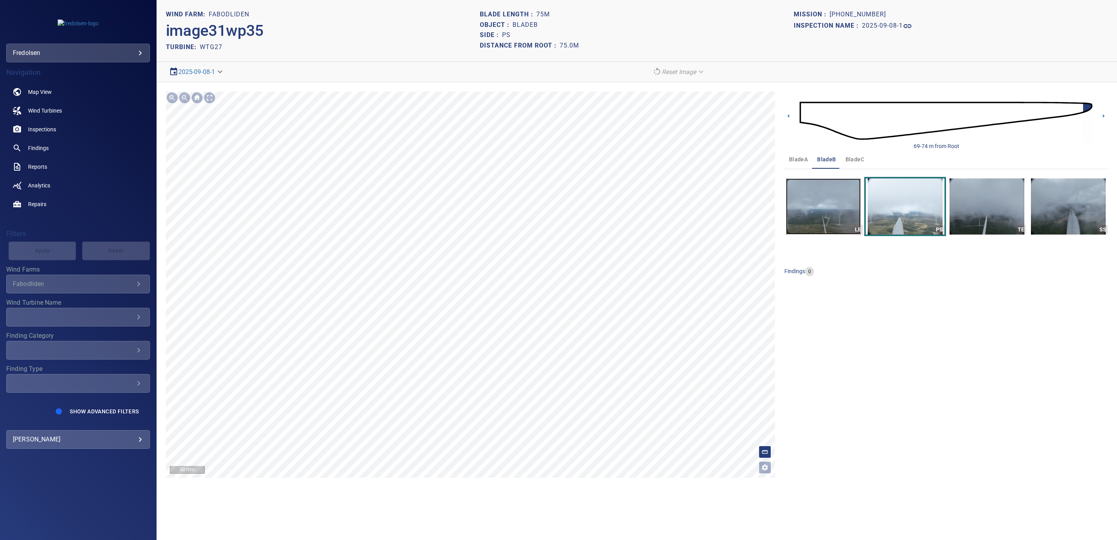
click at [806, 207] on img "button" at bounding box center [823, 206] width 75 height 56
click at [184, 74] on body "**********" at bounding box center [558, 270] width 1117 height 540
click at [184, 74] on link "2025-09-08-1" at bounding box center [190, 71] width 37 height 9
click at [42, 110] on span "Wind Turbines" at bounding box center [45, 111] width 34 height 8
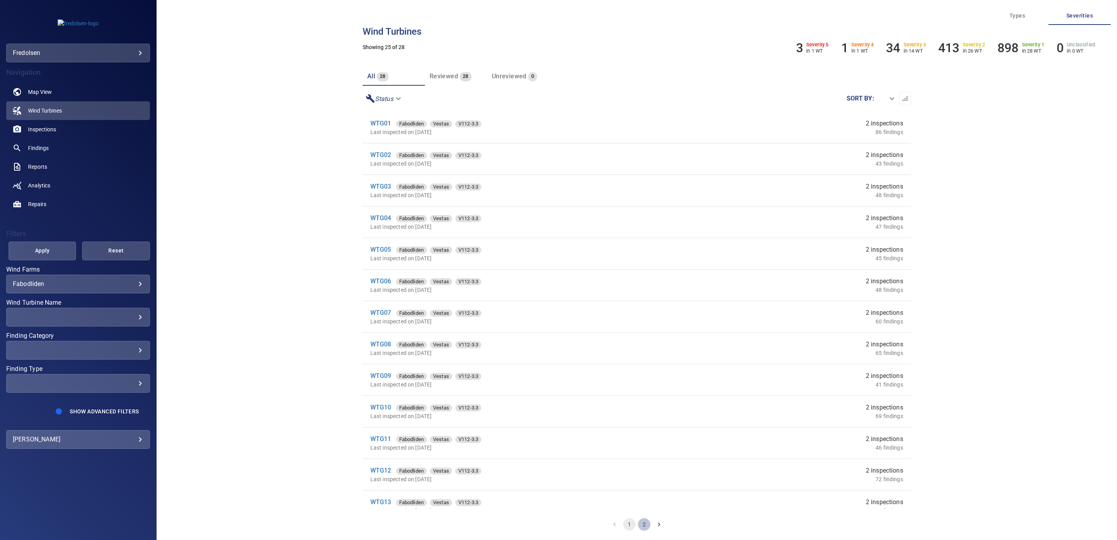
click at [644, 525] on button "2" at bounding box center [644, 524] width 12 height 12
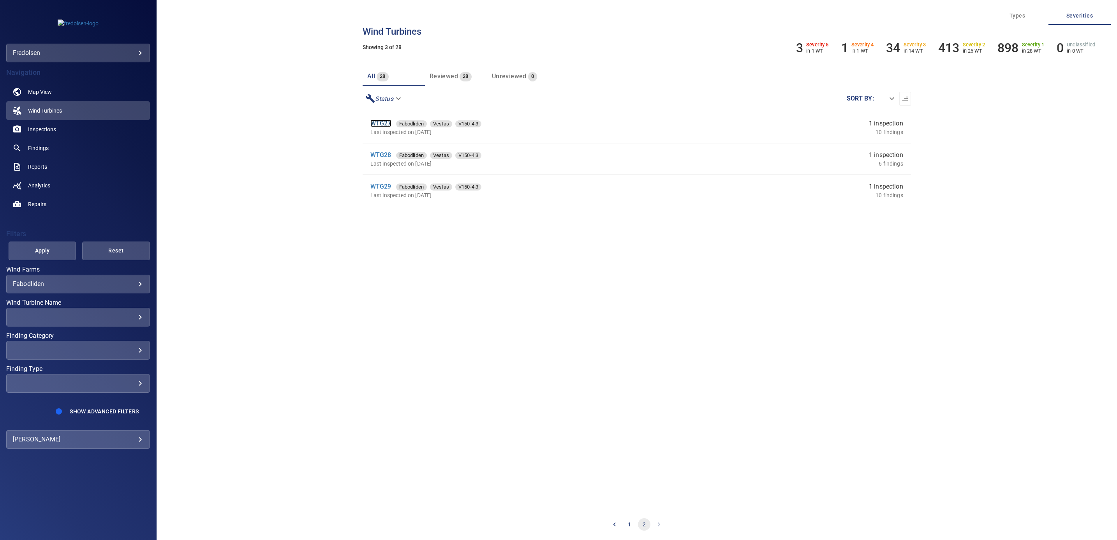
click at [381, 124] on link "WTG27" at bounding box center [380, 123] width 21 height 7
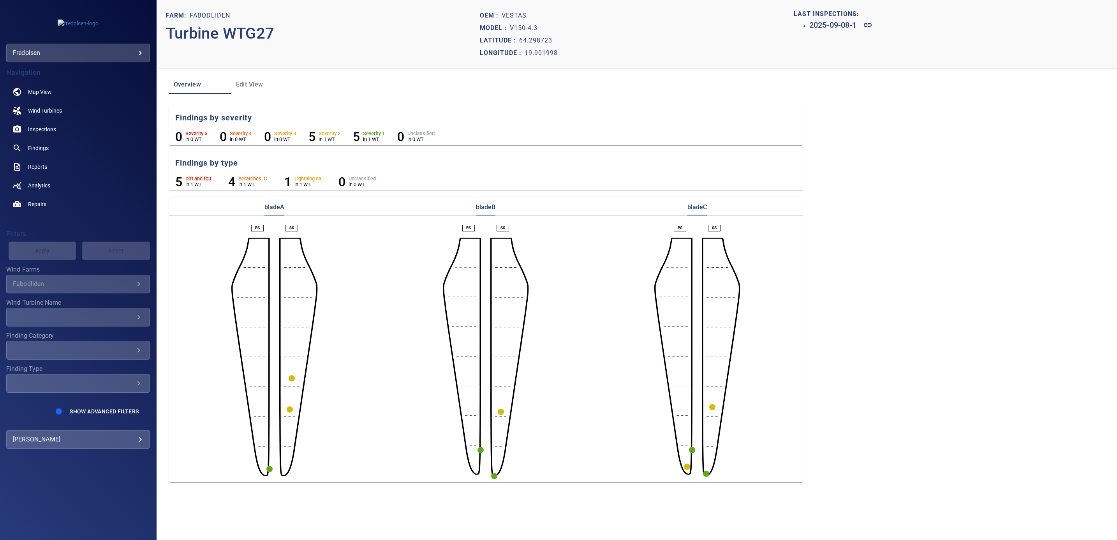
click at [266, 467] on icon "button" at bounding box center [269, 469] width 6 height 6
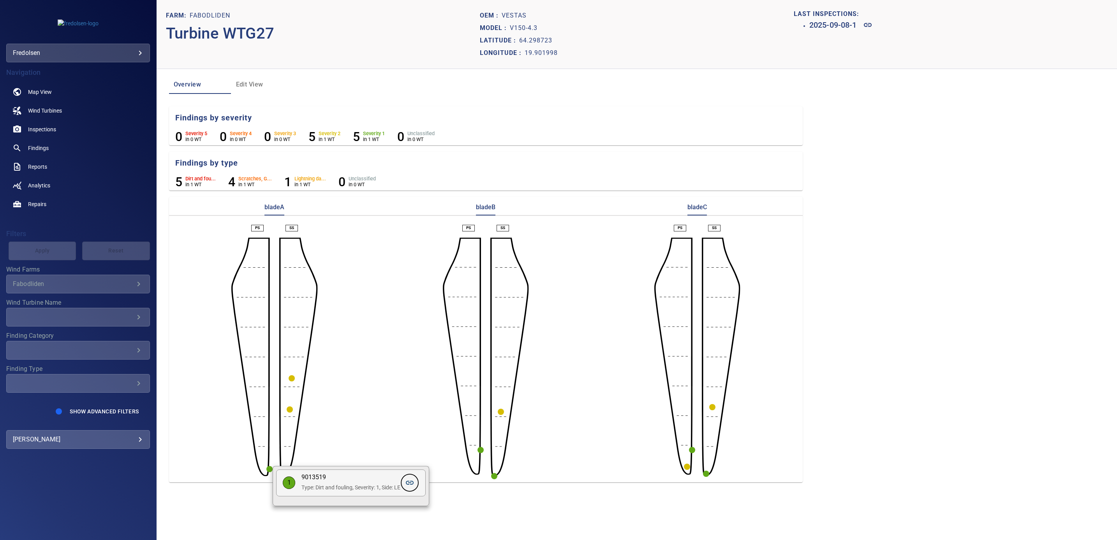
click at [410, 484] on icon at bounding box center [409, 482] width 9 height 9
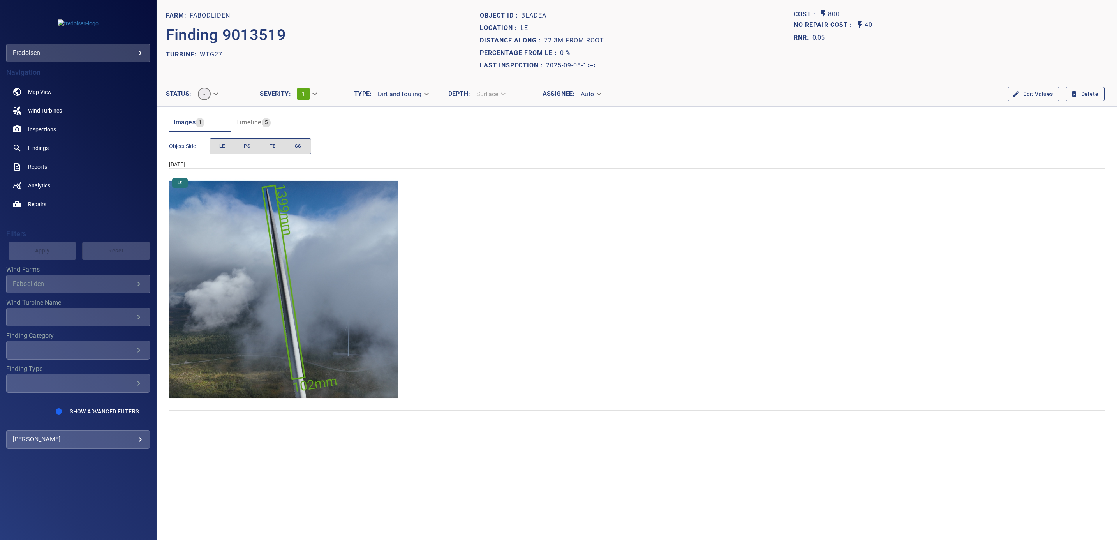
click at [319, 319] on img "Fabodliden/WTG27/2025-09-08-1/2025-09-08-5/image29wp31.jpg" at bounding box center [283, 289] width 229 height 229
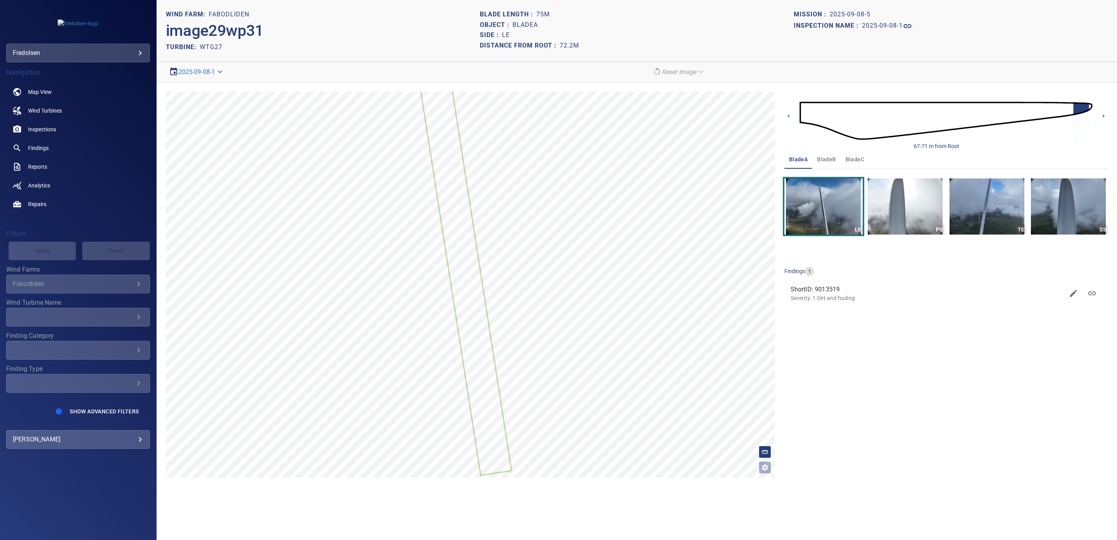
click at [803, 114] on img at bounding box center [946, 120] width 293 height 71
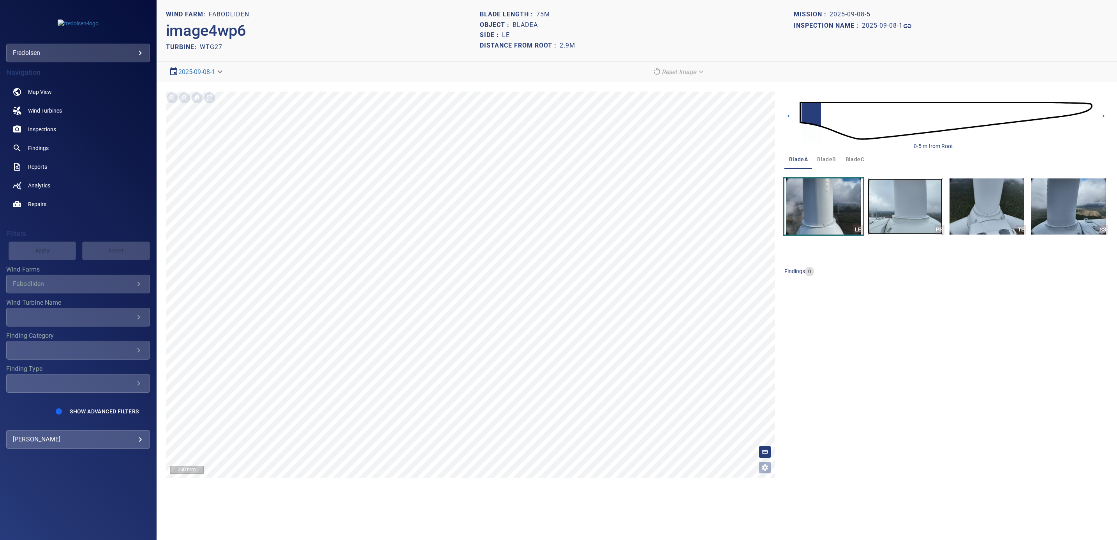
click at [905, 224] on img "button" at bounding box center [905, 206] width 75 height 56
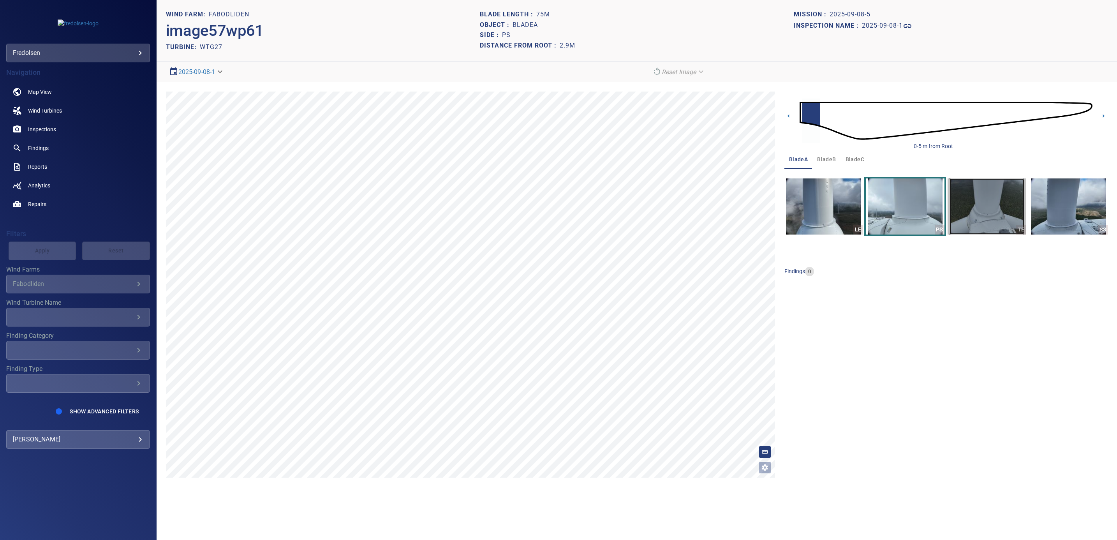
click at [987, 216] on img "button" at bounding box center [987, 206] width 75 height 56
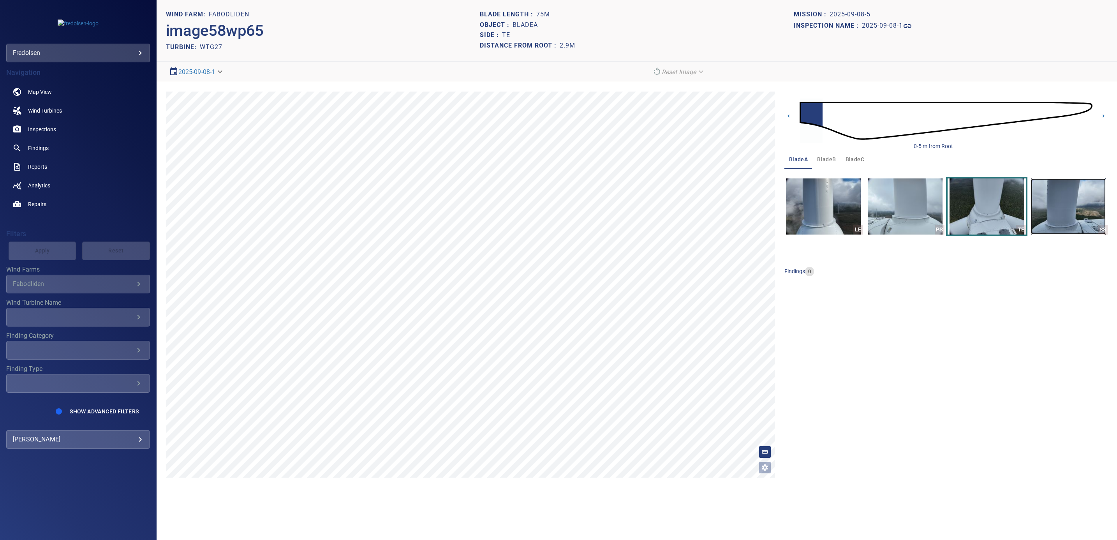
click at [1069, 213] on img "button" at bounding box center [1068, 206] width 75 height 56
click at [991, 223] on img "button" at bounding box center [987, 206] width 75 height 56
click at [904, 207] on img "button" at bounding box center [905, 206] width 75 height 56
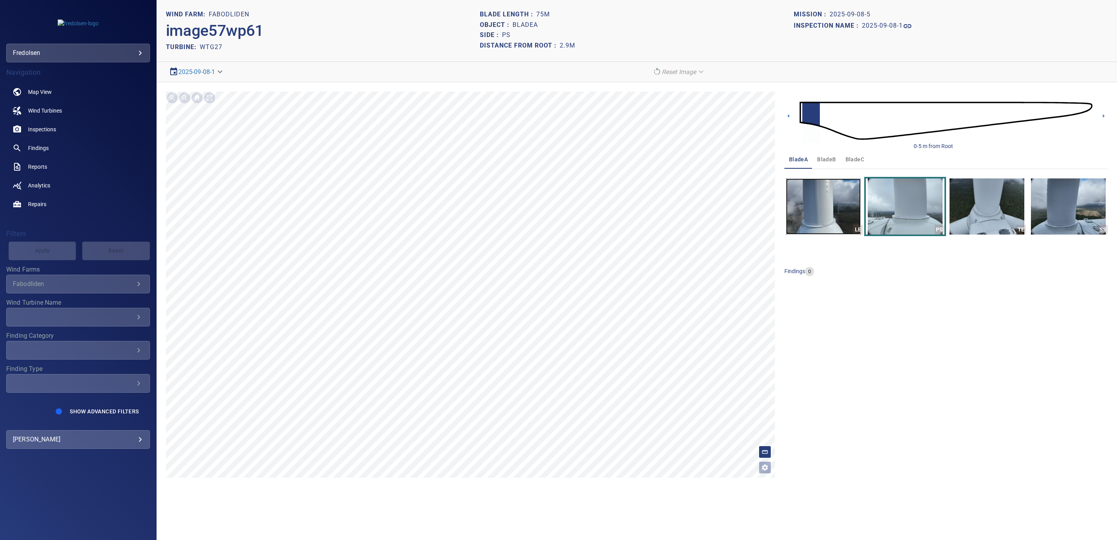
click at [822, 208] on img "button" at bounding box center [823, 206] width 75 height 56
click at [1103, 117] on icon at bounding box center [1104, 116] width 2 height 4
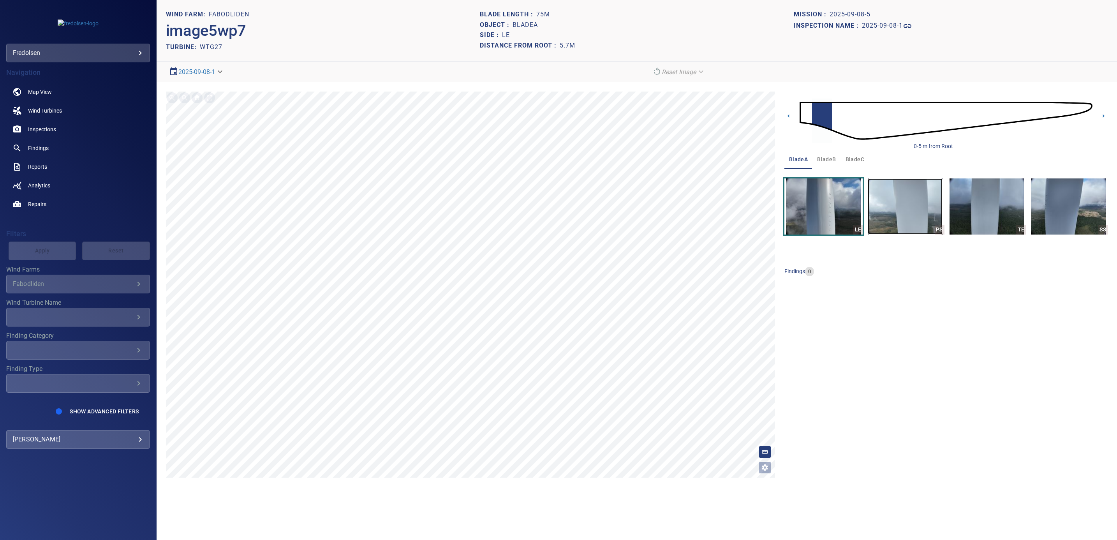
click at [884, 207] on img "button" at bounding box center [905, 206] width 75 height 56
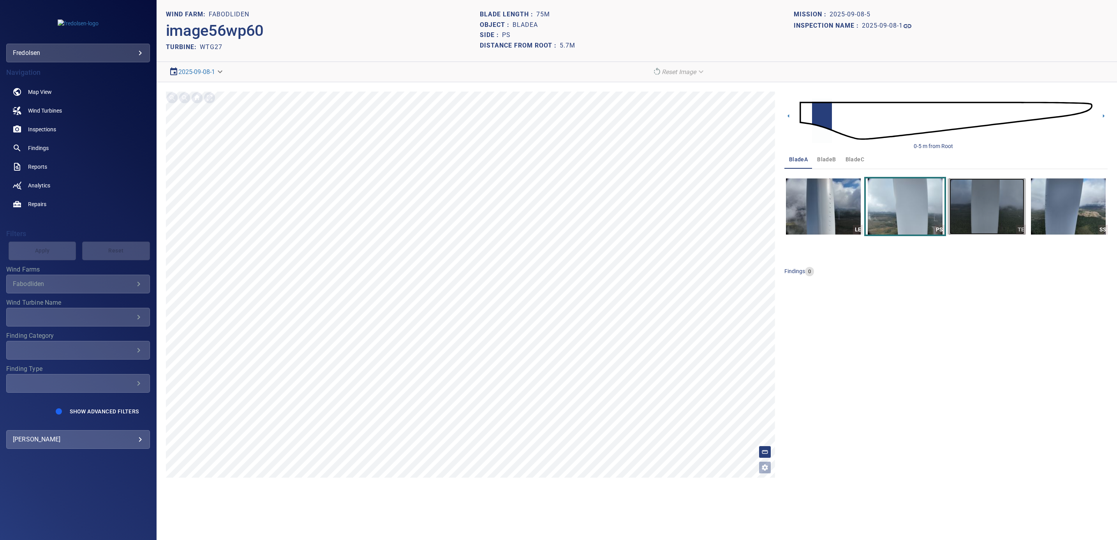
click at [977, 212] on img "button" at bounding box center [987, 206] width 75 height 56
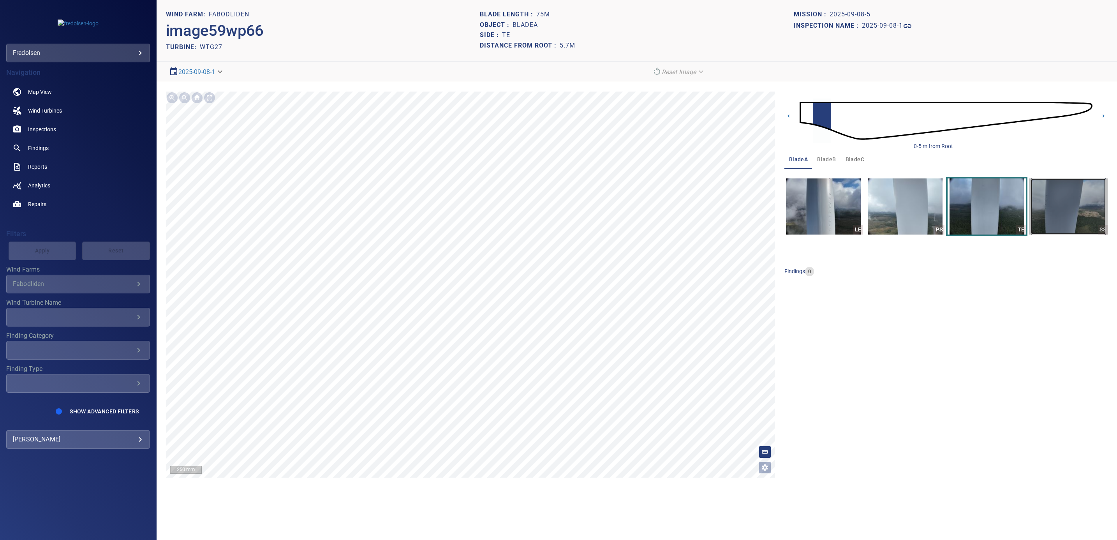
click at [1038, 218] on img "button" at bounding box center [1068, 206] width 75 height 56
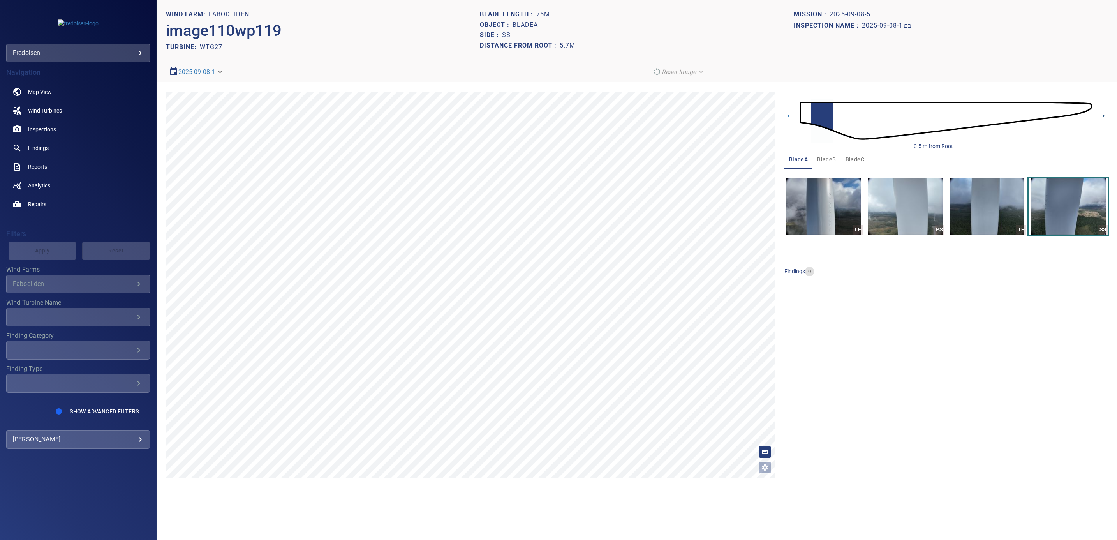
click at [1102, 116] on icon at bounding box center [1103, 116] width 8 height 8
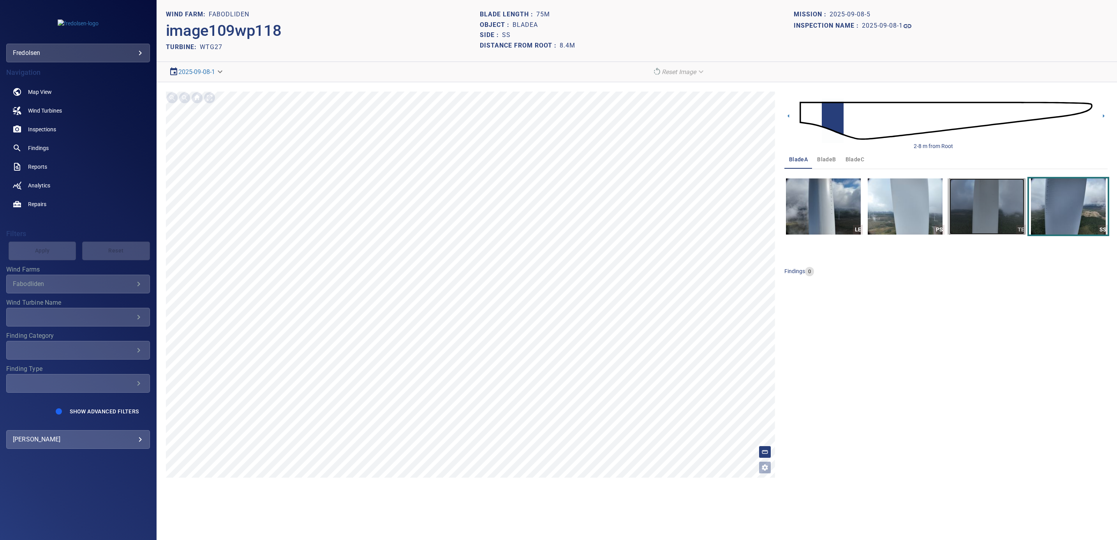
click at [970, 215] on img "button" at bounding box center [987, 206] width 75 height 56
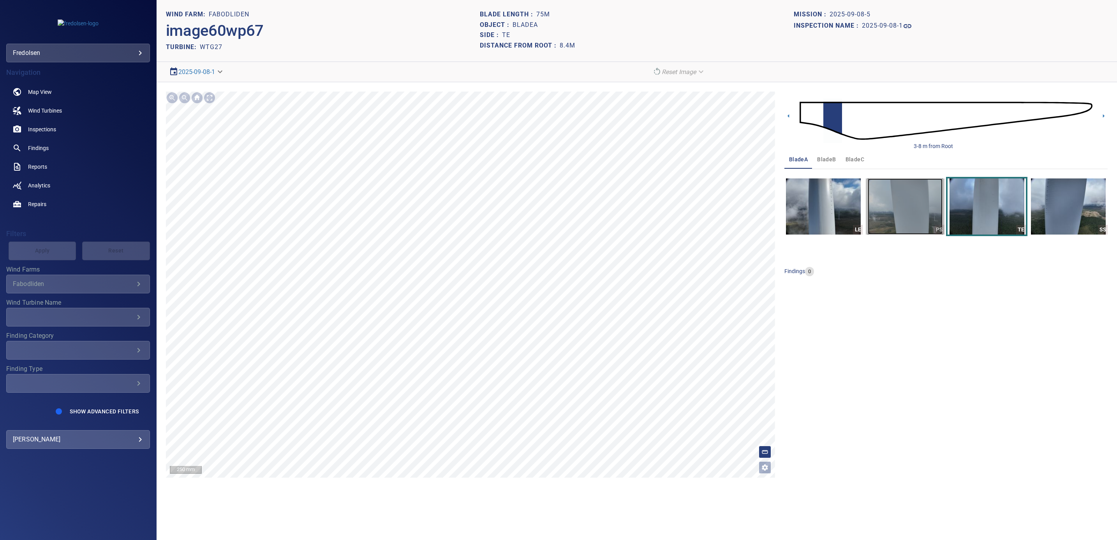
click at [899, 202] on img "button" at bounding box center [905, 206] width 75 height 56
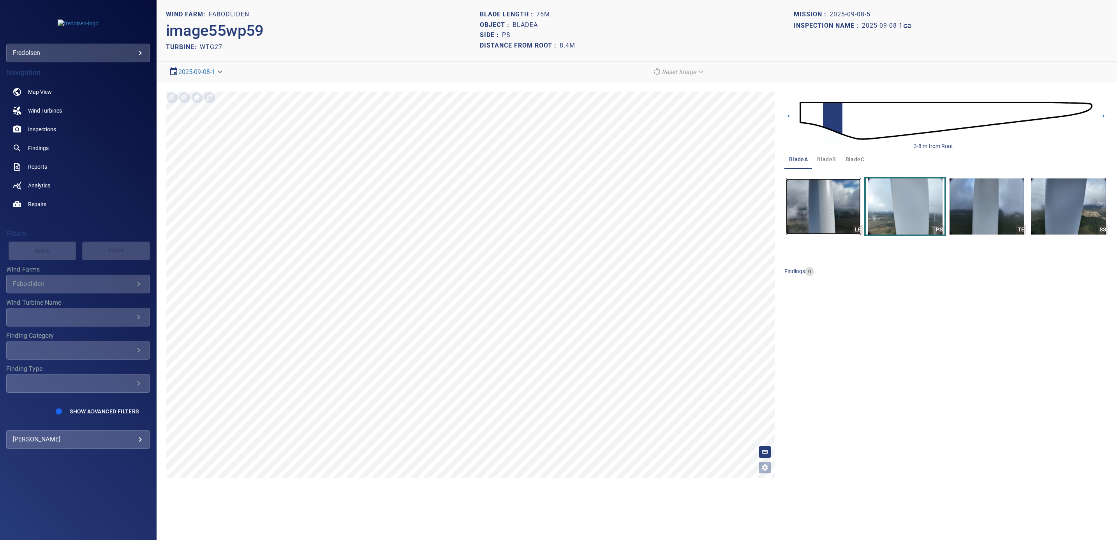
click at [788, 221] on img "button" at bounding box center [823, 206] width 75 height 56
click at [1084, 109] on img at bounding box center [946, 120] width 293 height 71
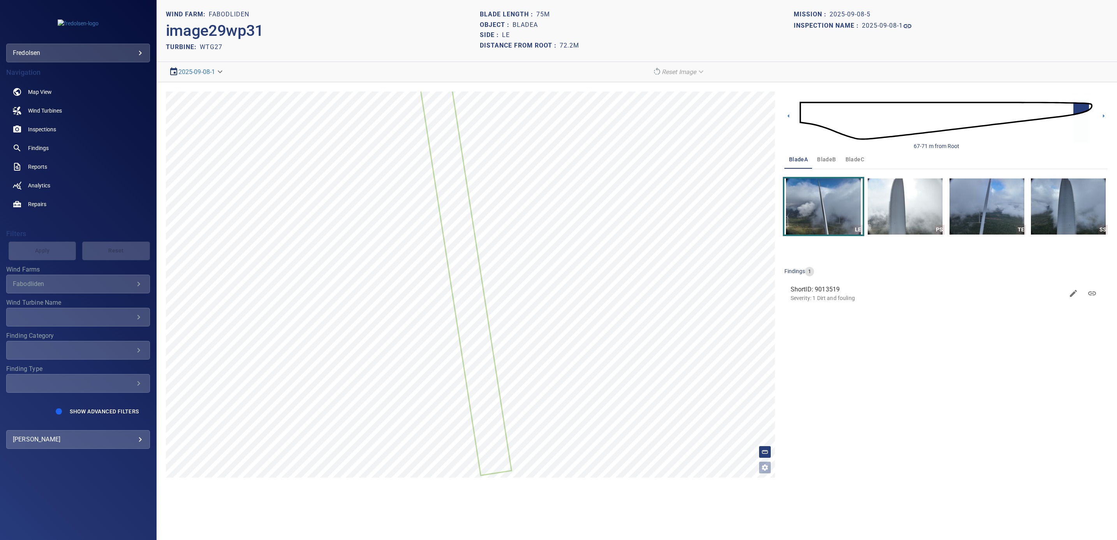
click at [1091, 109] on img at bounding box center [946, 120] width 293 height 71
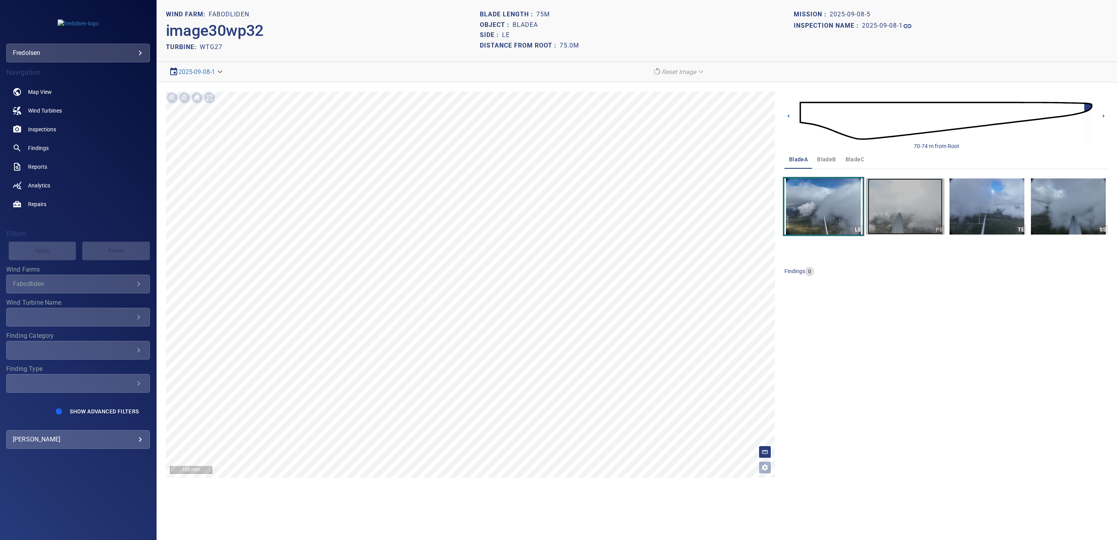
click at [920, 217] on img "button" at bounding box center [905, 206] width 75 height 56
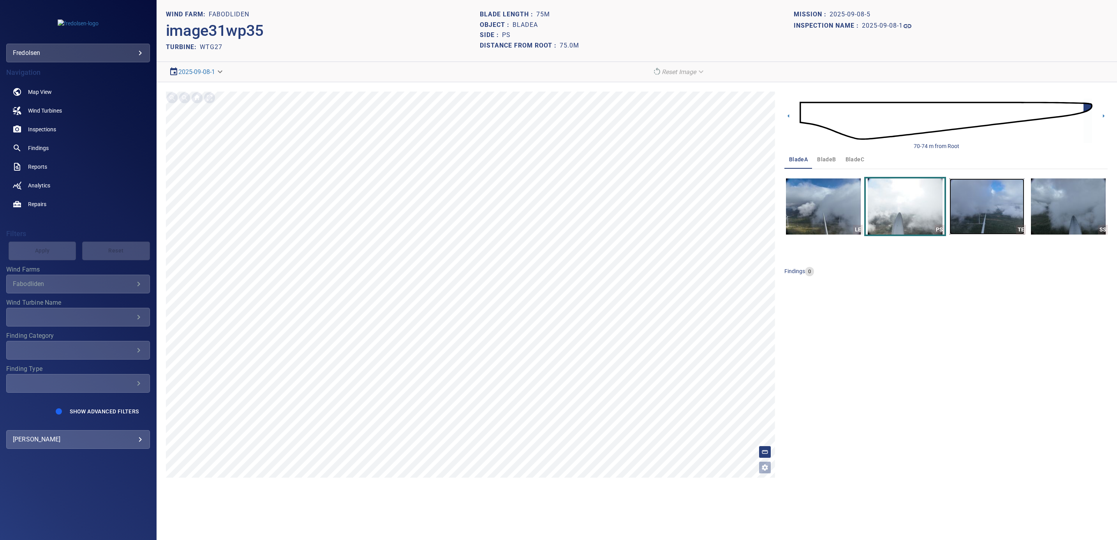
click at [983, 212] on img "button" at bounding box center [987, 206] width 75 height 56
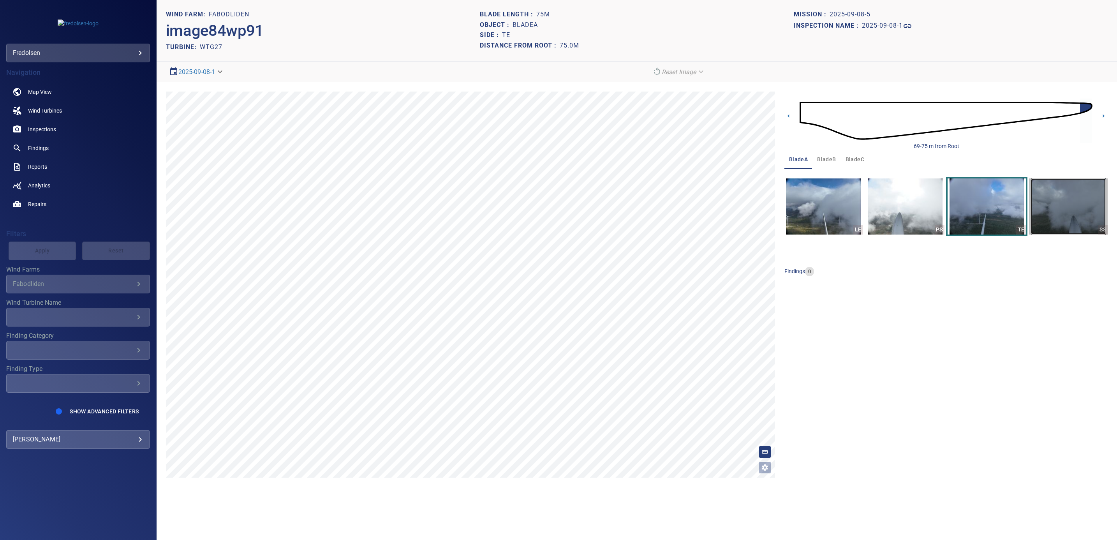
click at [1047, 220] on img "button" at bounding box center [1068, 206] width 75 height 56
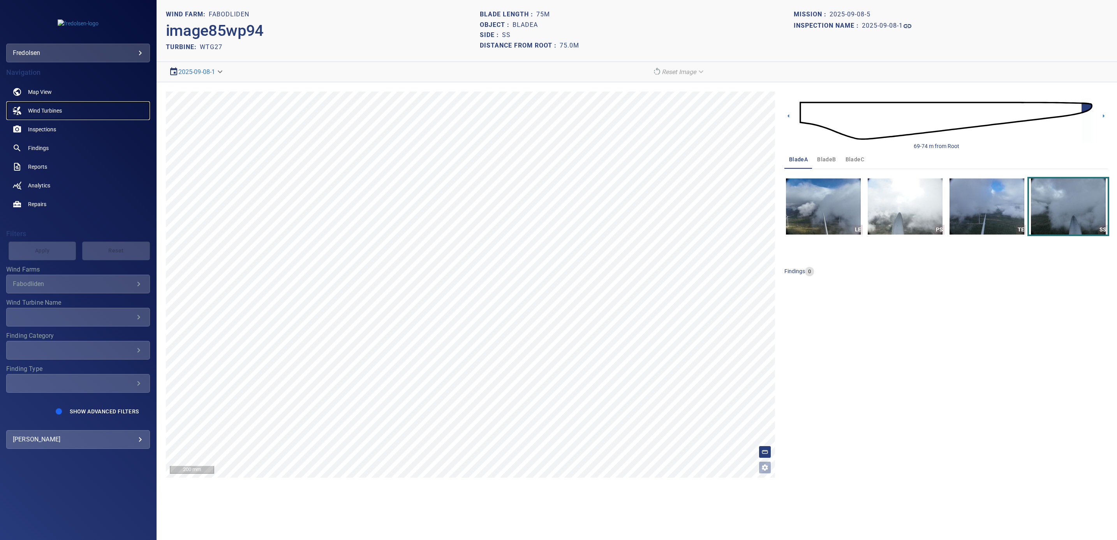
click at [40, 113] on span "Wind Turbines" at bounding box center [45, 111] width 34 height 8
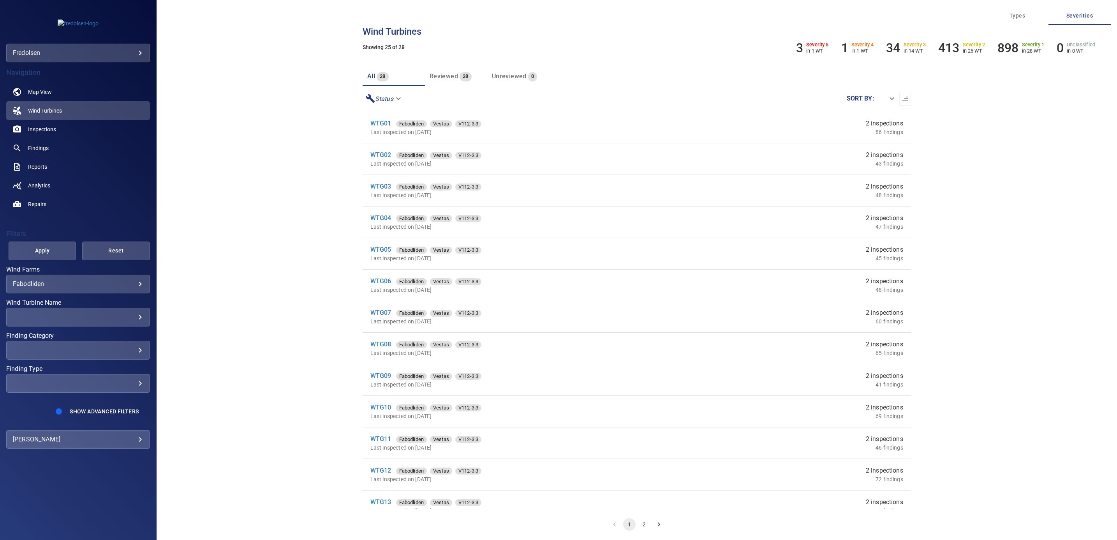
scroll to position [175, 0]
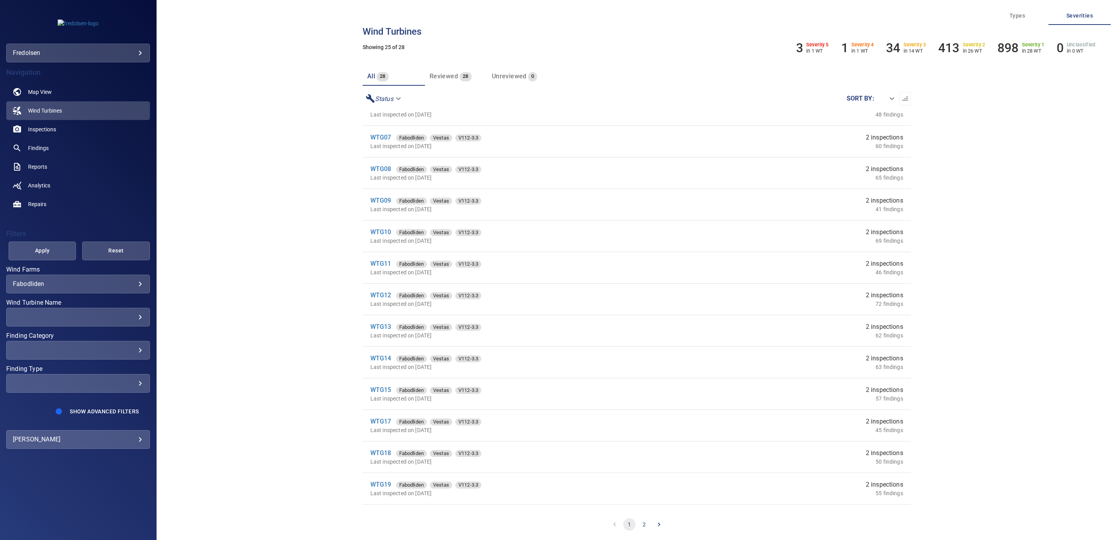
click at [642, 526] on button "2" at bounding box center [644, 524] width 12 height 12
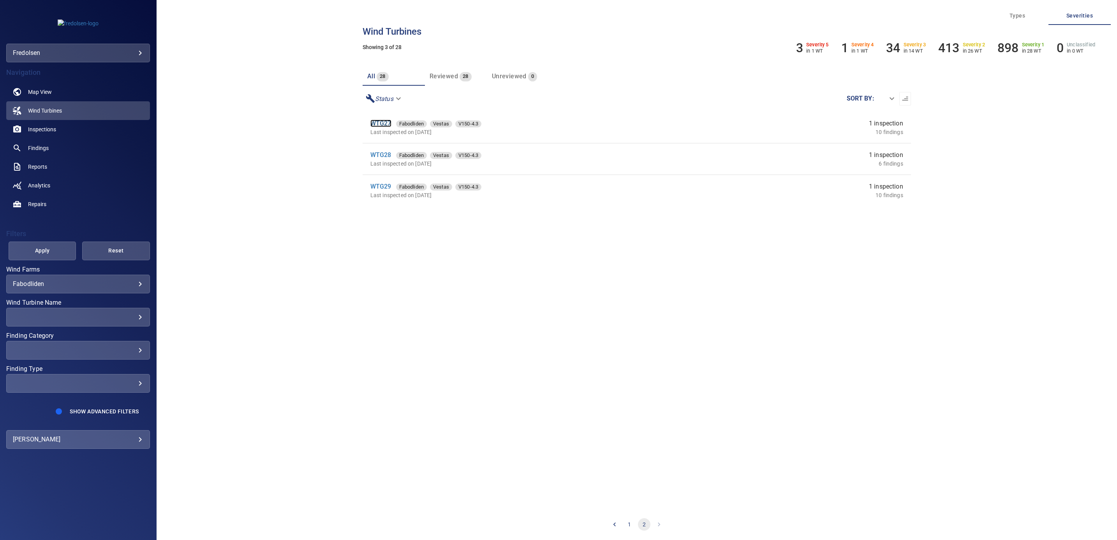
click at [377, 124] on link "WTG27" at bounding box center [380, 123] width 21 height 7
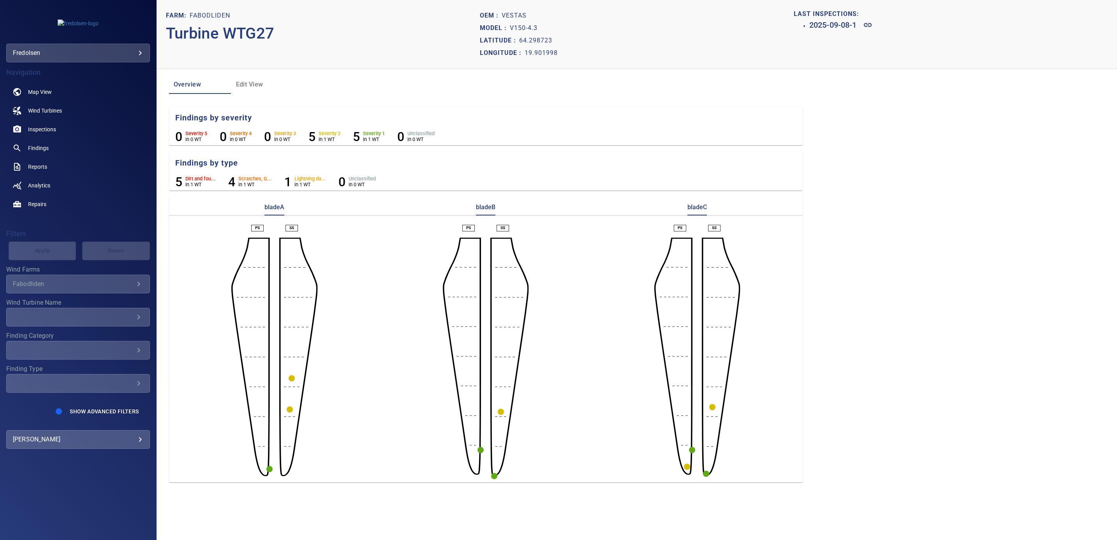
click at [705, 473] on circle "button" at bounding box center [706, 473] width 6 height 6
click at [679, 491] on icon at bounding box center [680, 487] width 9 height 9
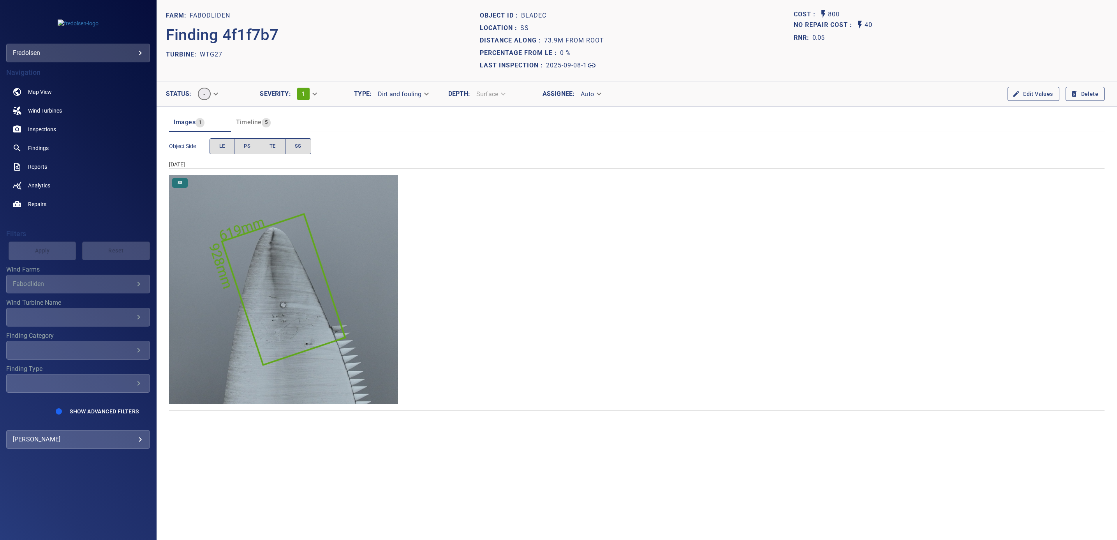
click at [332, 270] on img "Fabodliden/WTG27/2025-09-08-1/2025-09-08-9/image58wp65.jpg" at bounding box center [283, 289] width 229 height 229
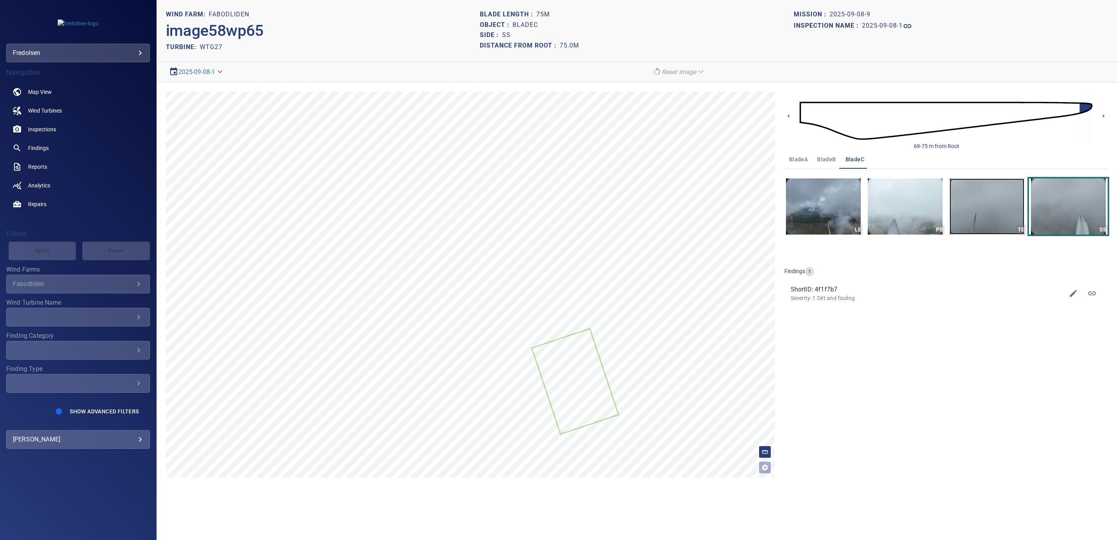
click at [976, 219] on img "button" at bounding box center [987, 206] width 75 height 56
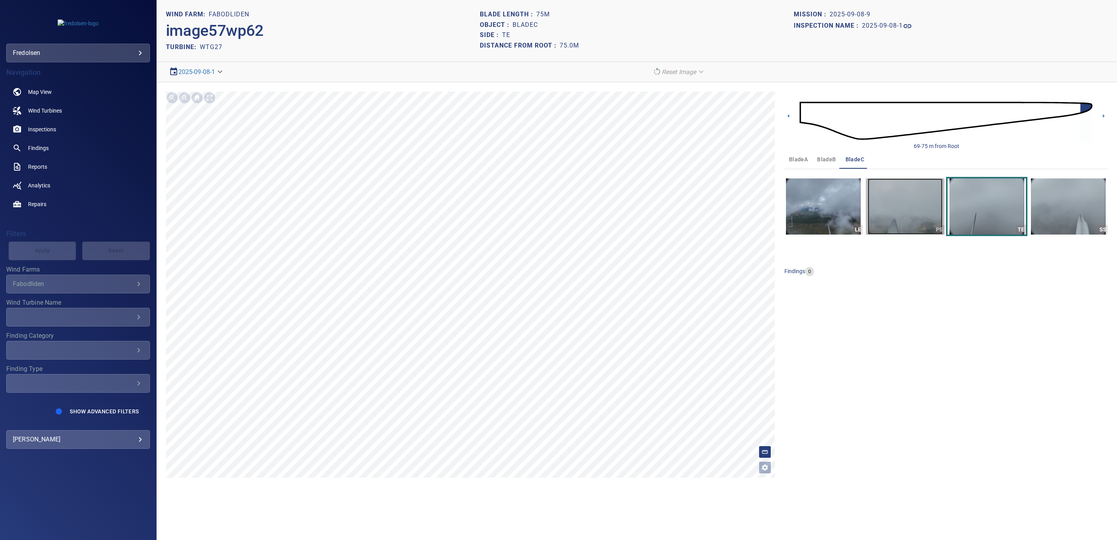
click at [901, 222] on img "button" at bounding box center [905, 206] width 75 height 56
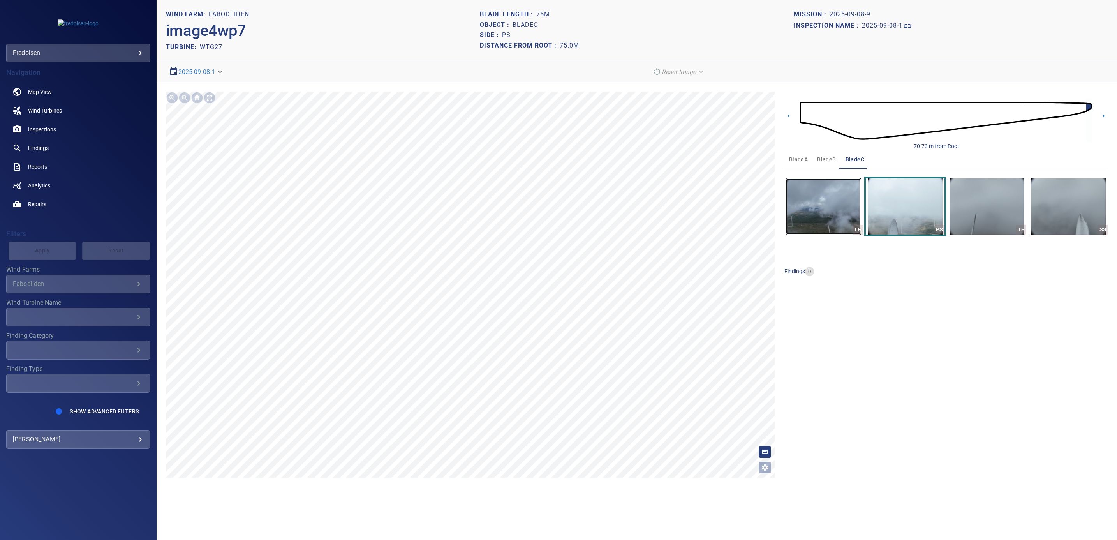
click at [822, 222] on img "button" at bounding box center [823, 206] width 75 height 56
click at [807, 117] on img at bounding box center [946, 120] width 293 height 71
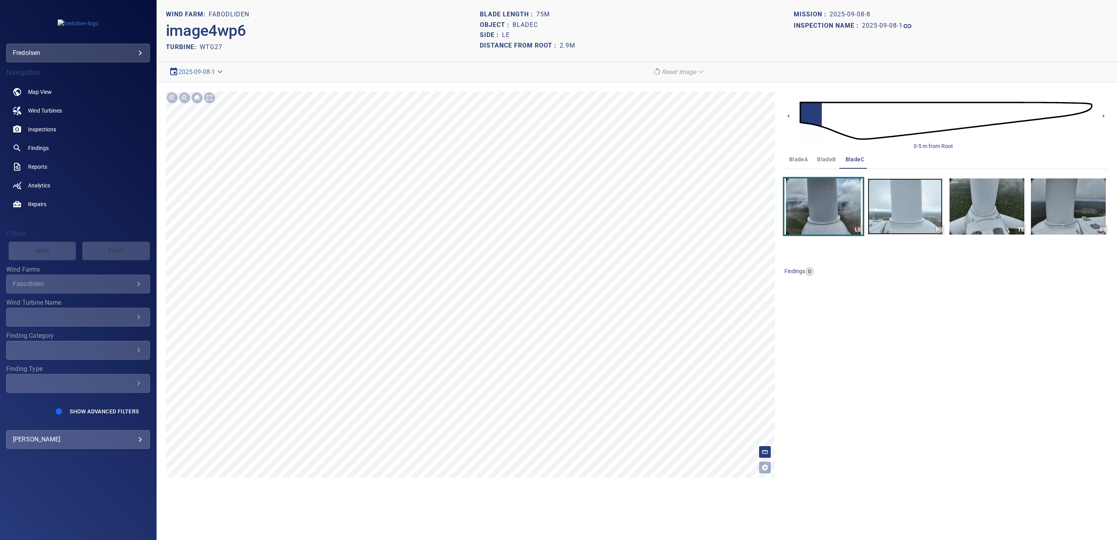
click at [901, 221] on img "button" at bounding box center [905, 206] width 75 height 56
click at [974, 214] on img "button" at bounding box center [987, 206] width 75 height 56
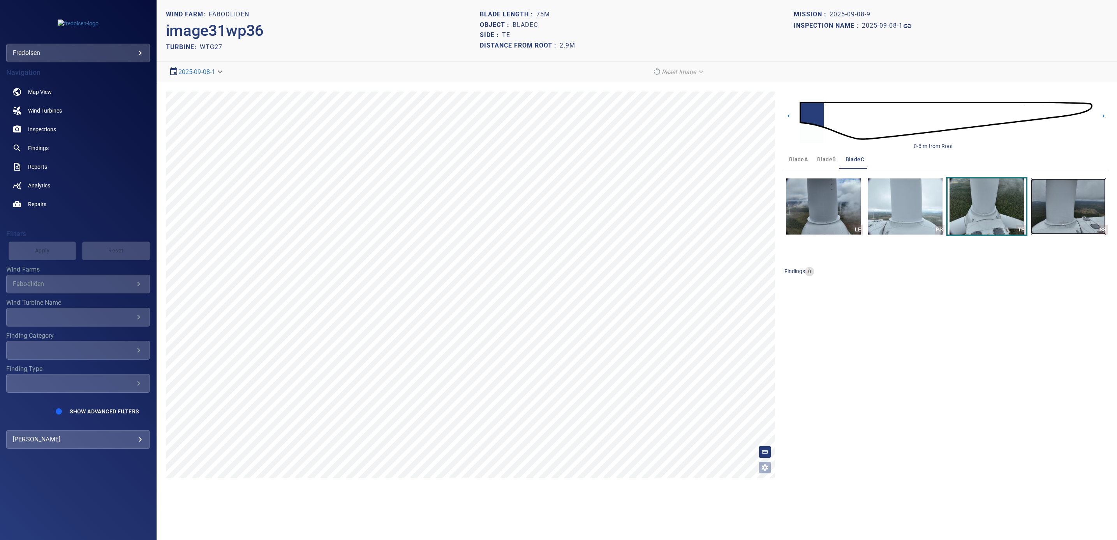
click at [1071, 217] on img "button" at bounding box center [1068, 206] width 75 height 56
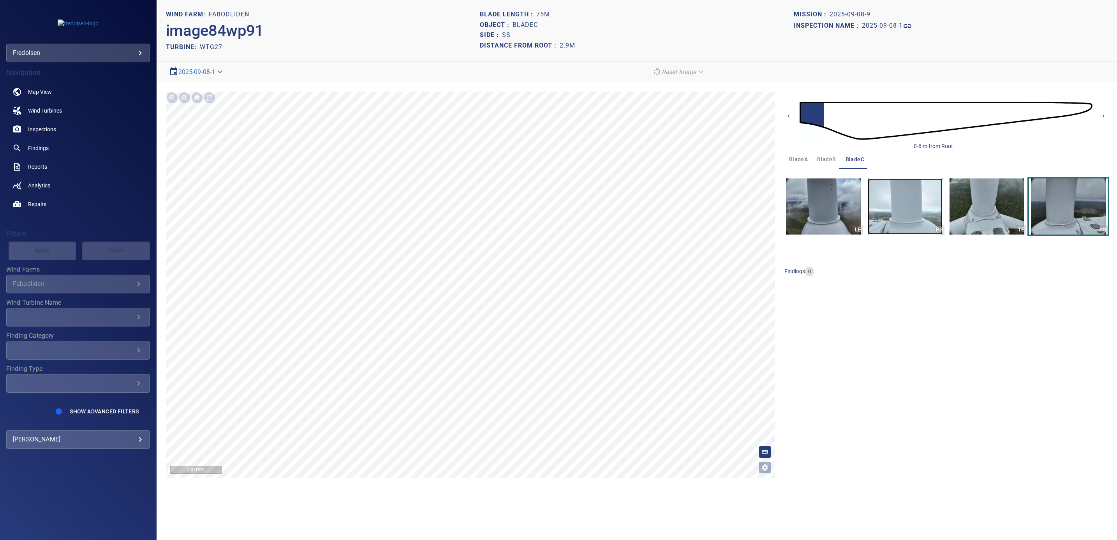
click at [898, 219] on img "button" at bounding box center [905, 206] width 75 height 56
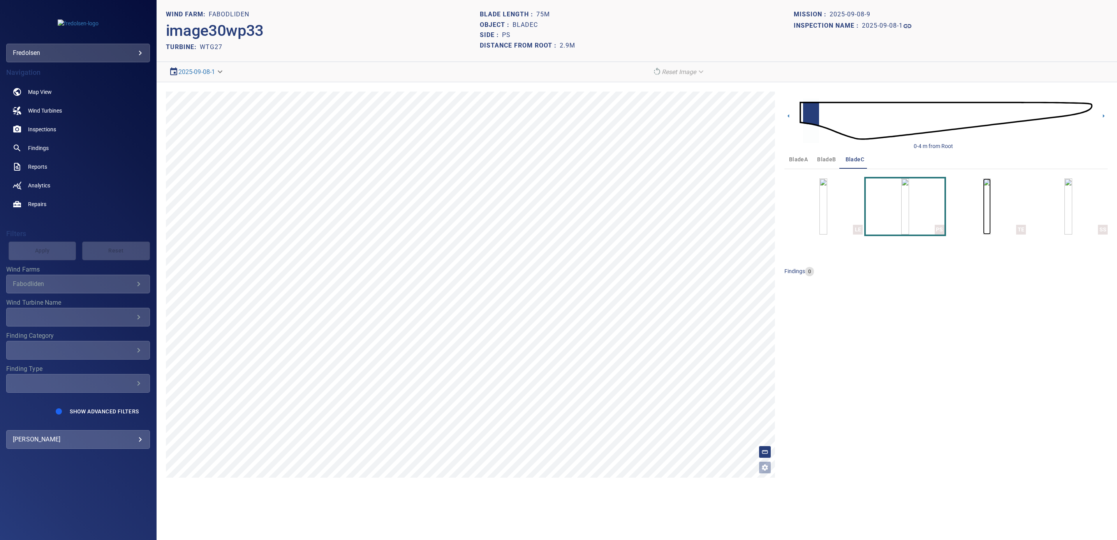
click at [983, 202] on img "button" at bounding box center [987, 206] width 8 height 56
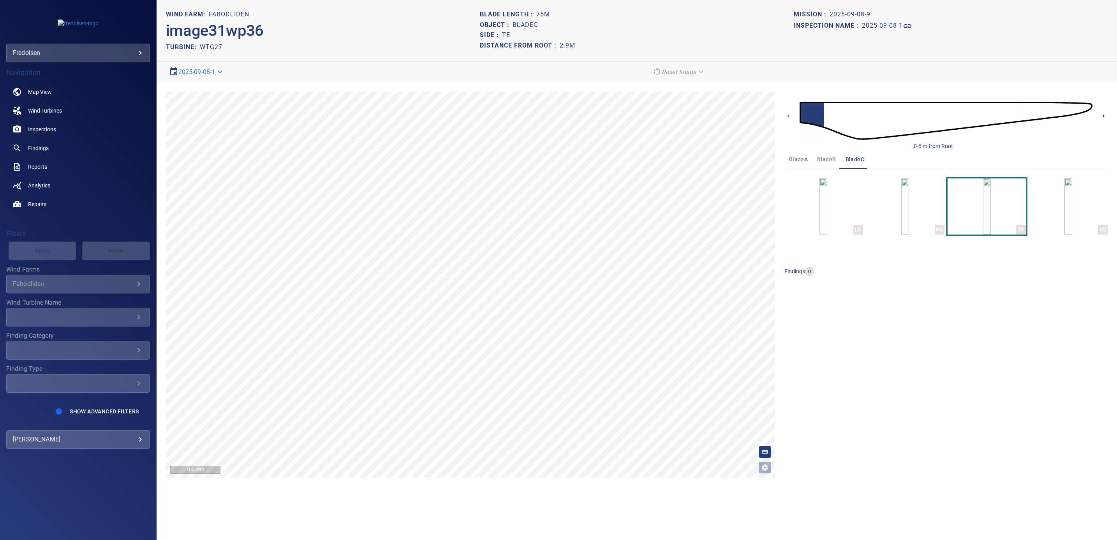
click at [1101, 116] on icon at bounding box center [1103, 116] width 8 height 8
click at [1069, 211] on img "button" at bounding box center [1068, 206] width 8 height 56
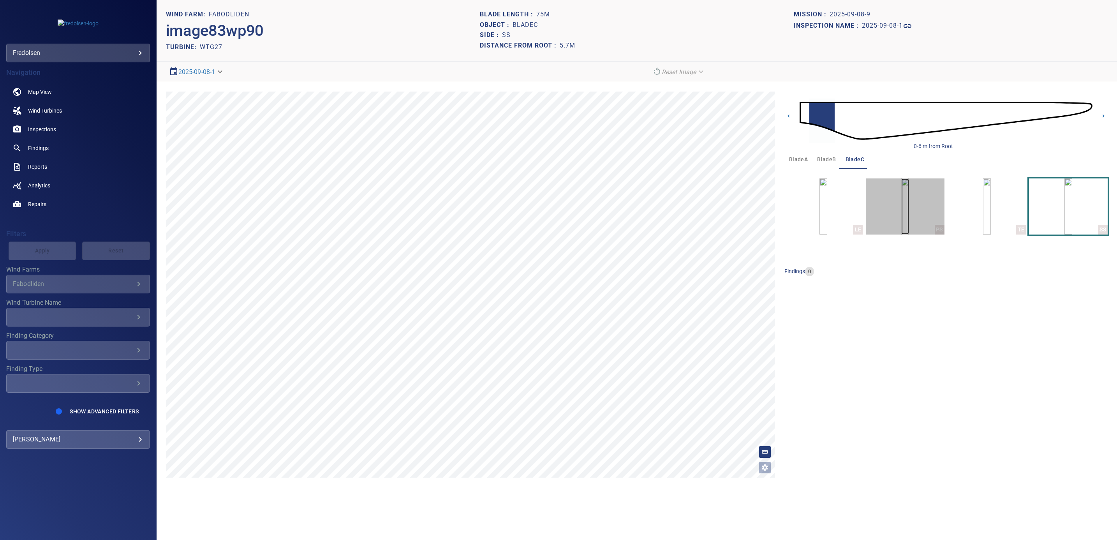
click at [901, 214] on img "button" at bounding box center [905, 206] width 8 height 56
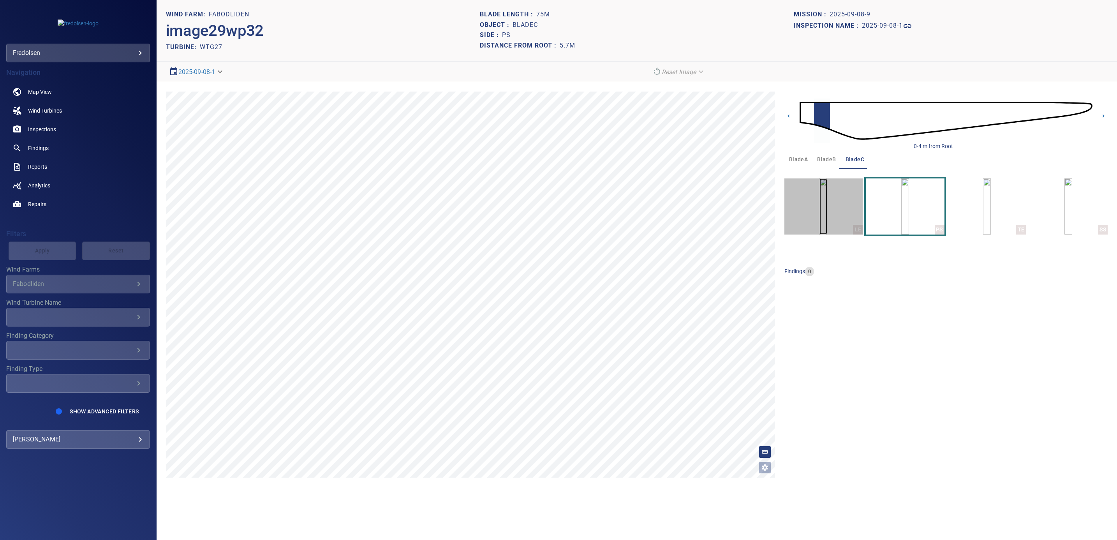
click at [819, 223] on img "button" at bounding box center [823, 206] width 8 height 56
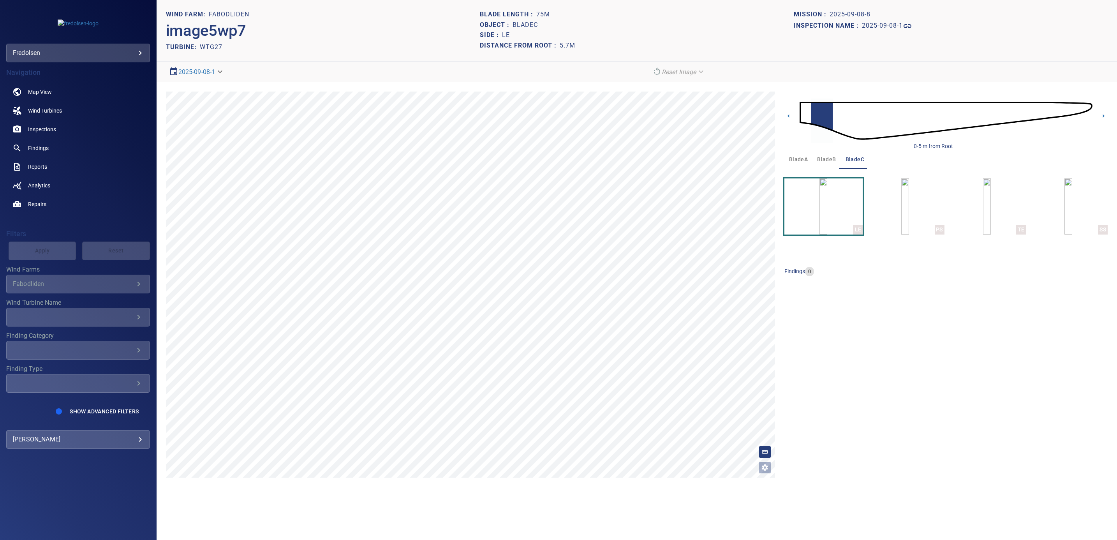
click at [803, 120] on img at bounding box center [946, 120] width 293 height 71
click at [902, 225] on img "button" at bounding box center [905, 206] width 8 height 56
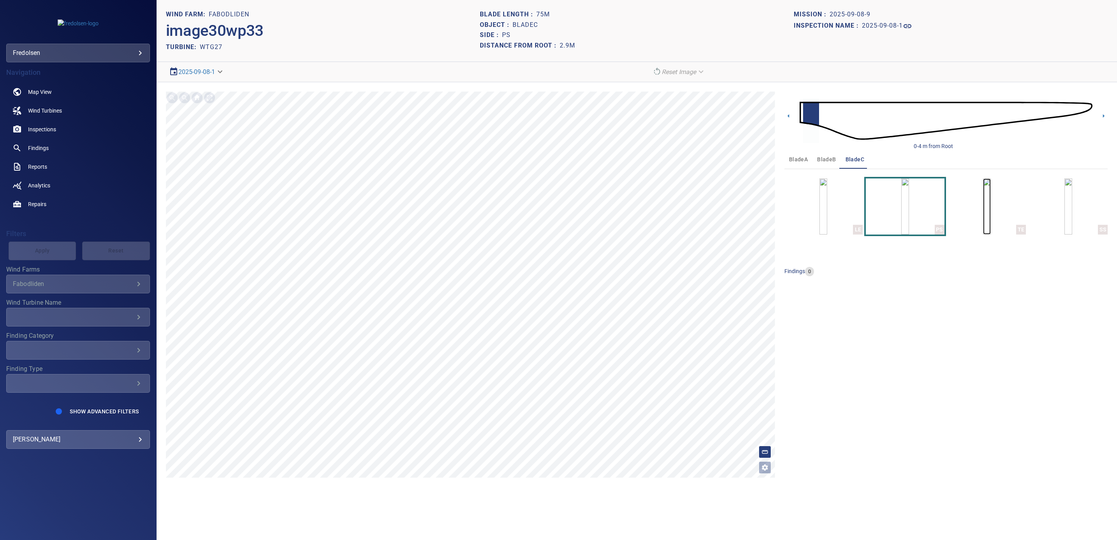
click at [983, 211] on img "button" at bounding box center [987, 206] width 8 height 56
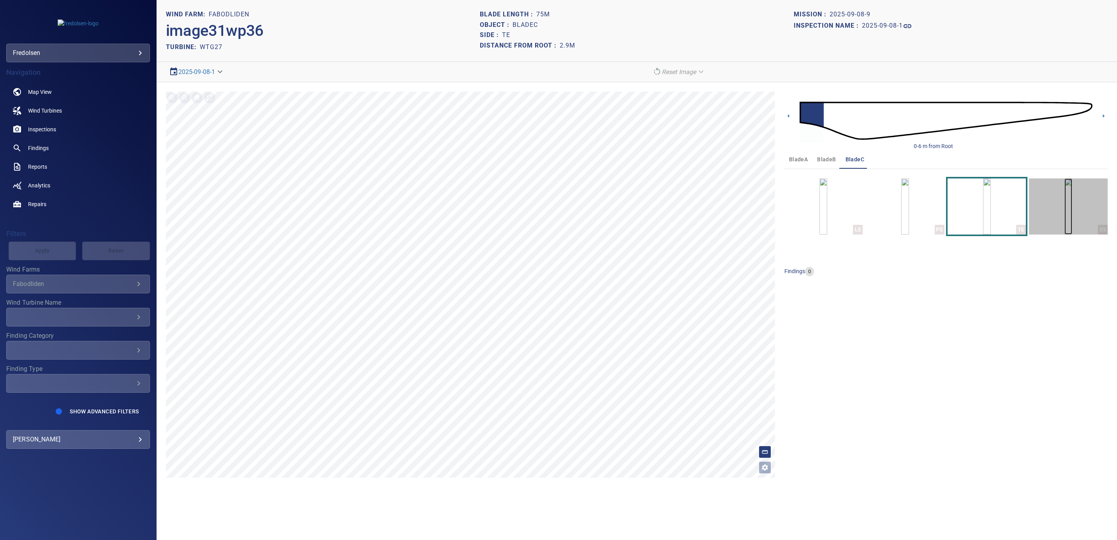
click at [1066, 221] on img "button" at bounding box center [1068, 206] width 8 height 56
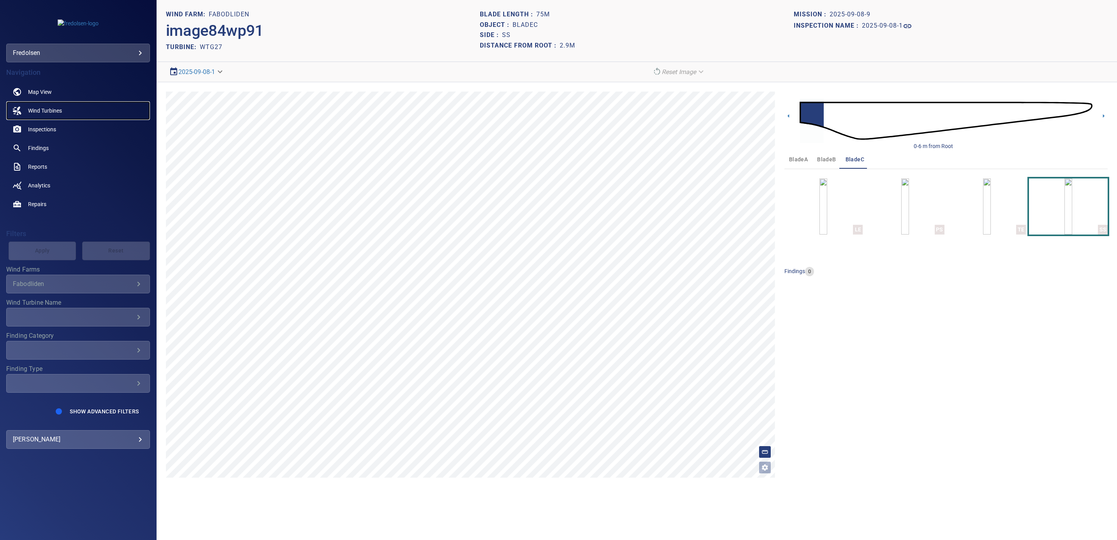
click at [37, 110] on span "Wind Turbines" at bounding box center [45, 111] width 34 height 8
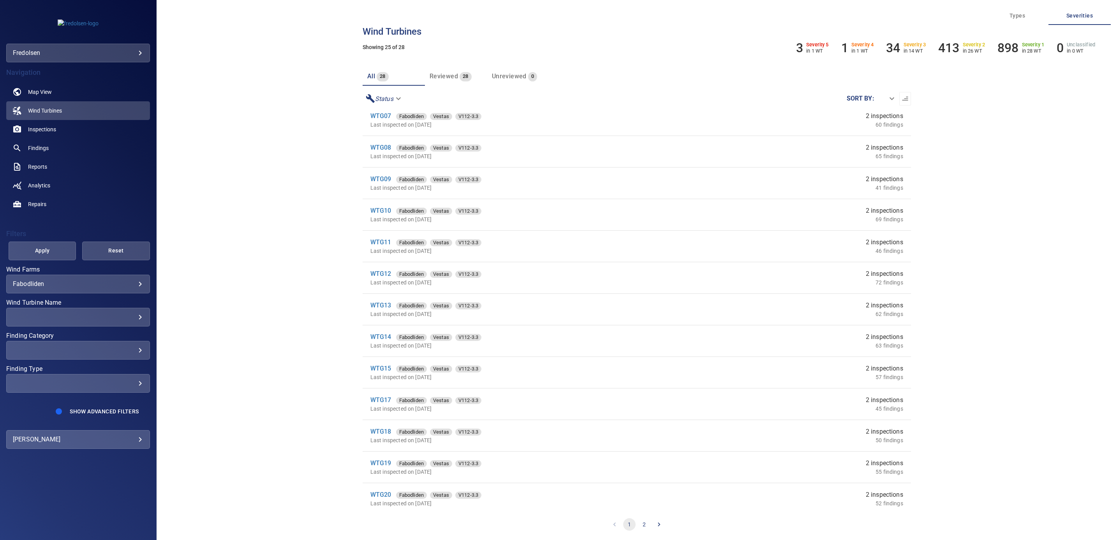
scroll to position [351, 0]
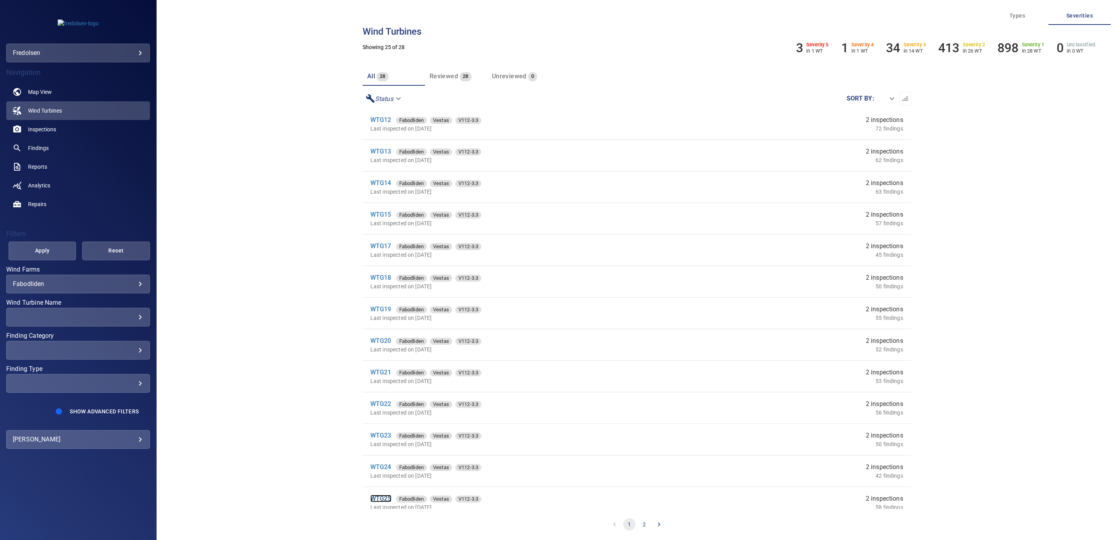
click at [380, 500] on link "WTG25" at bounding box center [380, 498] width 21 height 7
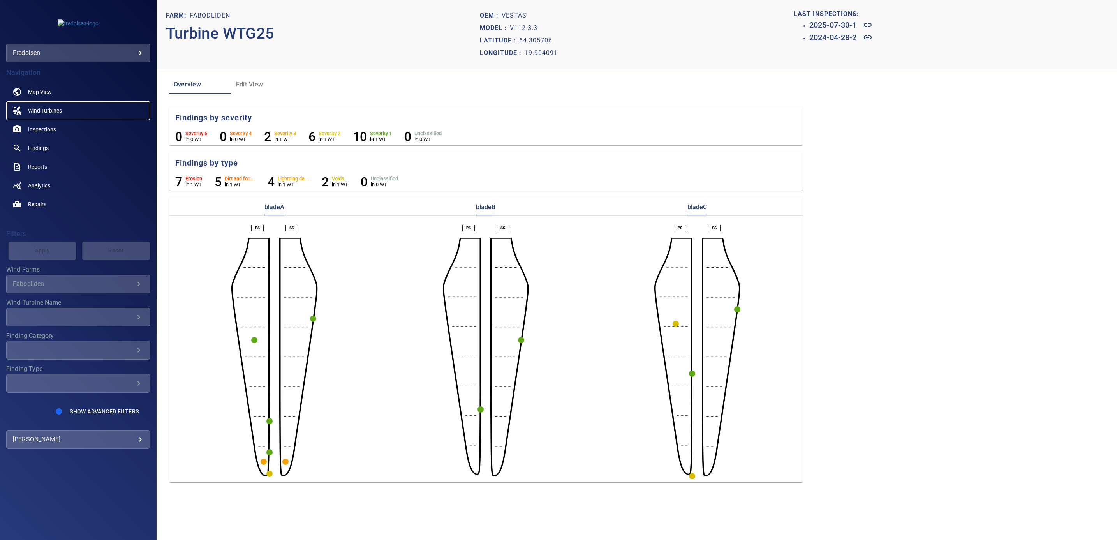
click at [36, 107] on span "Wind Turbines" at bounding box center [45, 111] width 34 height 8
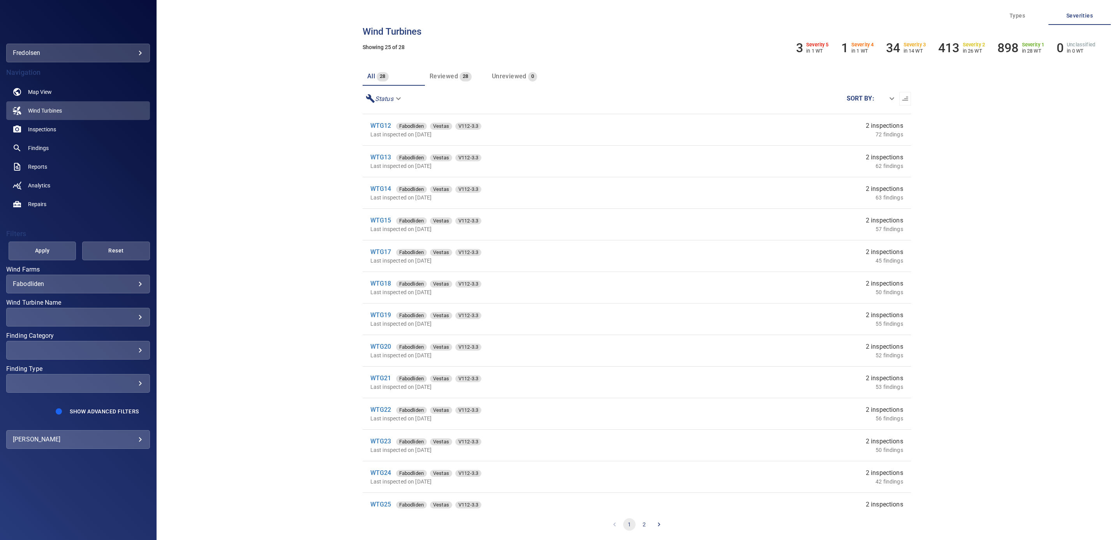
scroll to position [391, 0]
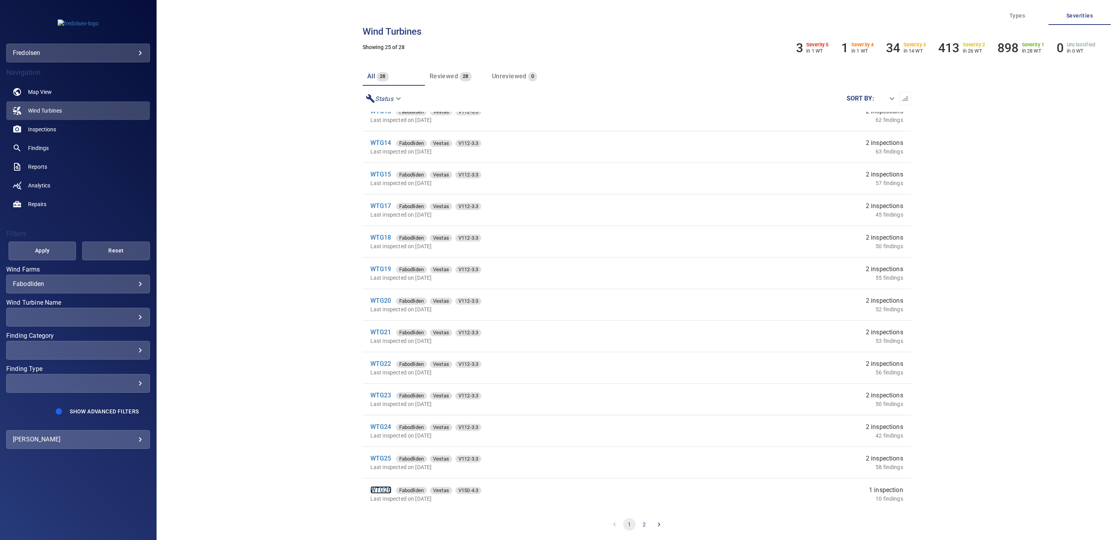
click at [384, 490] on link "WTG26" at bounding box center [380, 489] width 21 height 7
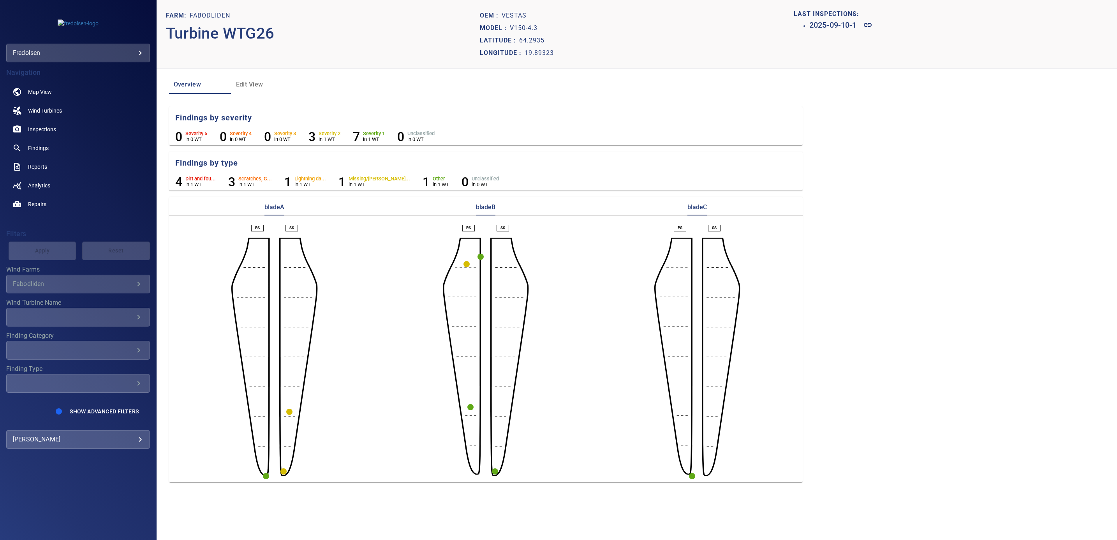
click at [465, 262] on circle "button" at bounding box center [466, 264] width 6 height 6
click at [443, 275] on icon at bounding box center [440, 277] width 9 height 9
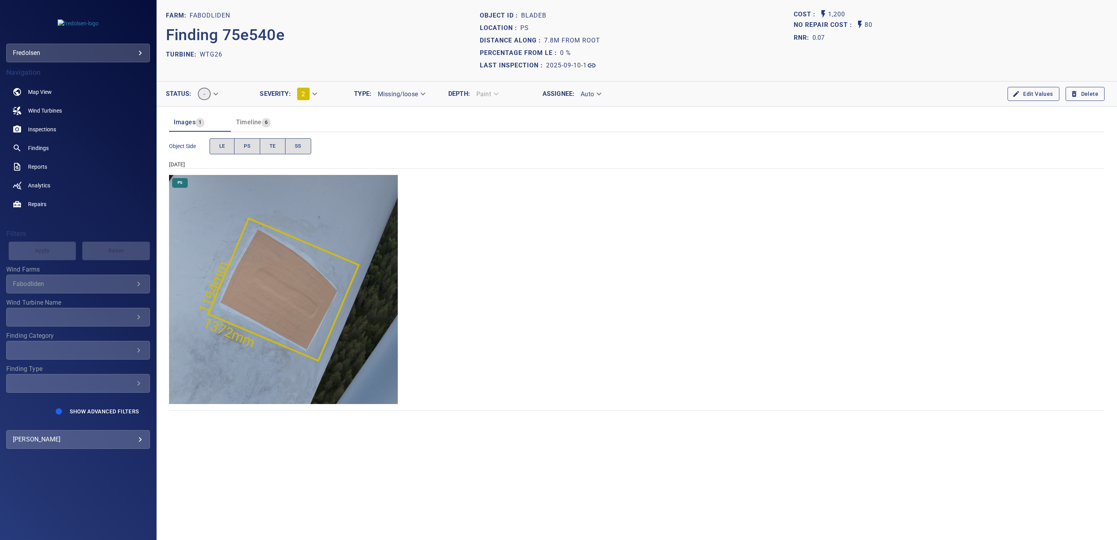
click at [345, 361] on img "Fabodliden/WTG26/2025-09-10-1/2025-09-10-1/image55wp59.jpg" at bounding box center [283, 289] width 229 height 229
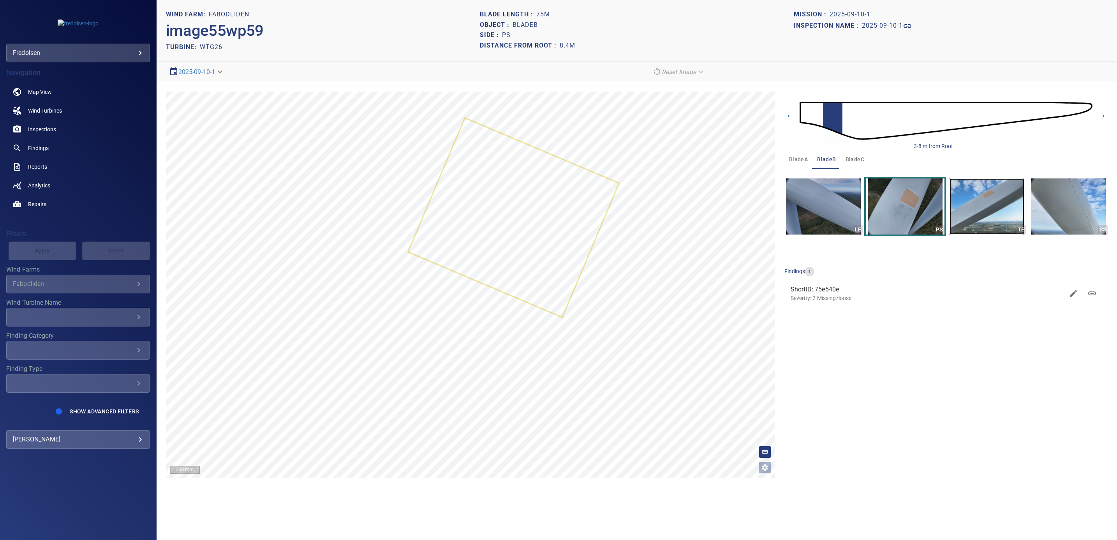
click at [1008, 203] on img "button" at bounding box center [987, 206] width 75 height 56
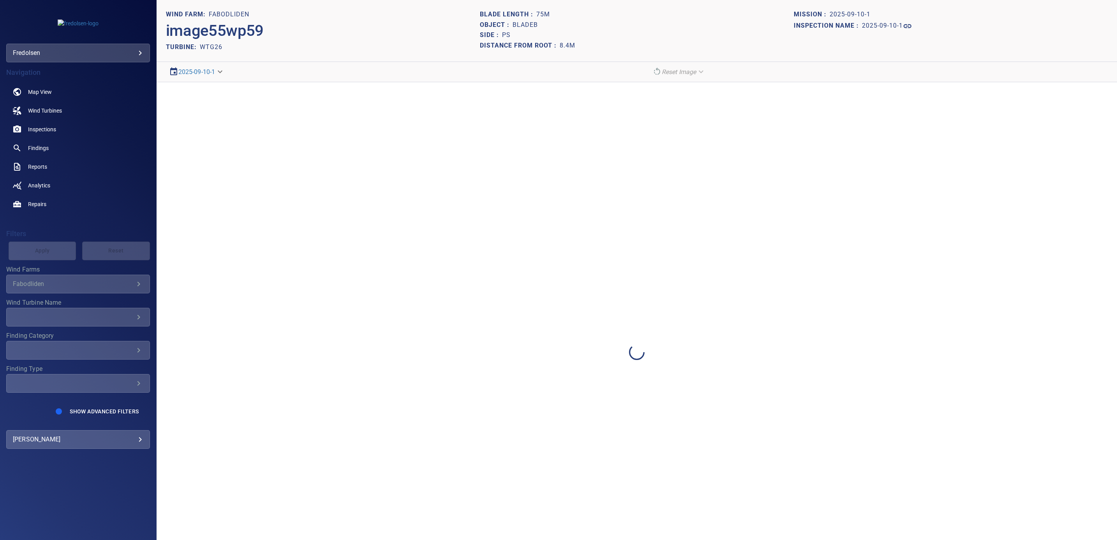
click at [1008, 203] on div at bounding box center [637, 352] width 960 height 540
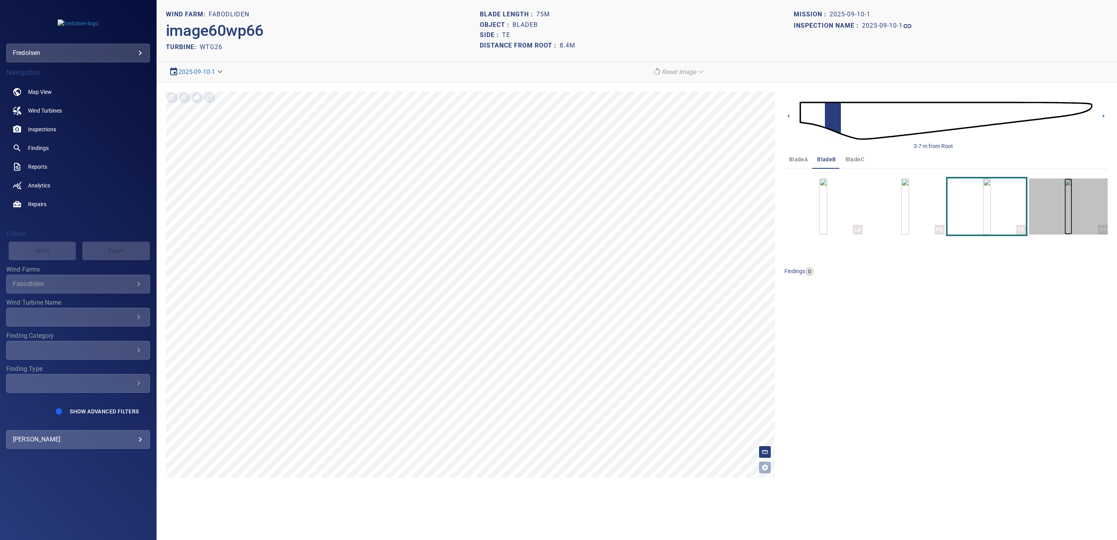
click at [1064, 197] on img "button" at bounding box center [1068, 206] width 8 height 56
